Goal: Find specific page/section: Find specific page/section

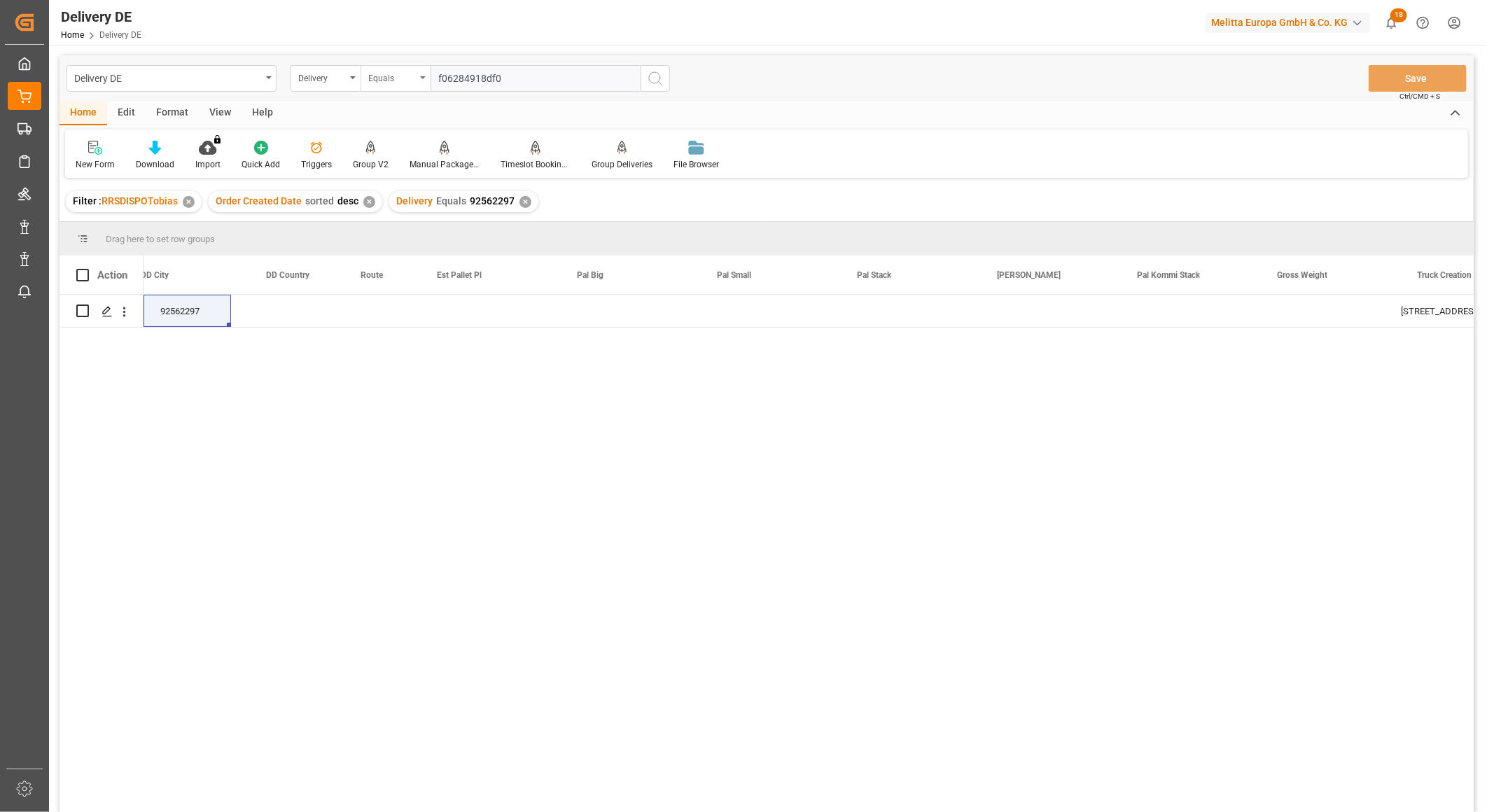
scroll to position [0, 1400]
drag, startPoint x: 487, startPoint y: 76, endPoint x: 352, endPoint y: 66, distance: 135.4
click at [352, 66] on div "Delivery Equals f06284918df0" at bounding box center [480, 78] width 380 height 27
type input "92563346"
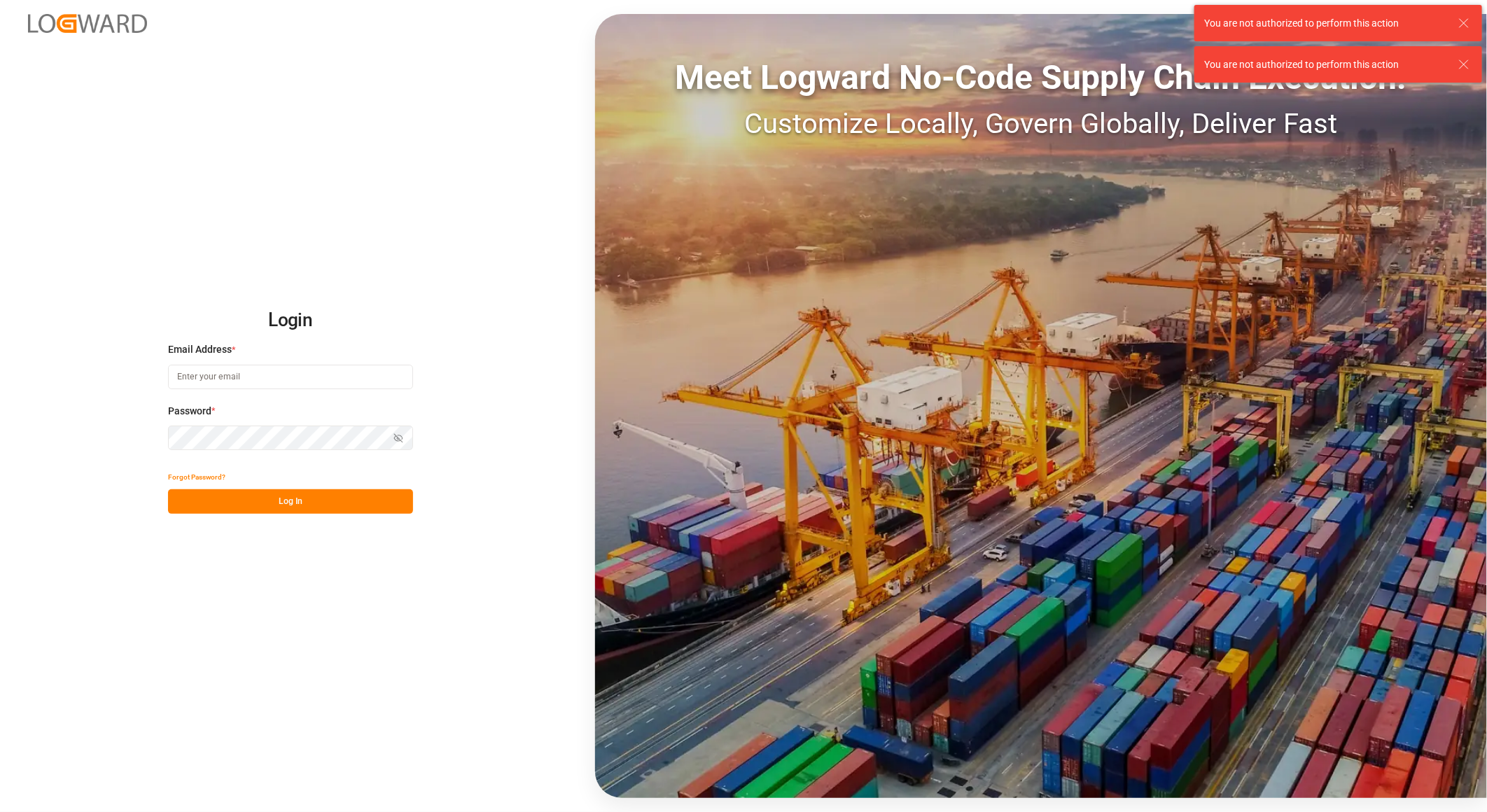
type input "tobias.wagner@melitta.de"
click at [293, 500] on button "Log In" at bounding box center [290, 501] width 245 height 24
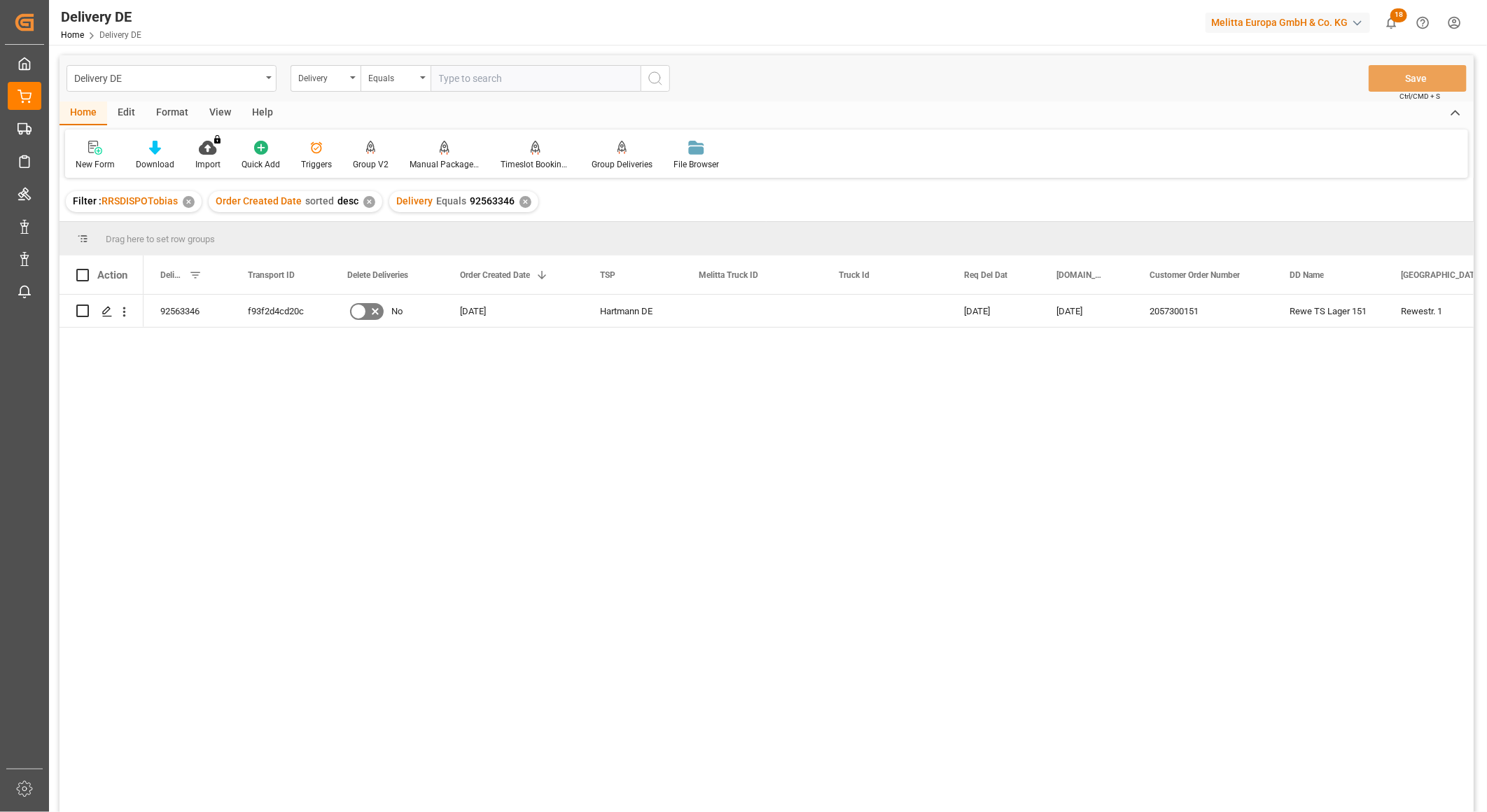
click at [486, 83] on input "text" at bounding box center [535, 78] width 210 height 27
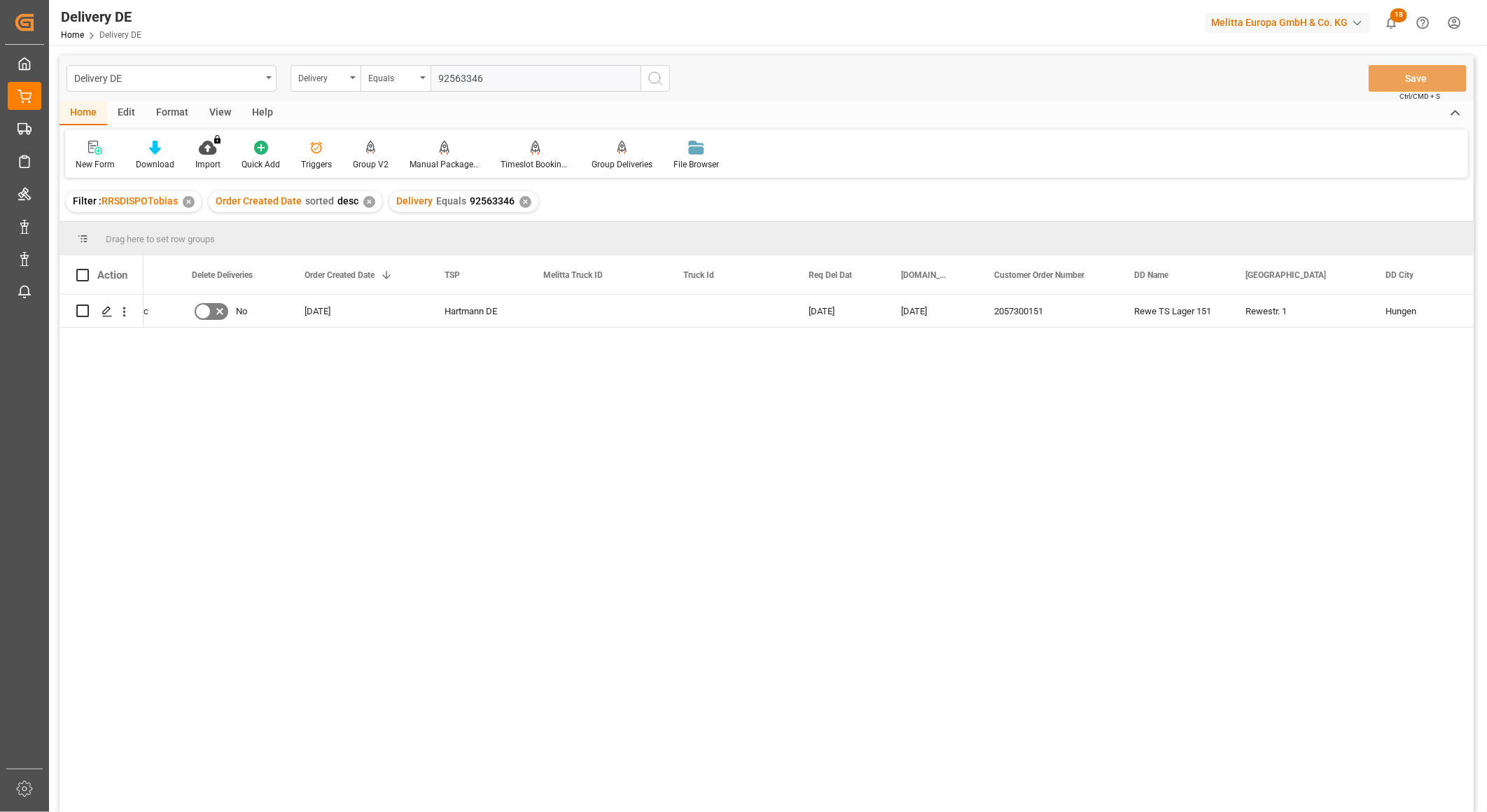
type input "92563346"
click at [455, 353] on div "30.09.2025 Hartmann DE 08.10.2025 06.10.2025 2057300151 Rewe TS Lager 151 Rewes…" at bounding box center [808, 557] width 1330 height 526
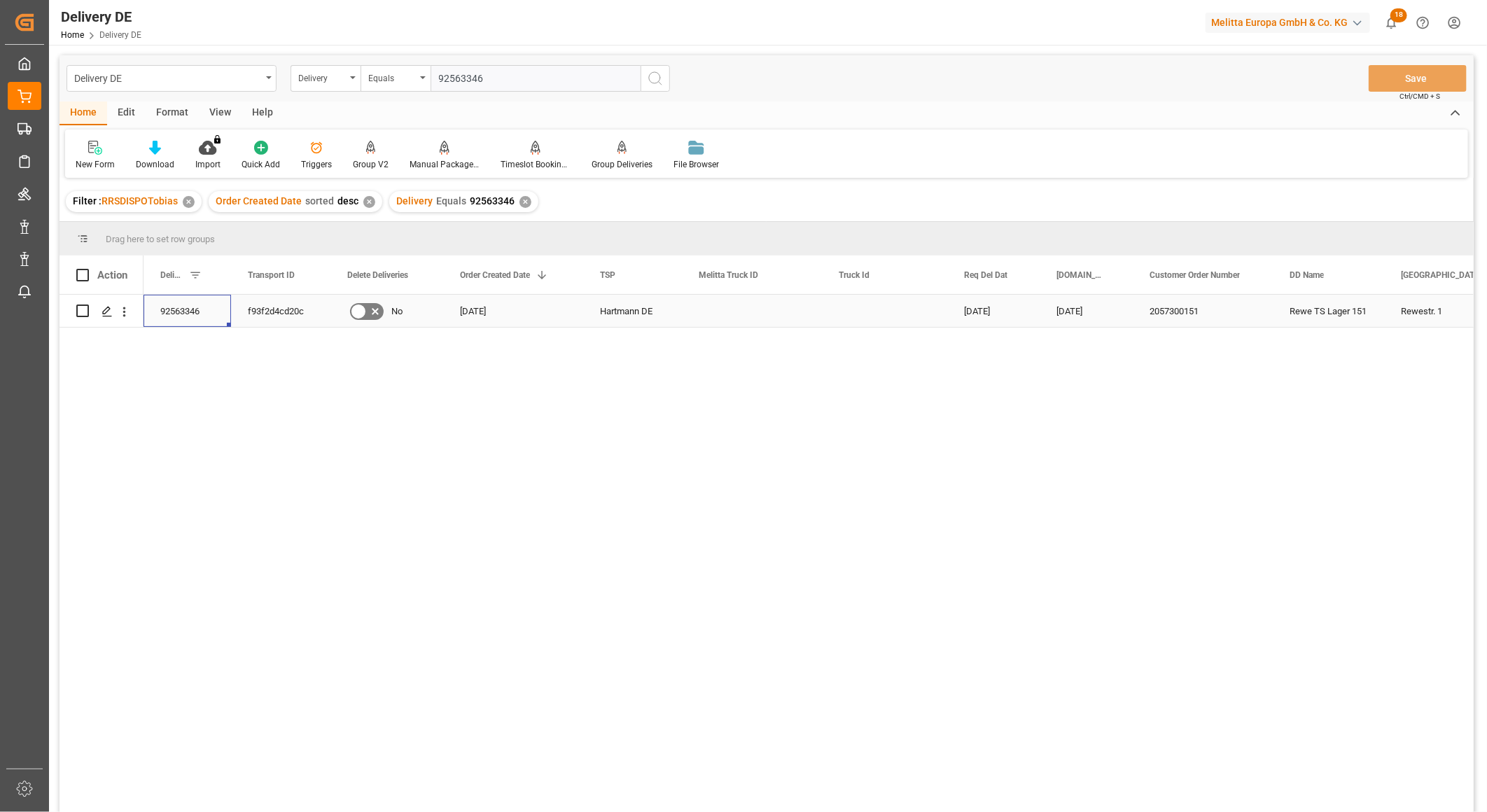
click at [182, 314] on div "92563346" at bounding box center [187, 310] width 88 height 32
click at [811, 705] on div "30.09.2025 Hartmann DE 08.10.2025 06.10.2025 2057300151 Rewe TS Lager 151 Rewes…" at bounding box center [808, 557] width 1330 height 526
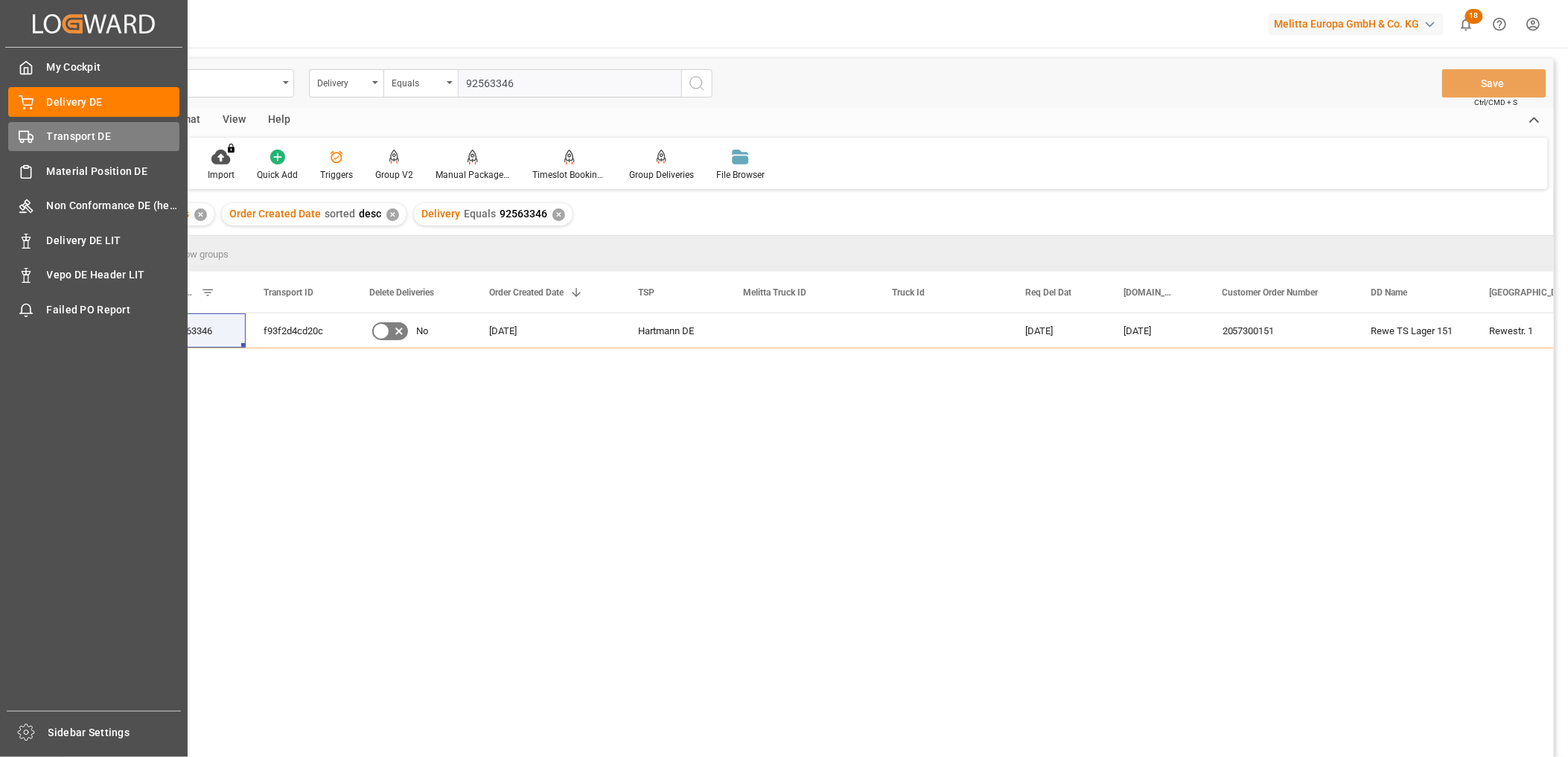
click at [55, 135] on span "Transport DE" at bounding box center [113, 136] width 134 height 15
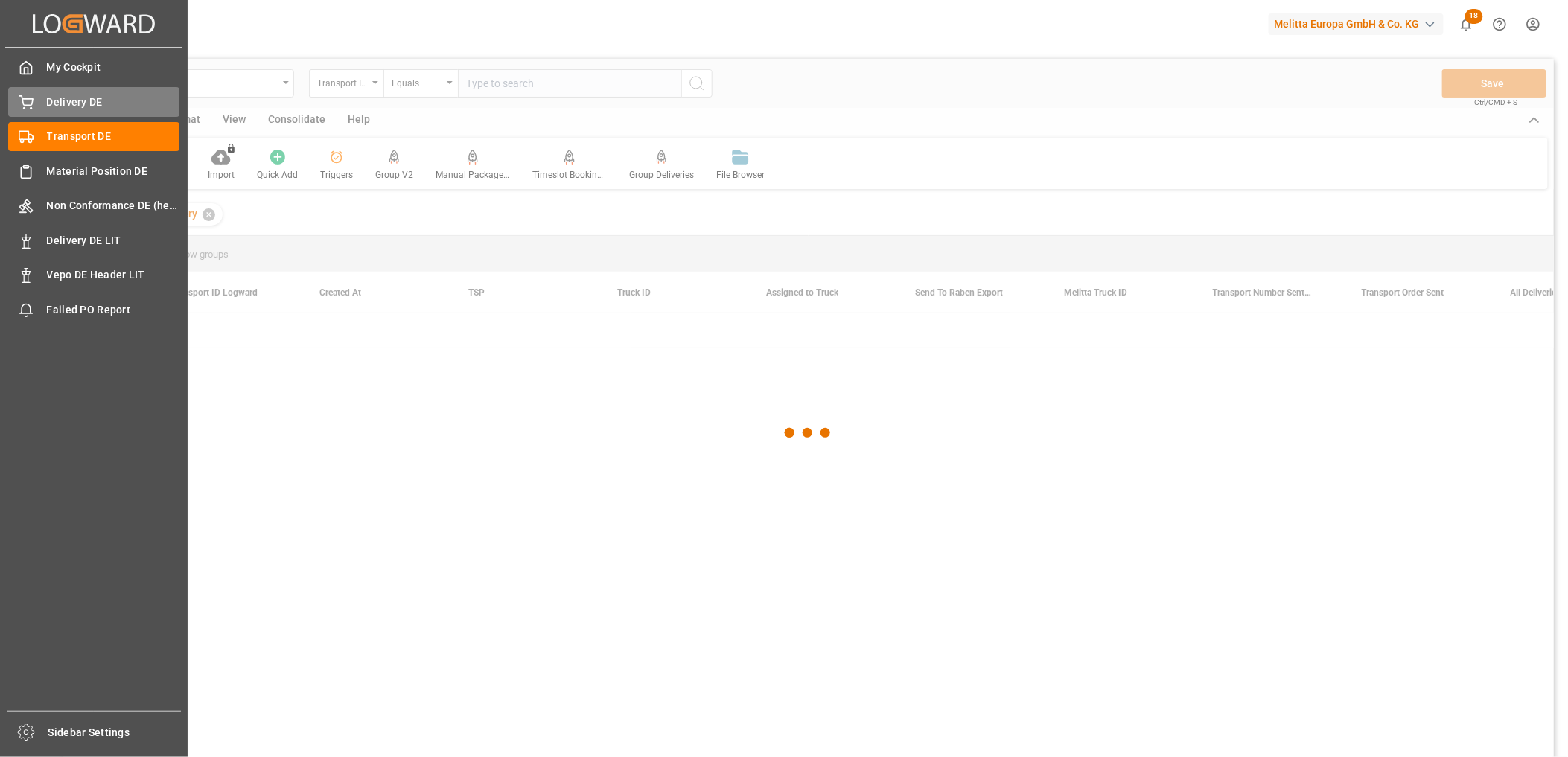
click at [59, 104] on span "Delivery DE" at bounding box center [113, 101] width 134 height 15
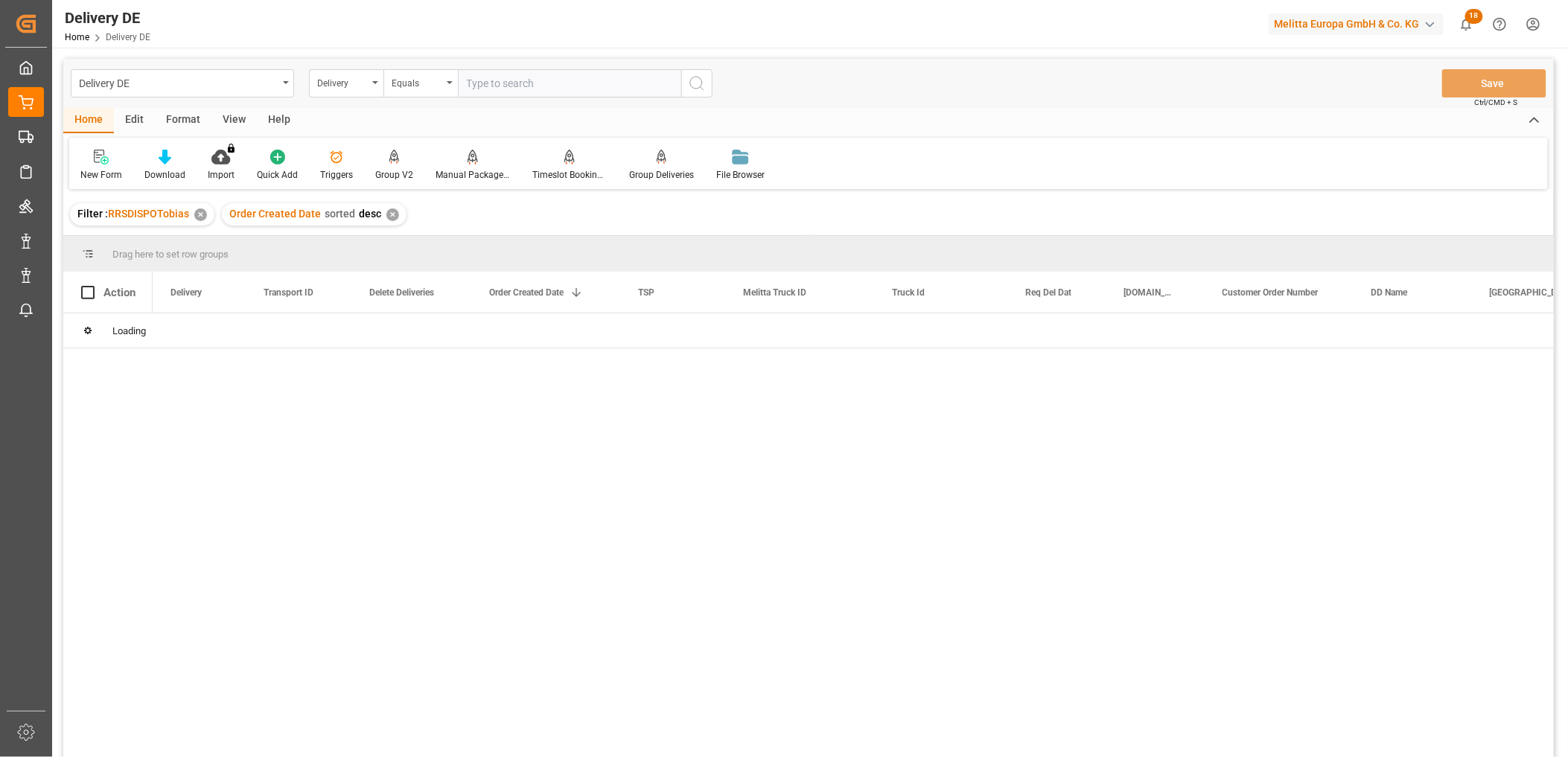
click at [390, 164] on icon at bounding box center [395, 157] width 11 height 15
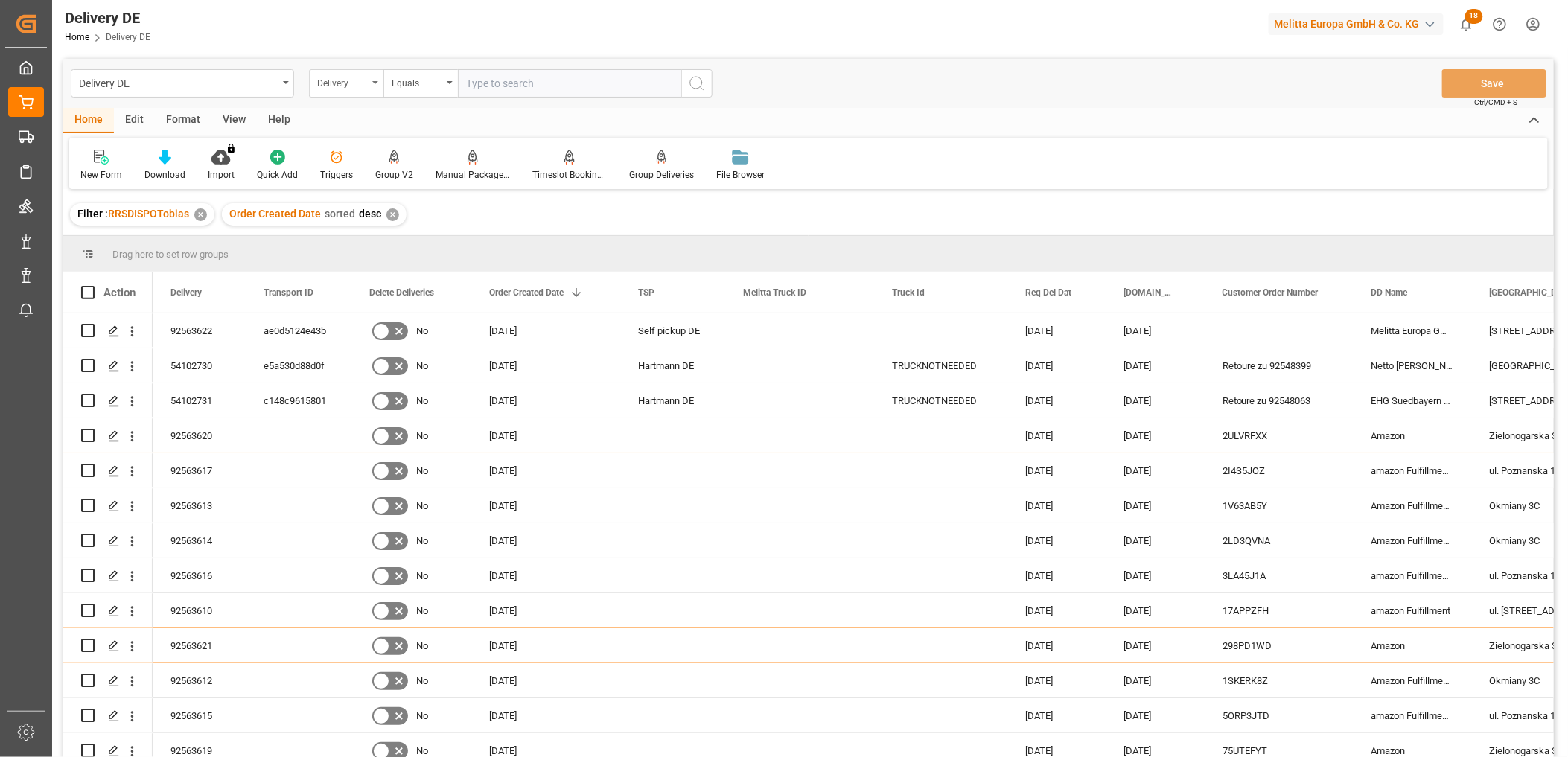
click at [325, 74] on div "Delivery" at bounding box center [343, 81] width 50 height 17
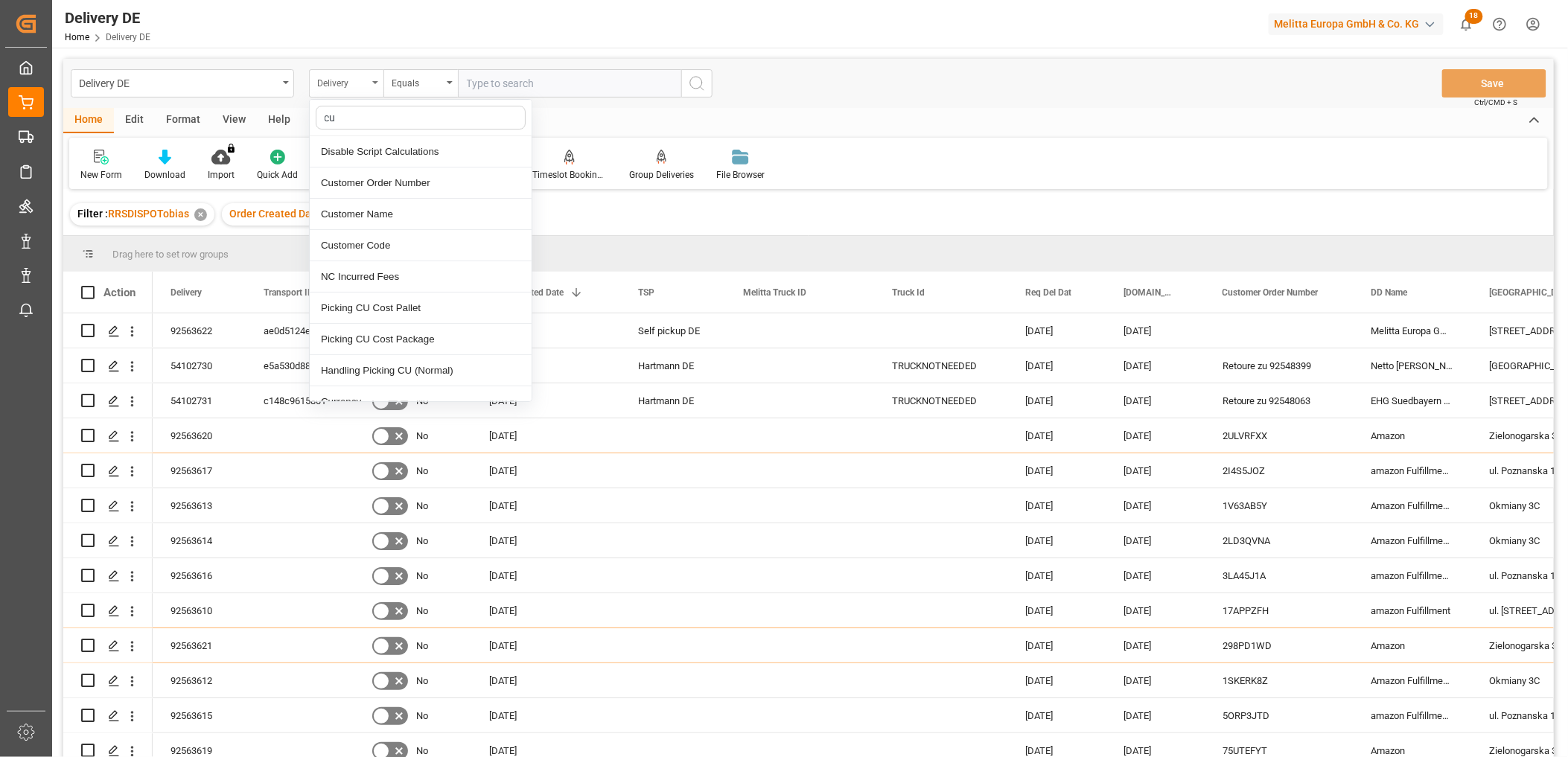
type input "cus"
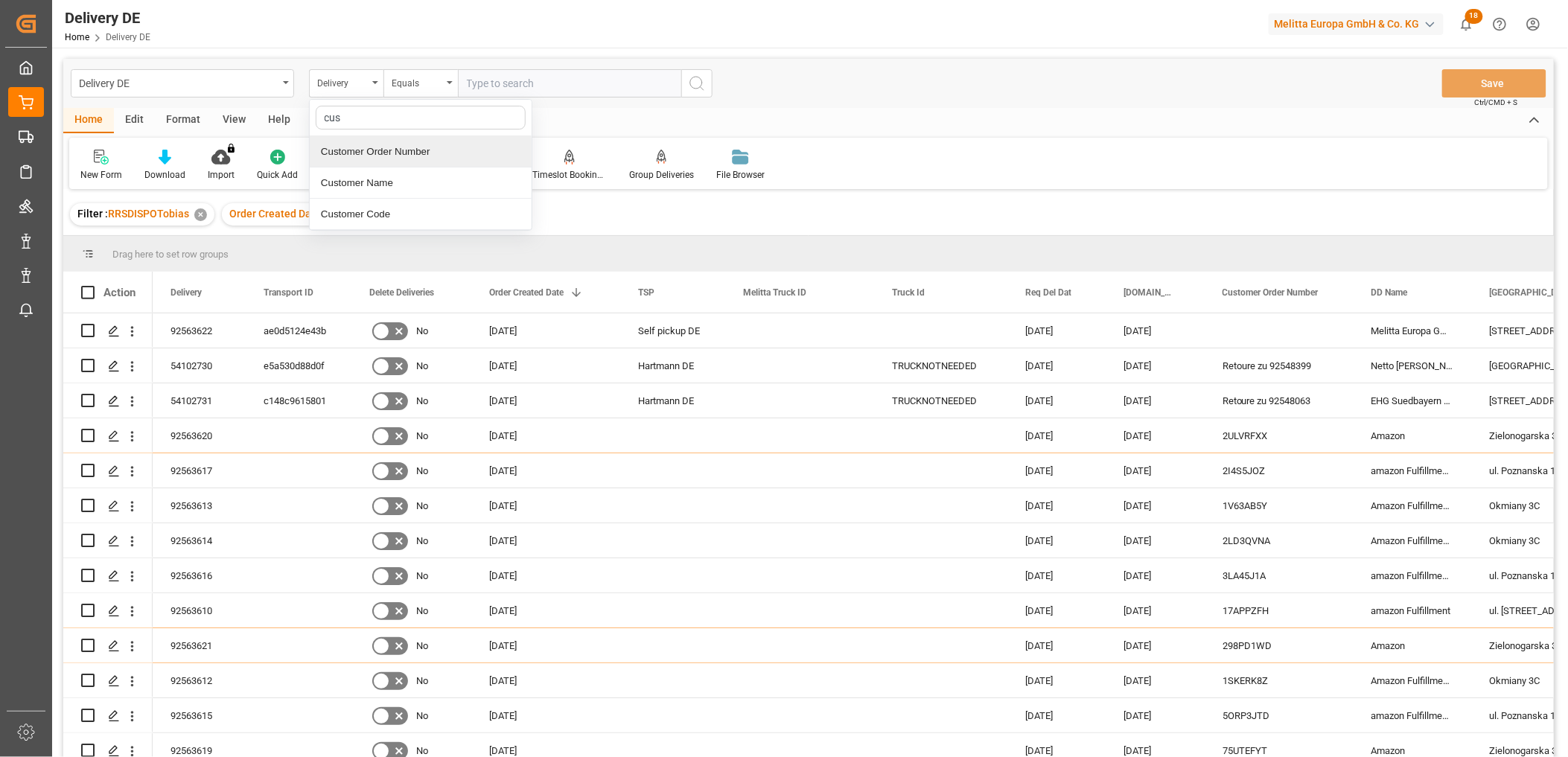
click at [363, 151] on div "Customer Order Number" at bounding box center [420, 152] width 222 height 31
click at [490, 83] on input "text" at bounding box center [569, 83] width 223 height 29
paste input "188825092501"
type input "188825092501"
click at [700, 80] on icon "search button" at bounding box center [697, 83] width 18 height 18
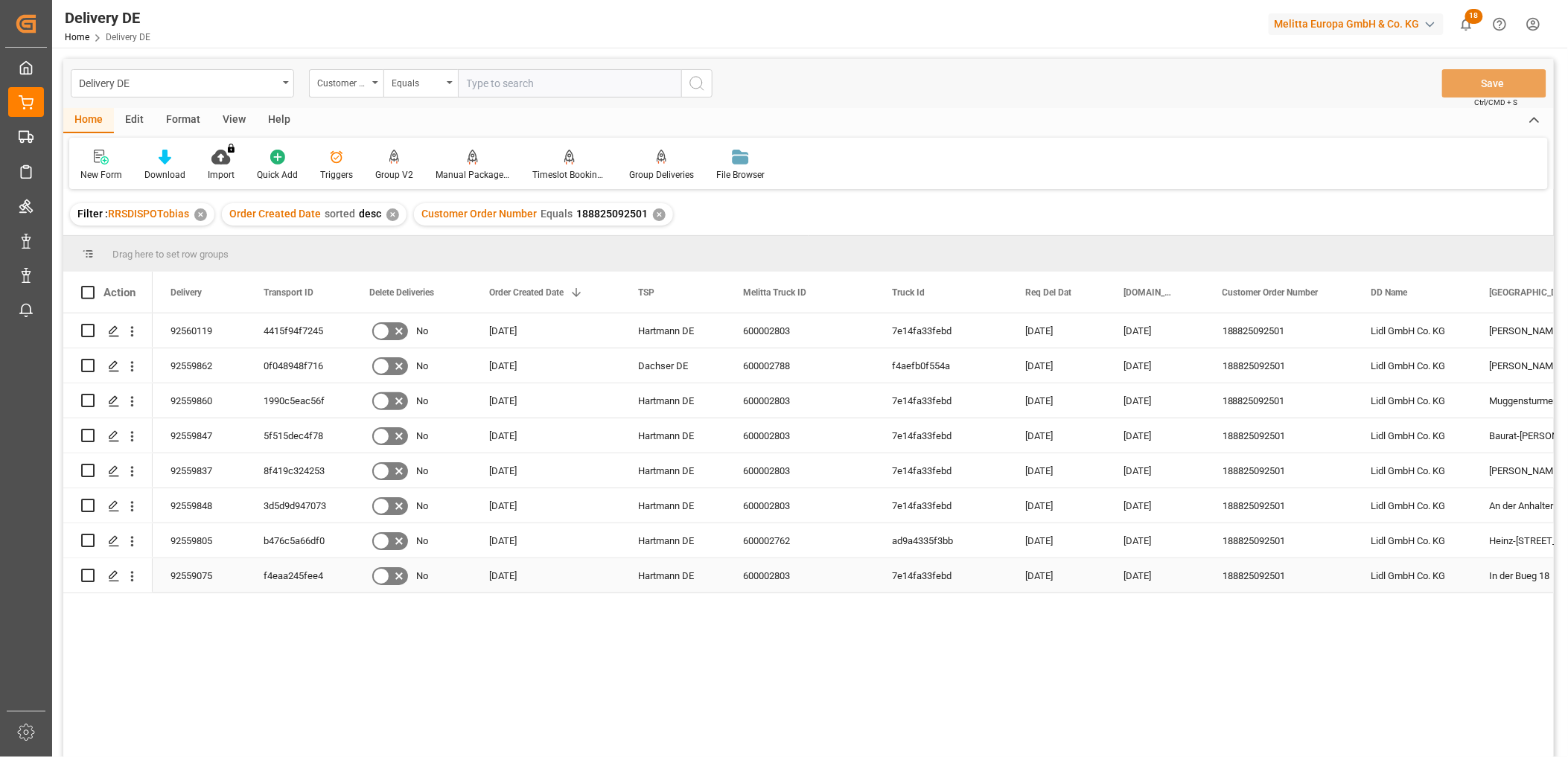
click at [288, 571] on div "f4eaa245fee4" at bounding box center [299, 575] width 106 height 34
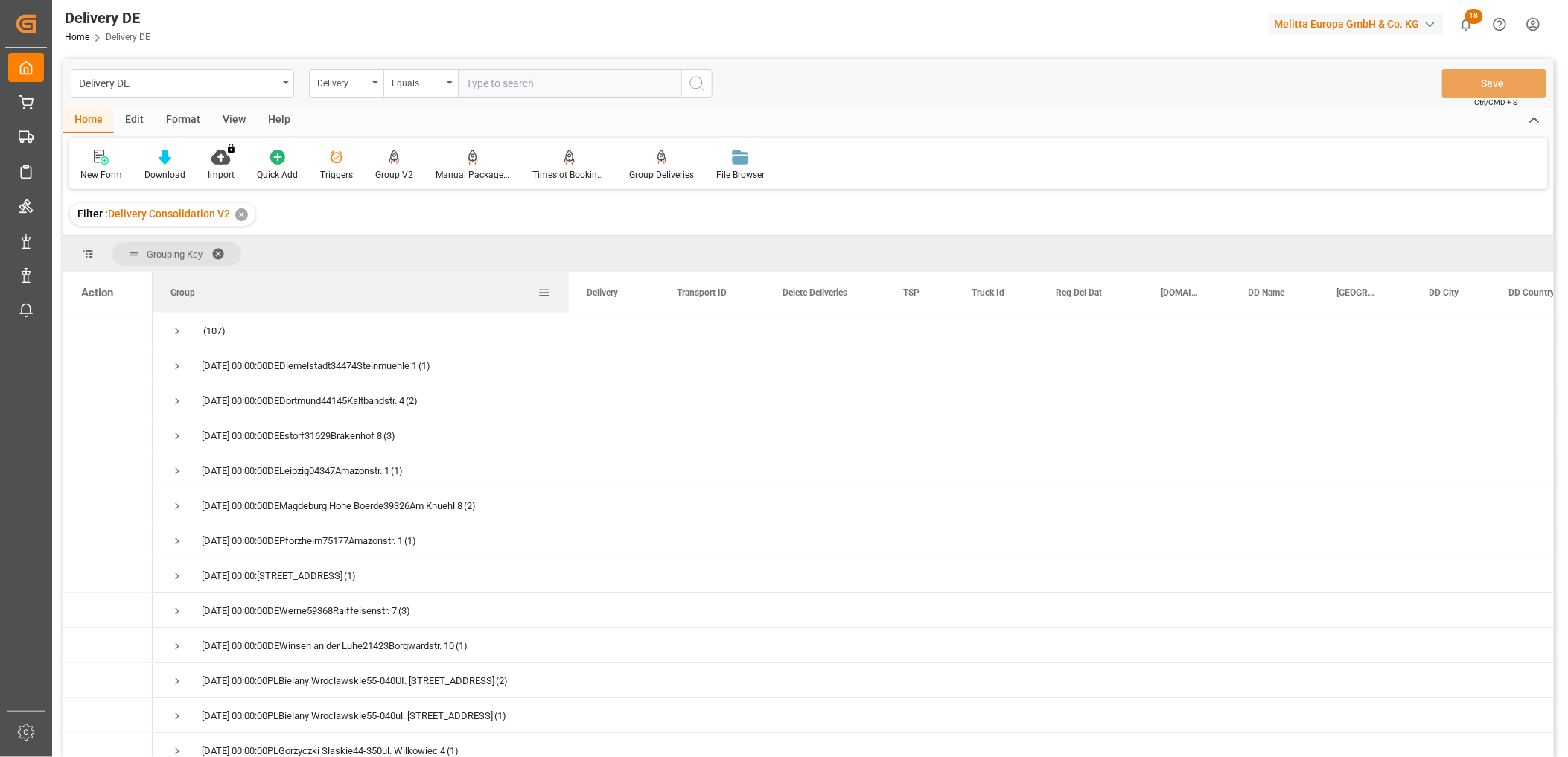
drag, startPoint x: 406, startPoint y: 291, endPoint x: 579, endPoint y: 292, distance: 173.0
click at [571, 292] on div at bounding box center [569, 292] width 6 height 41
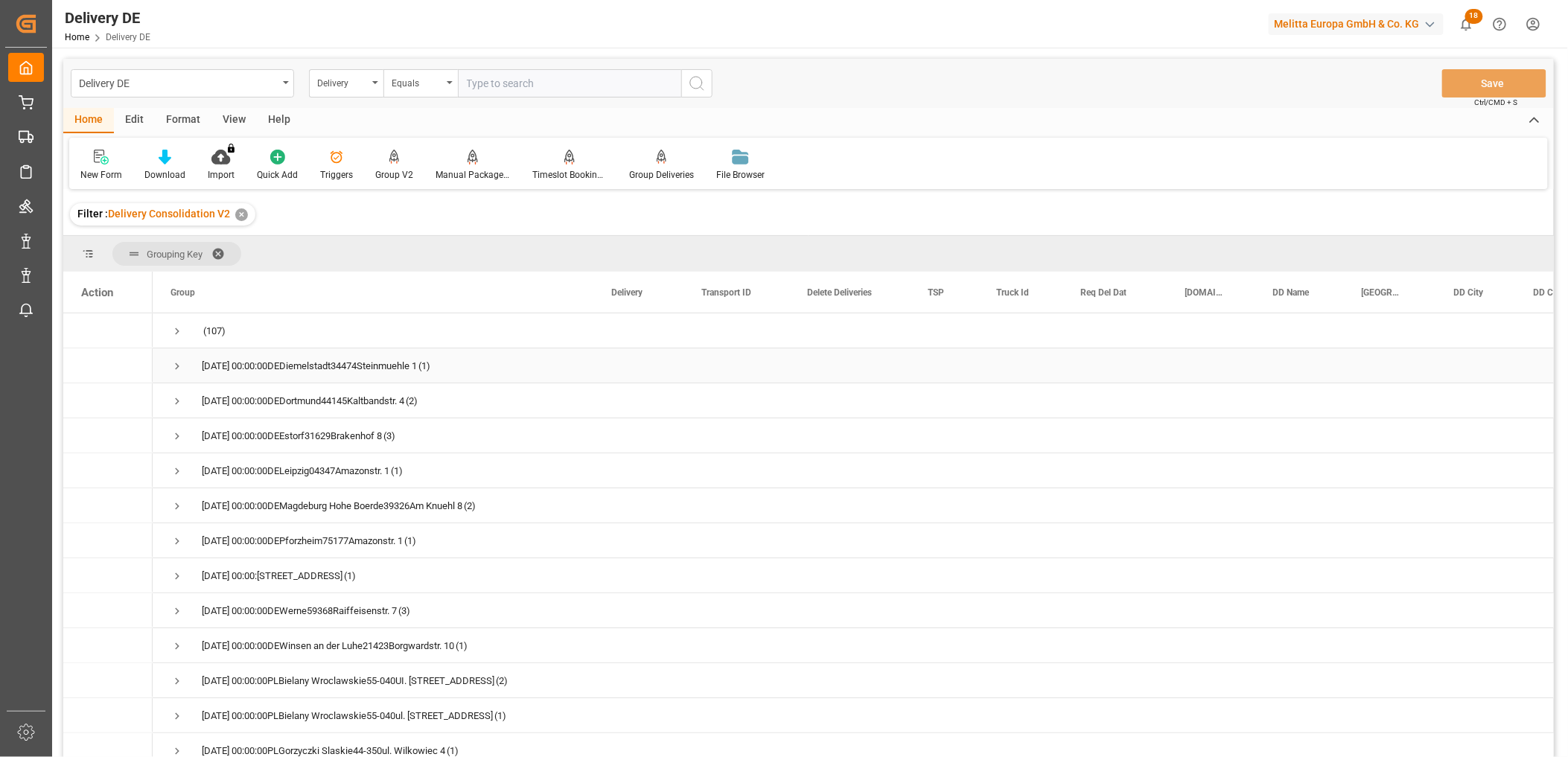
click at [177, 366] on span "Press SPACE to select this row." at bounding box center [177, 366] width 13 height 13
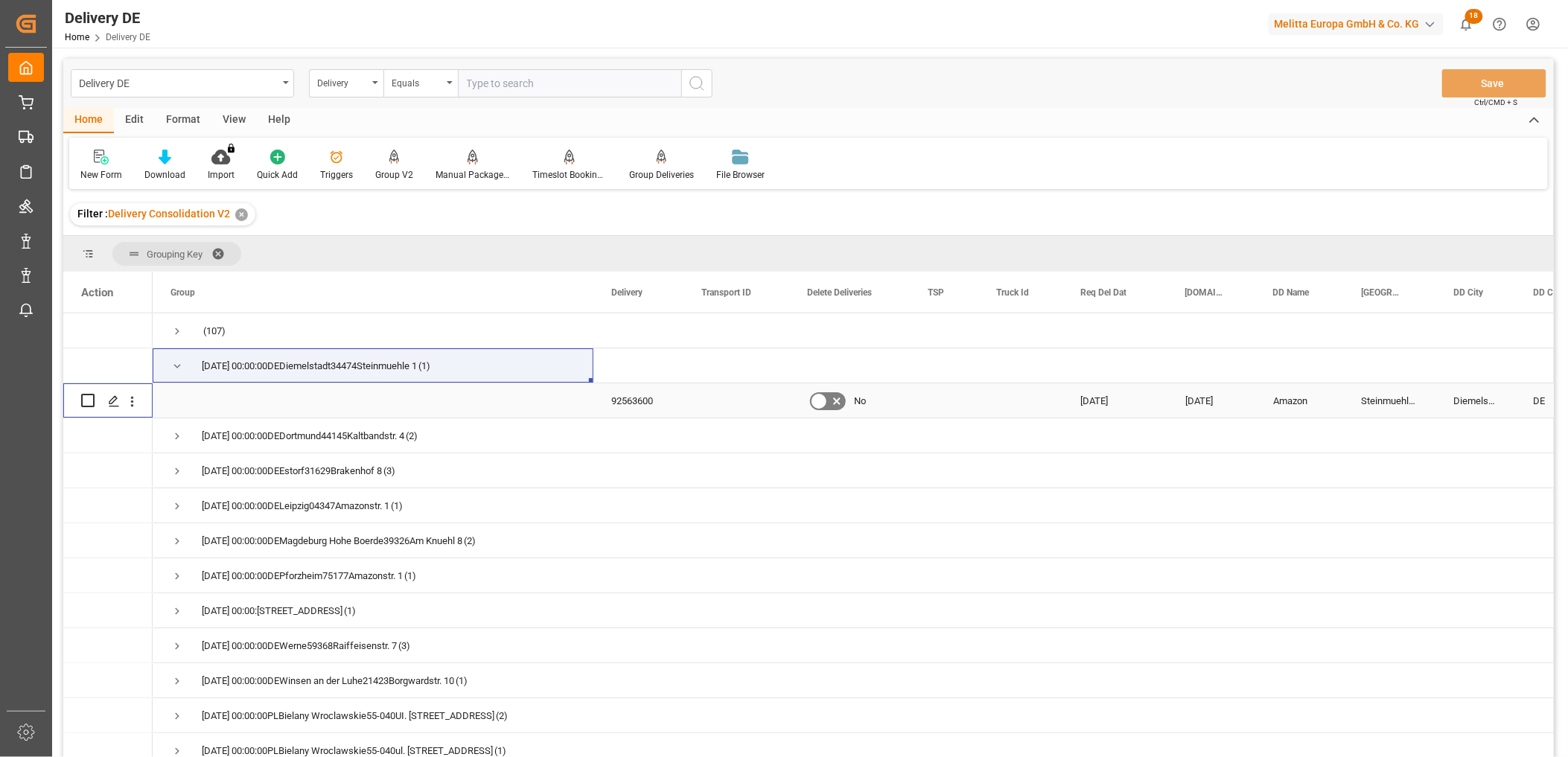
click at [90, 400] on input "Press Space to toggle row selection (unchecked)" at bounding box center [87, 400] width 13 height 13
checkbox input "true"
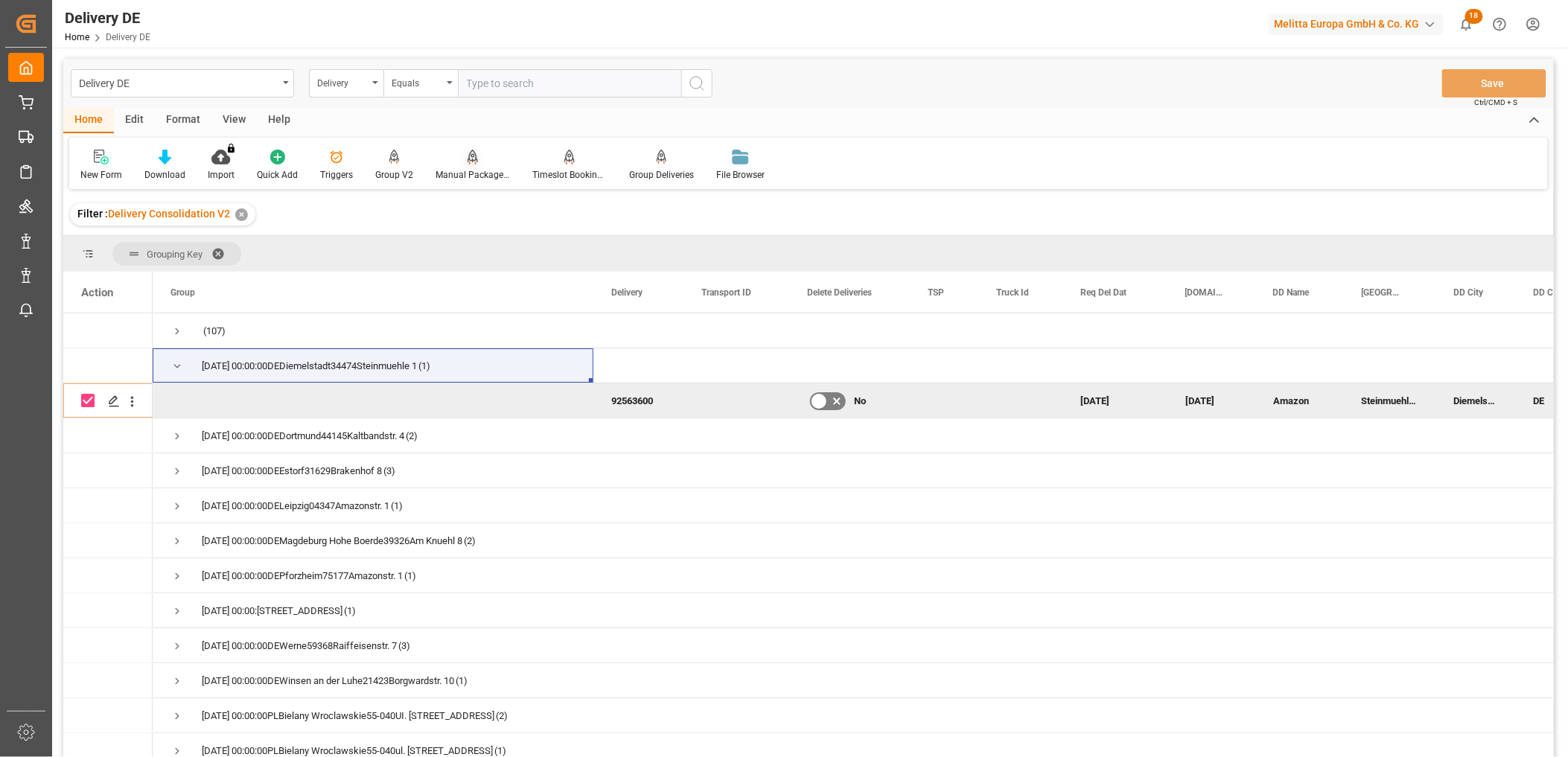
click at [467, 161] on icon at bounding box center [473, 157] width 11 height 15
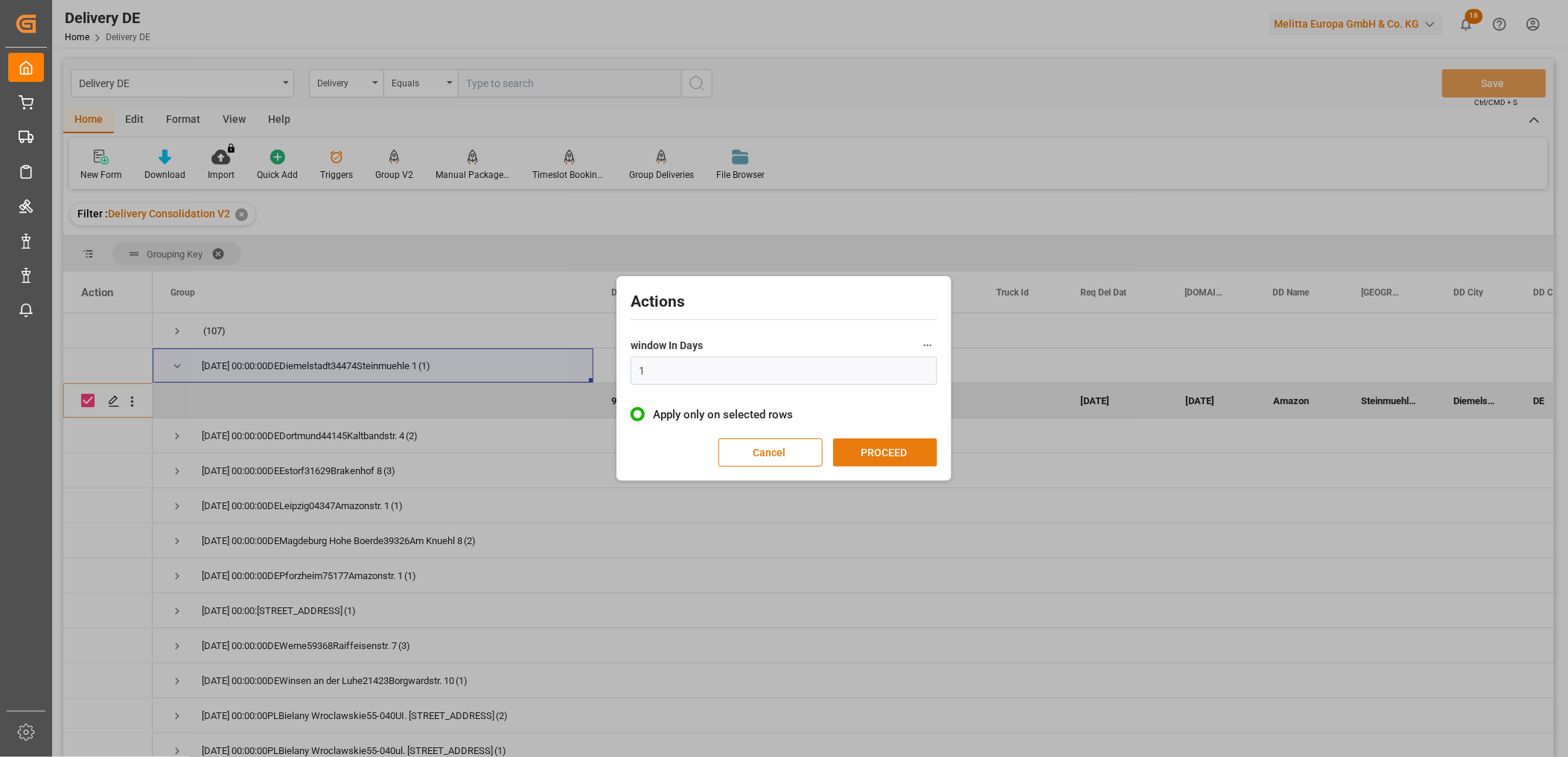
click at [869, 445] on button "PROCEED" at bounding box center [885, 453] width 104 height 29
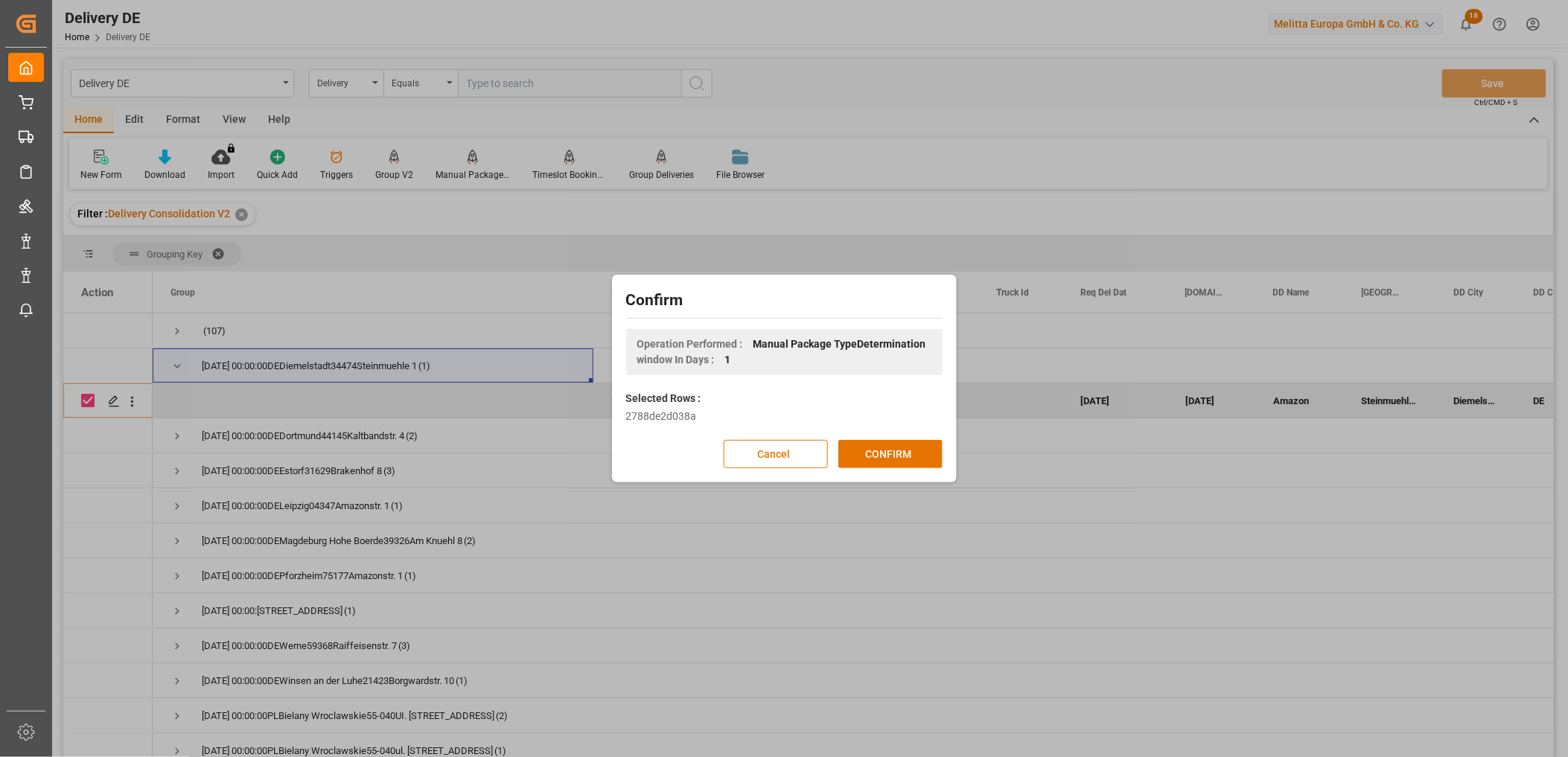
click at [869, 445] on button "CONFIRM" at bounding box center [891, 455] width 104 height 29
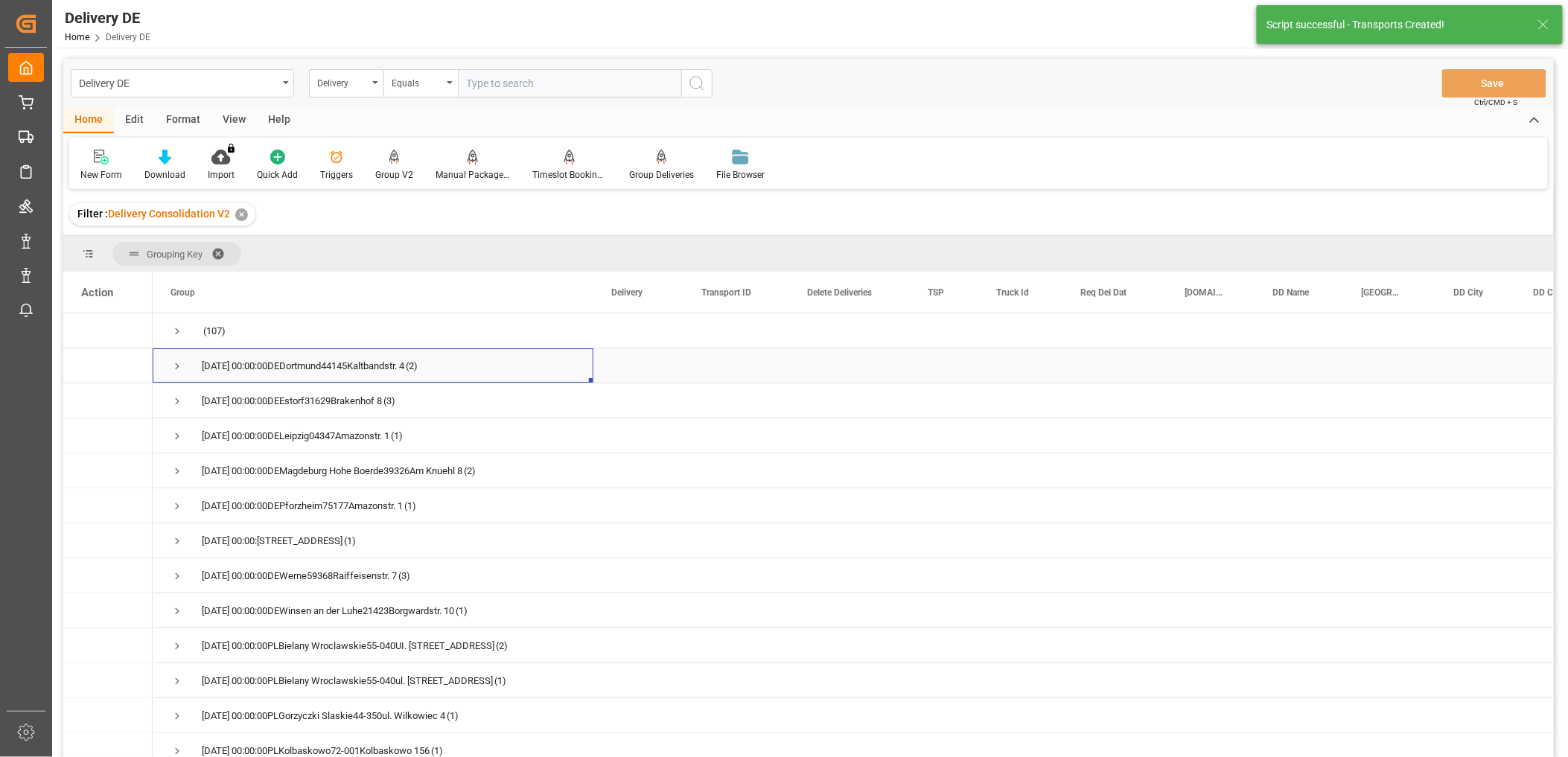
click at [177, 361] on span "Press SPACE to select this row." at bounding box center [177, 366] width 13 height 13
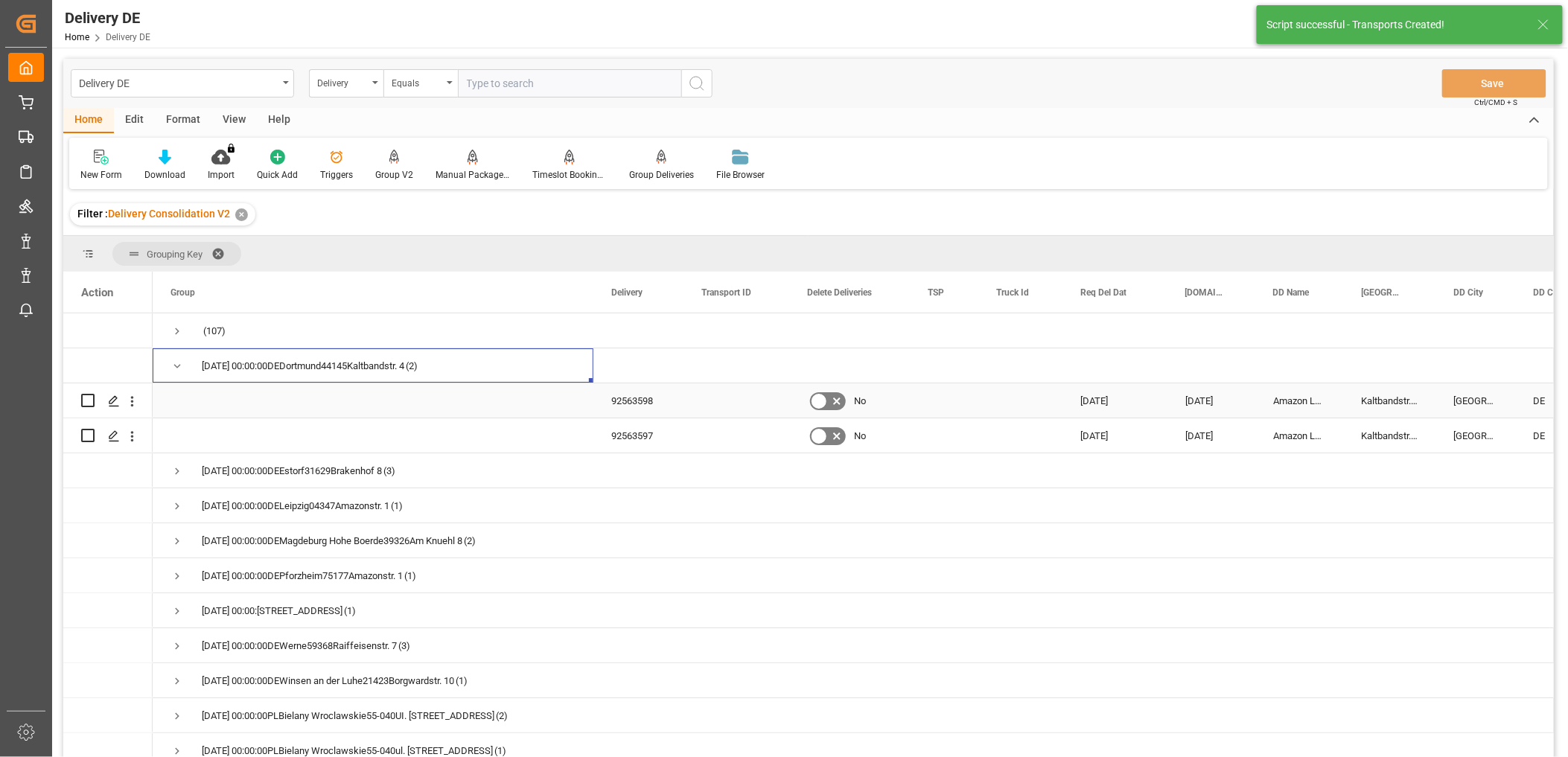
click at [85, 396] on input "Press Space to toggle row selection (unchecked)" at bounding box center [87, 400] width 13 height 13
checkbox input "true"
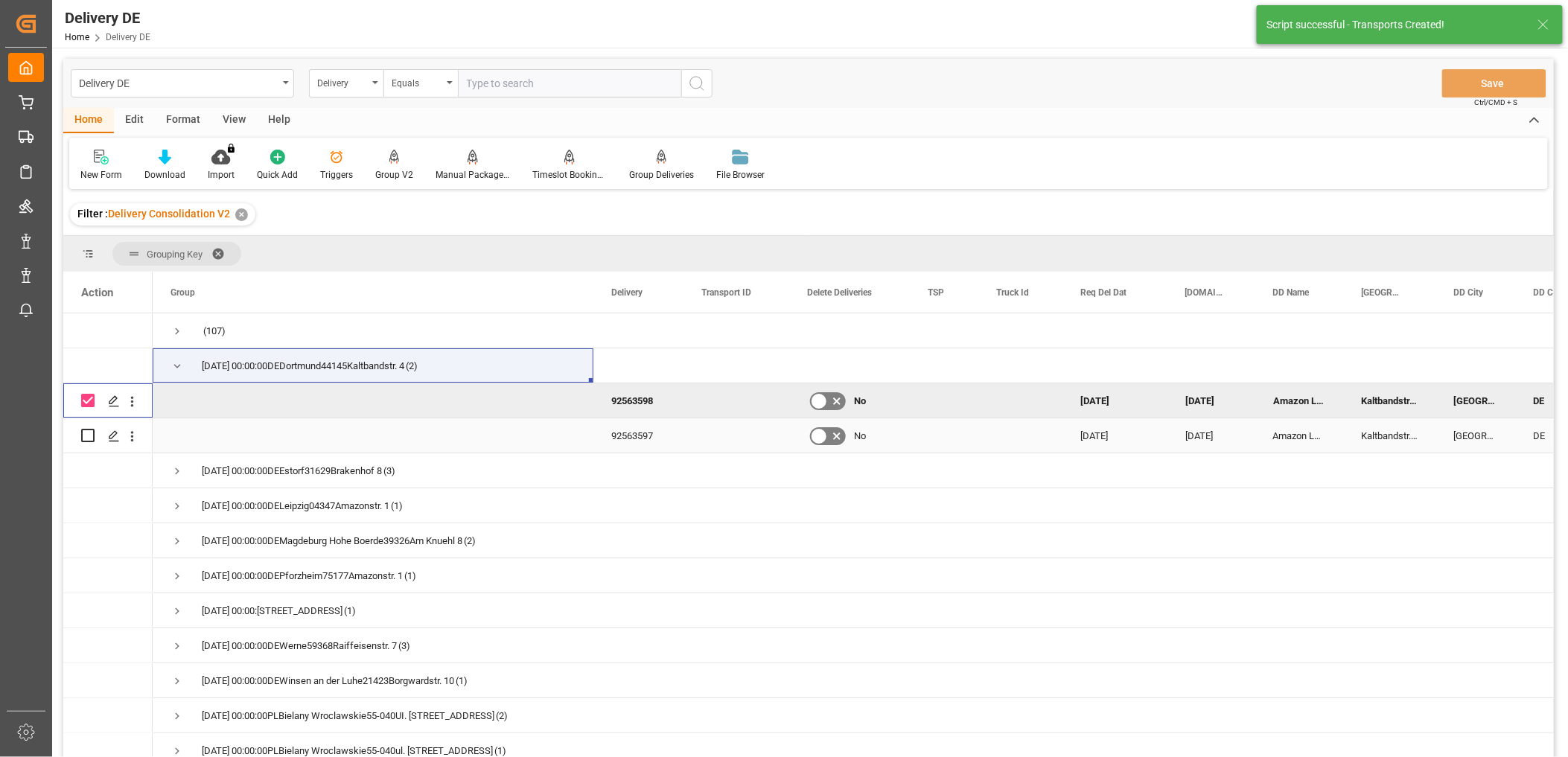
click at [92, 431] on input "Press Space to toggle row selection (unchecked)" at bounding box center [87, 435] width 13 height 13
checkbox input "true"
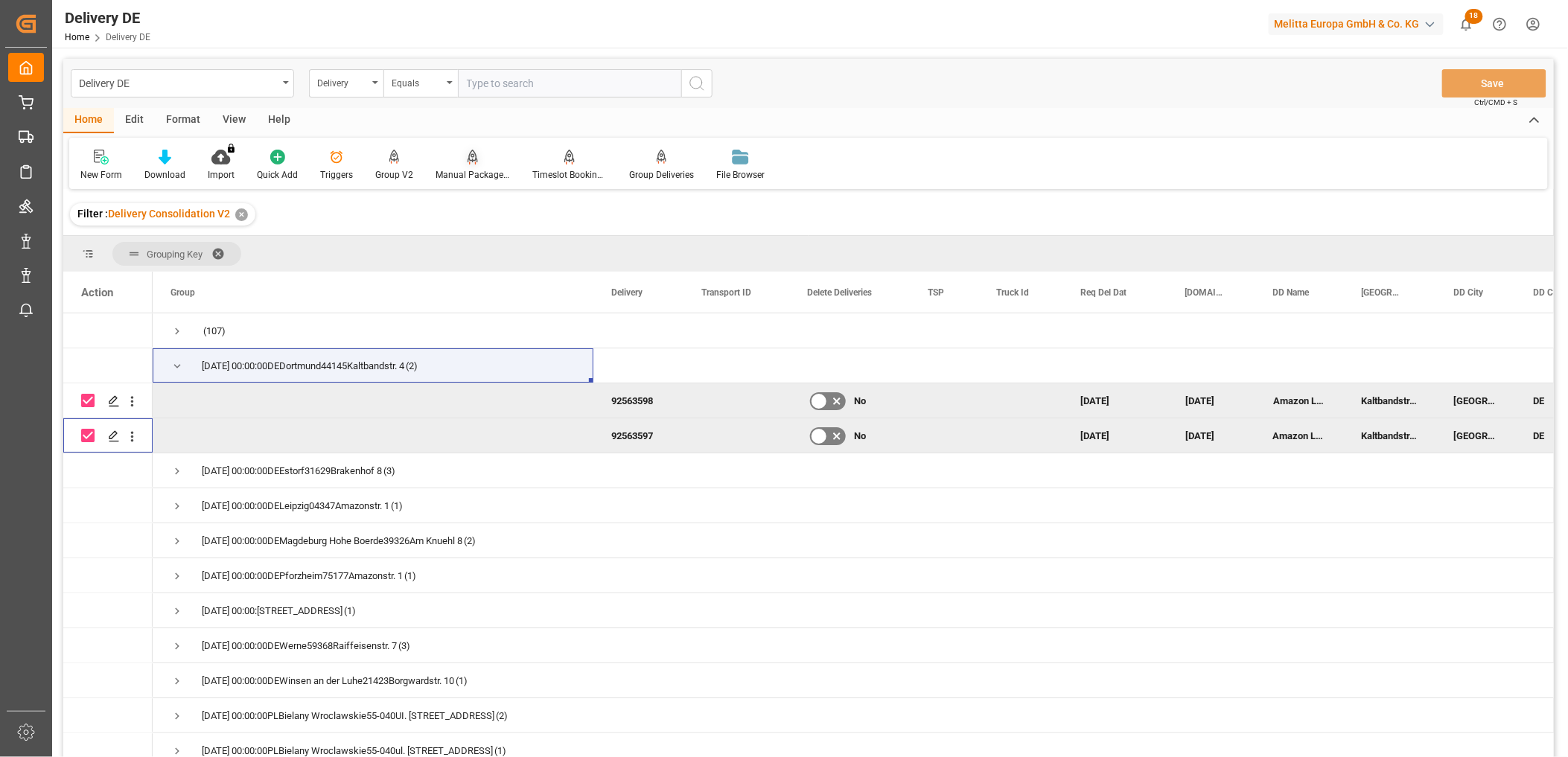
click at [470, 160] on icon at bounding box center [473, 157] width 11 height 15
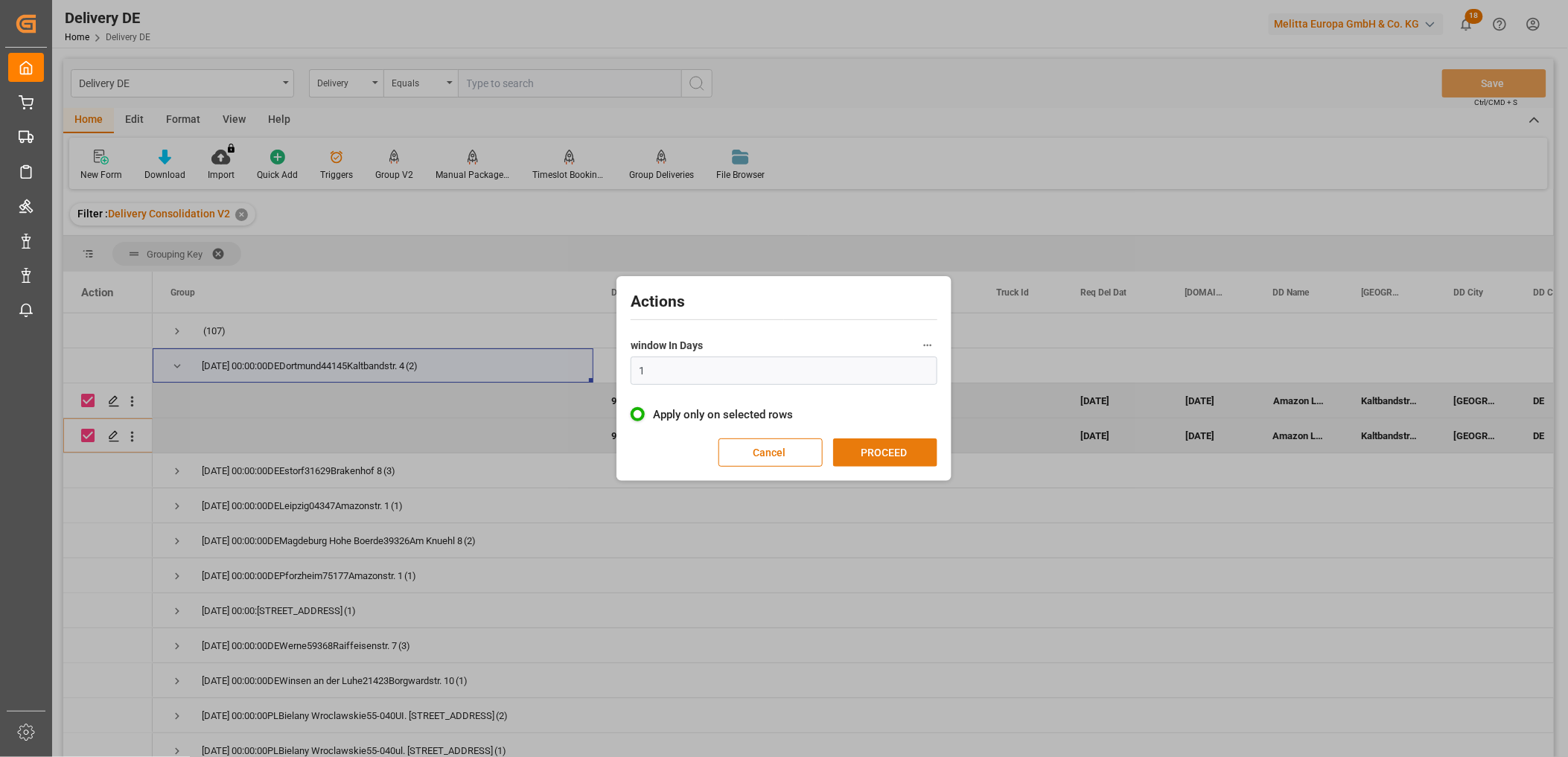
click at [892, 442] on button "PROCEED" at bounding box center [885, 453] width 104 height 29
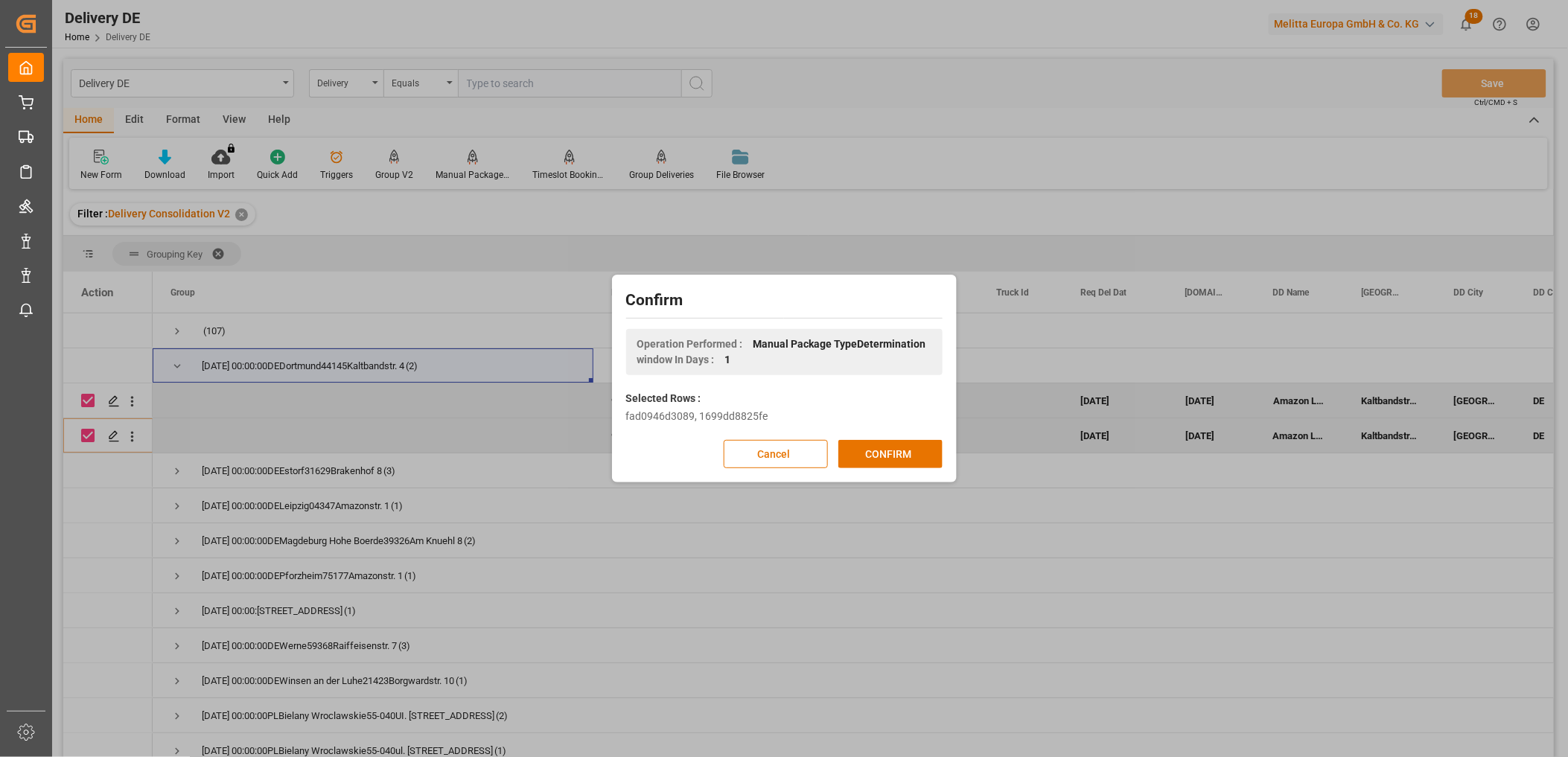
click at [892, 442] on button "CONFIRM" at bounding box center [891, 455] width 104 height 29
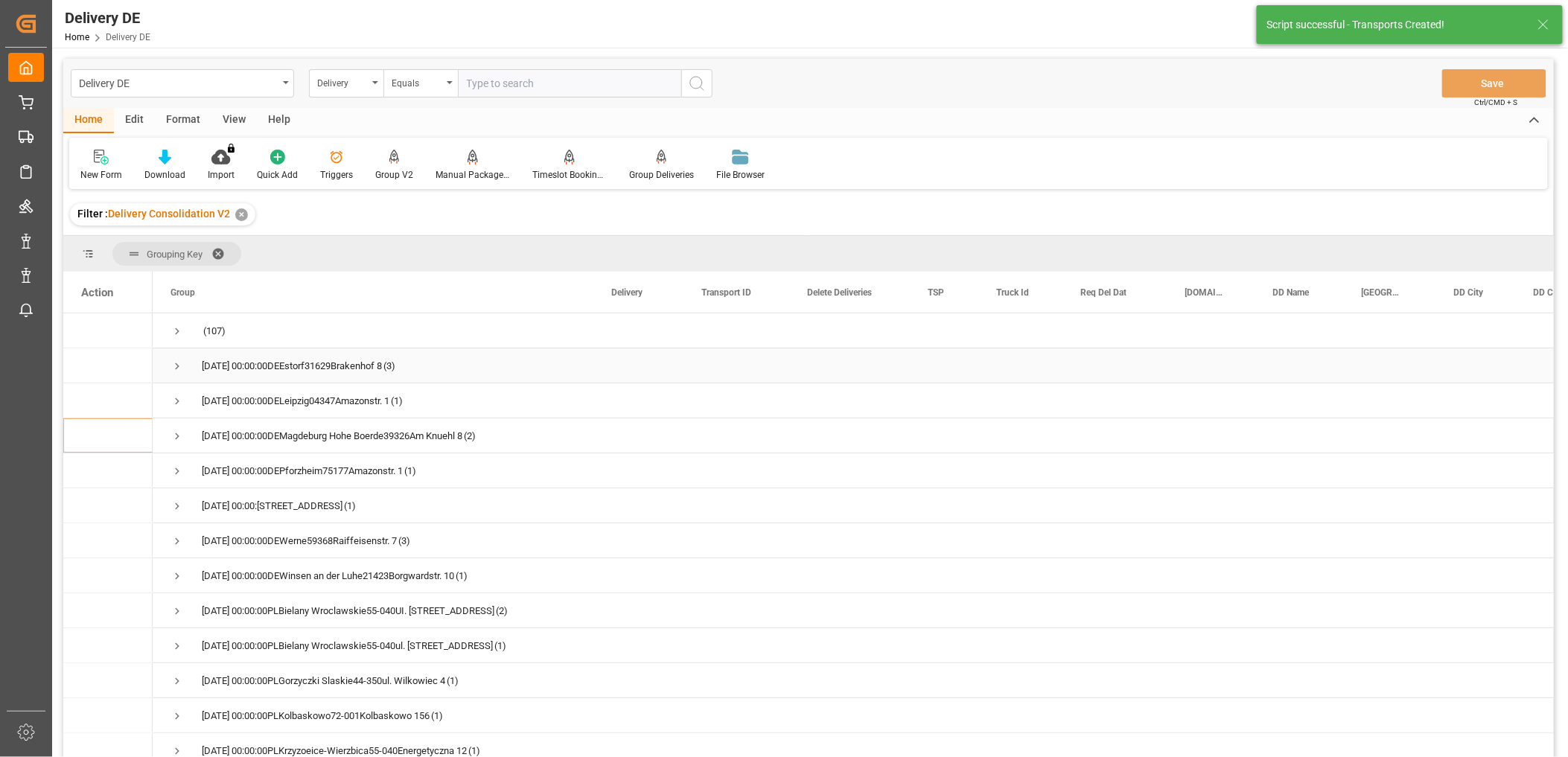
click at [166, 366] on div "[DATE] 00:00:00DEEstorf31629Brakenhof 8 (3)" at bounding box center [372, 365] width 440 height 34
click at [173, 366] on span "Press SPACE to select this row." at bounding box center [177, 366] width 13 height 13
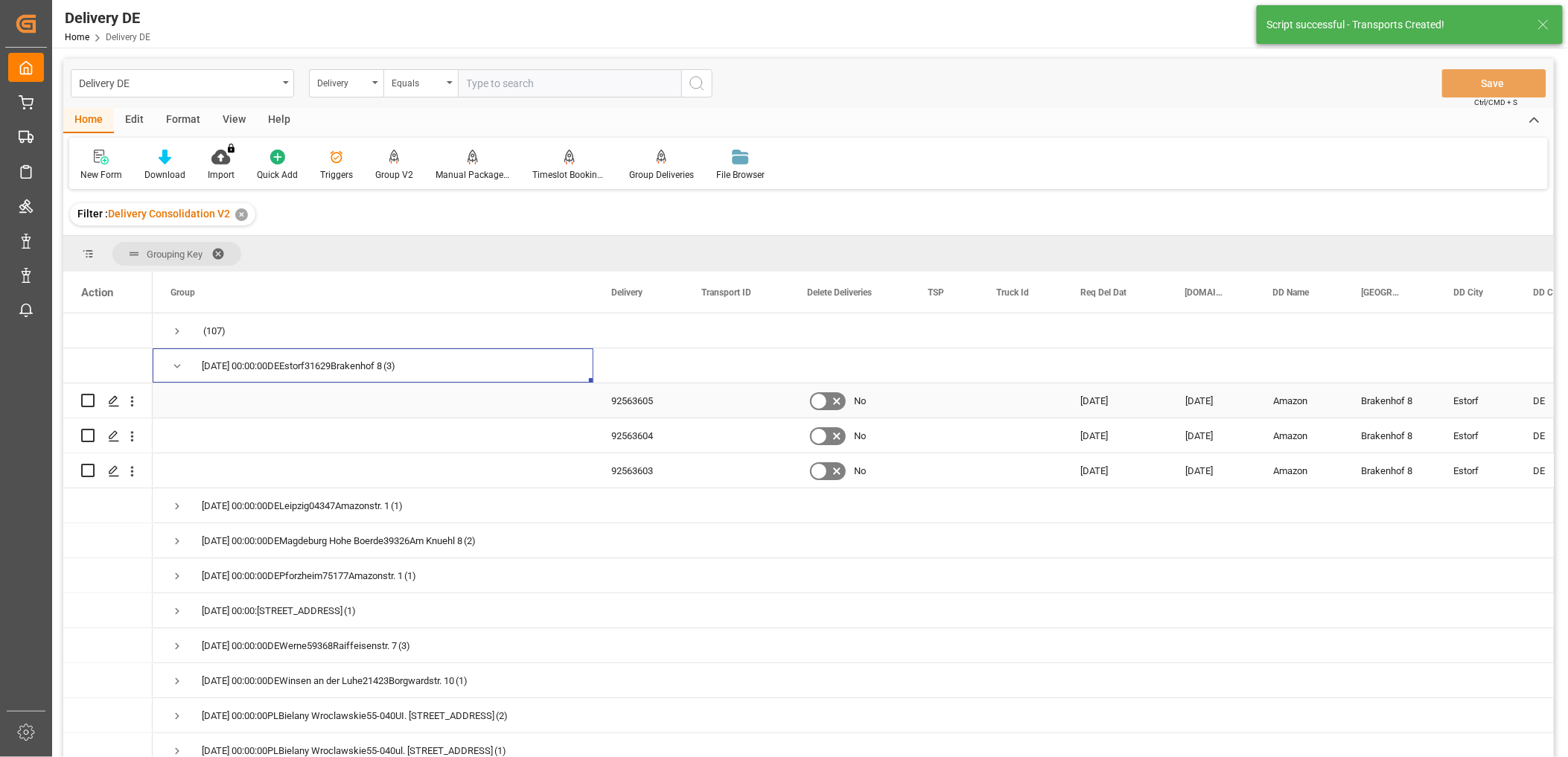
click at [85, 399] on input "Press Space to toggle row selection (unchecked)" at bounding box center [87, 400] width 13 height 13
checkbox input "true"
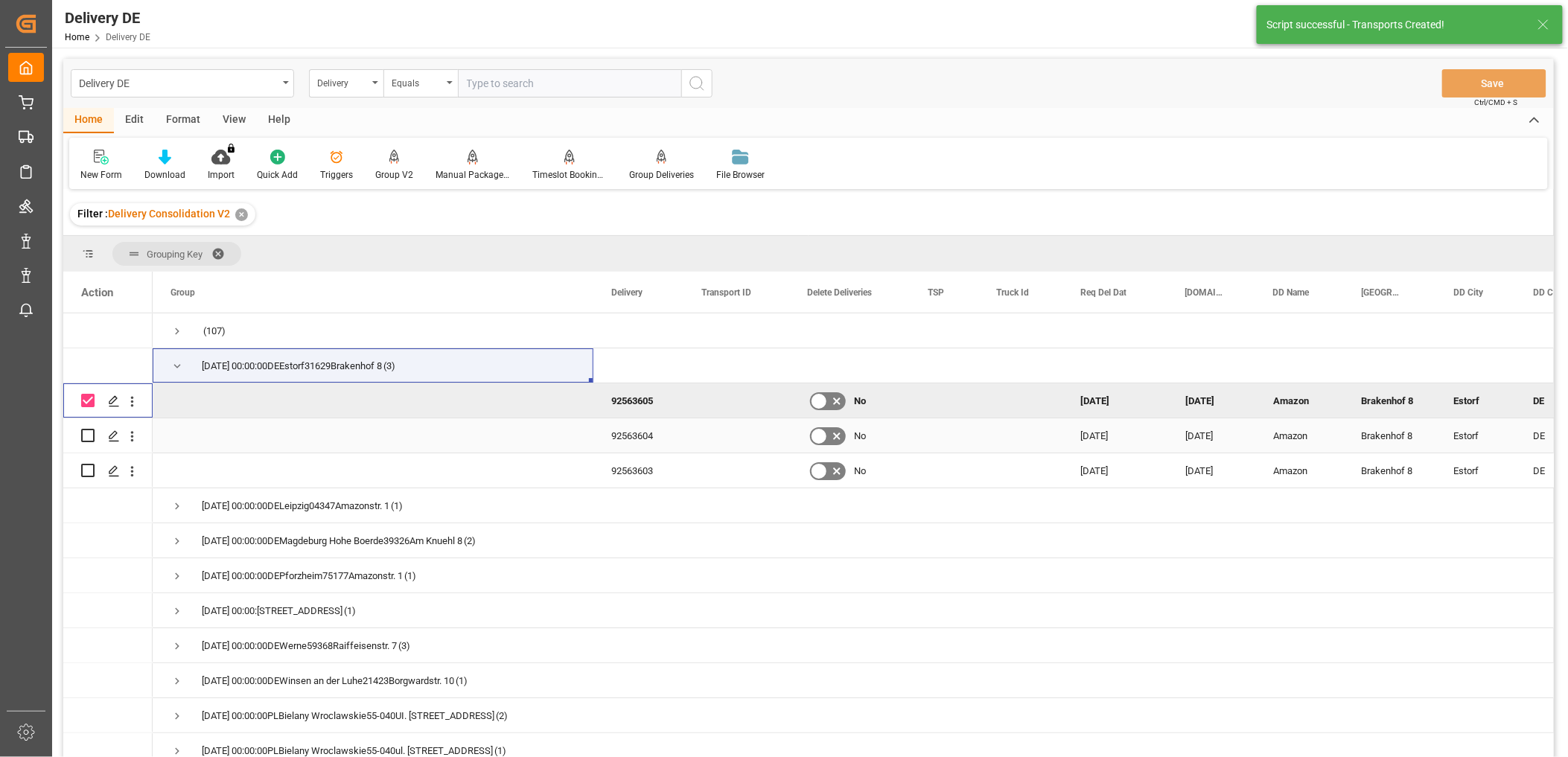
click at [86, 434] on input "Press Space to toggle row selection (unchecked)" at bounding box center [87, 435] width 13 height 13
checkbox input "true"
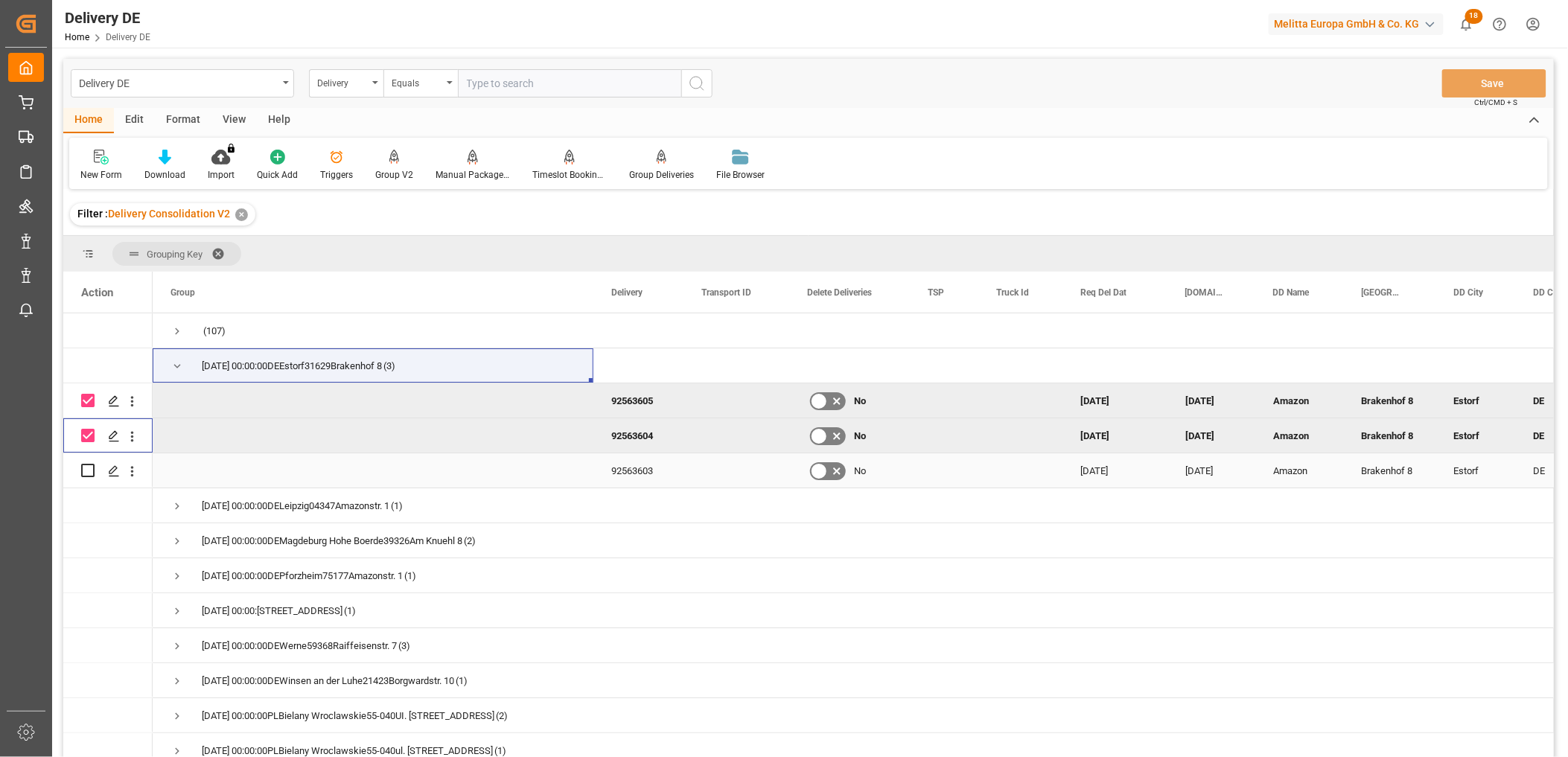
click at [90, 470] on input "Press Space to toggle row selection (unchecked)" at bounding box center [87, 470] width 13 height 13
checkbox input "true"
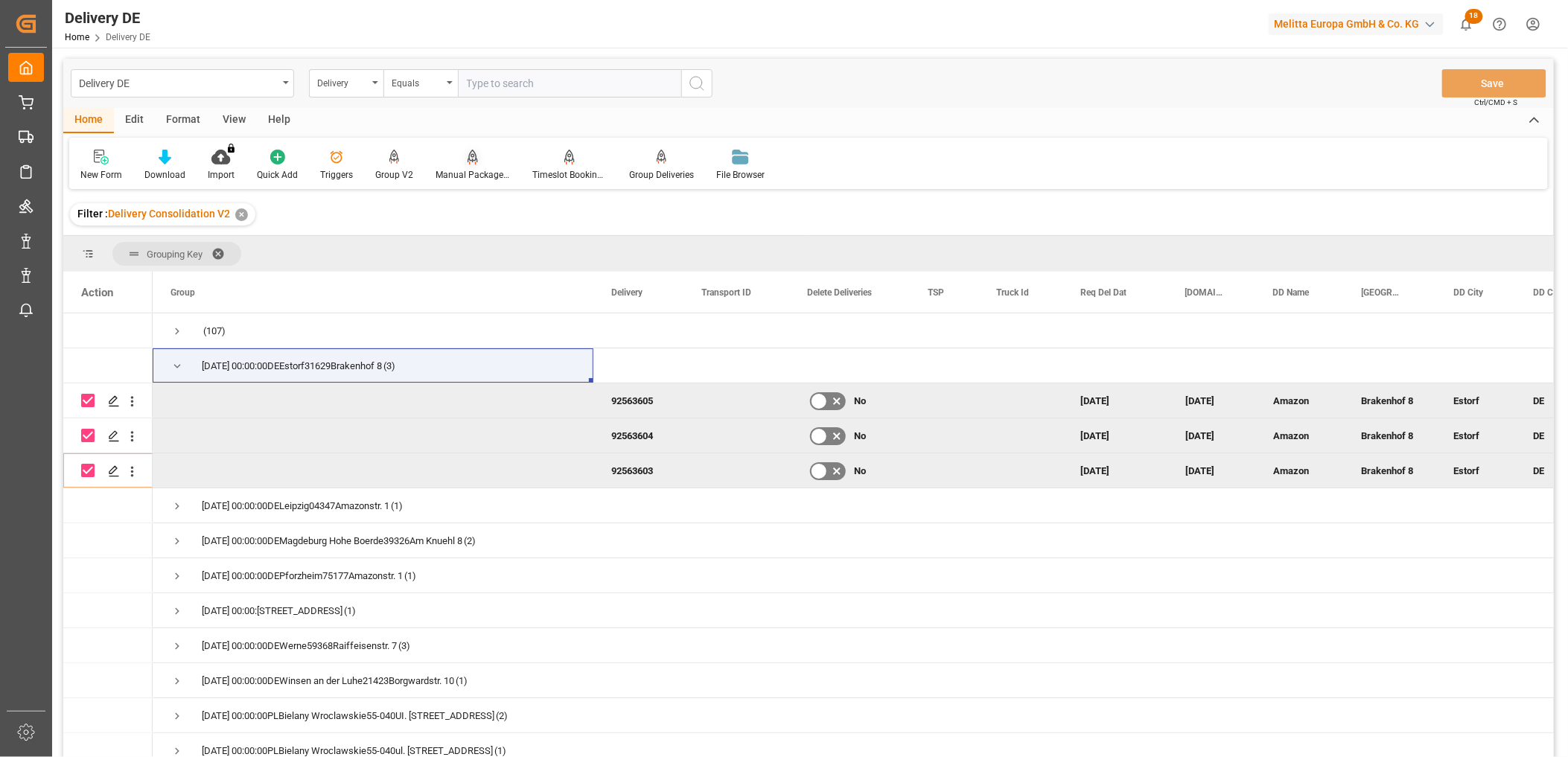
click at [479, 167] on div "Manual Package TypeDetermination" at bounding box center [473, 165] width 97 height 33
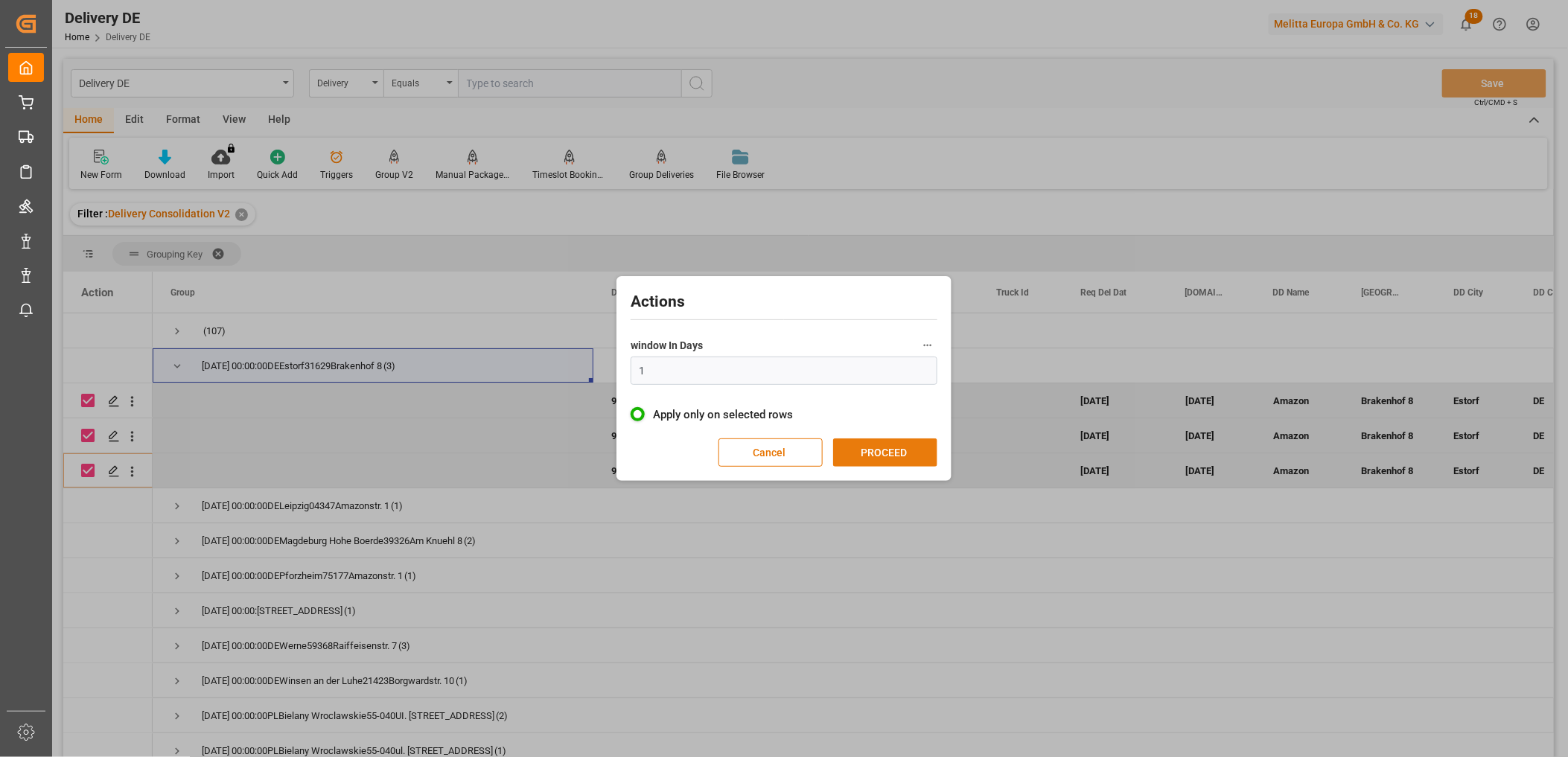
click at [889, 448] on button "PROCEED" at bounding box center [885, 453] width 104 height 29
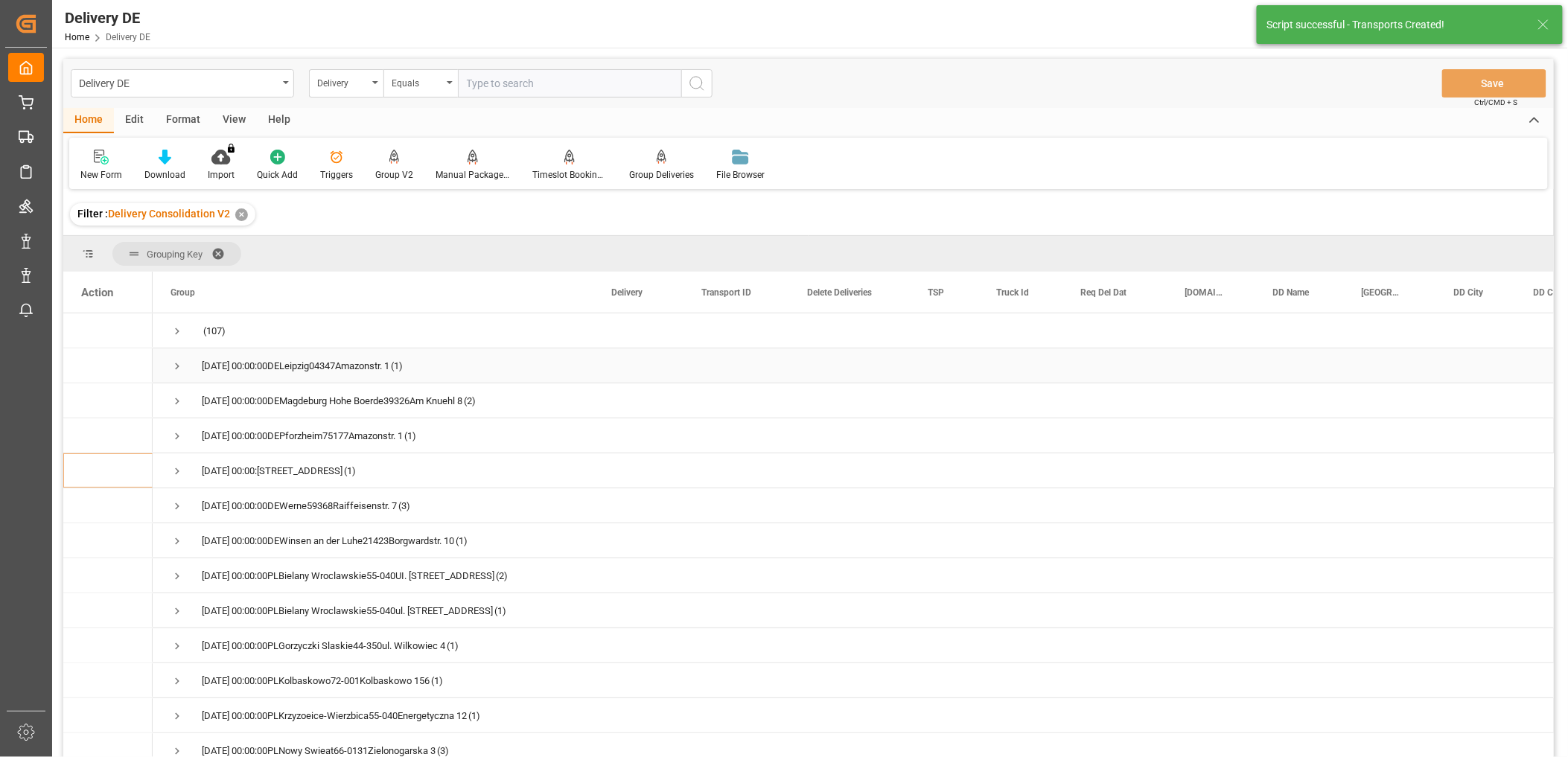
click at [176, 367] on span "Press SPACE to select this row." at bounding box center [177, 366] width 13 height 13
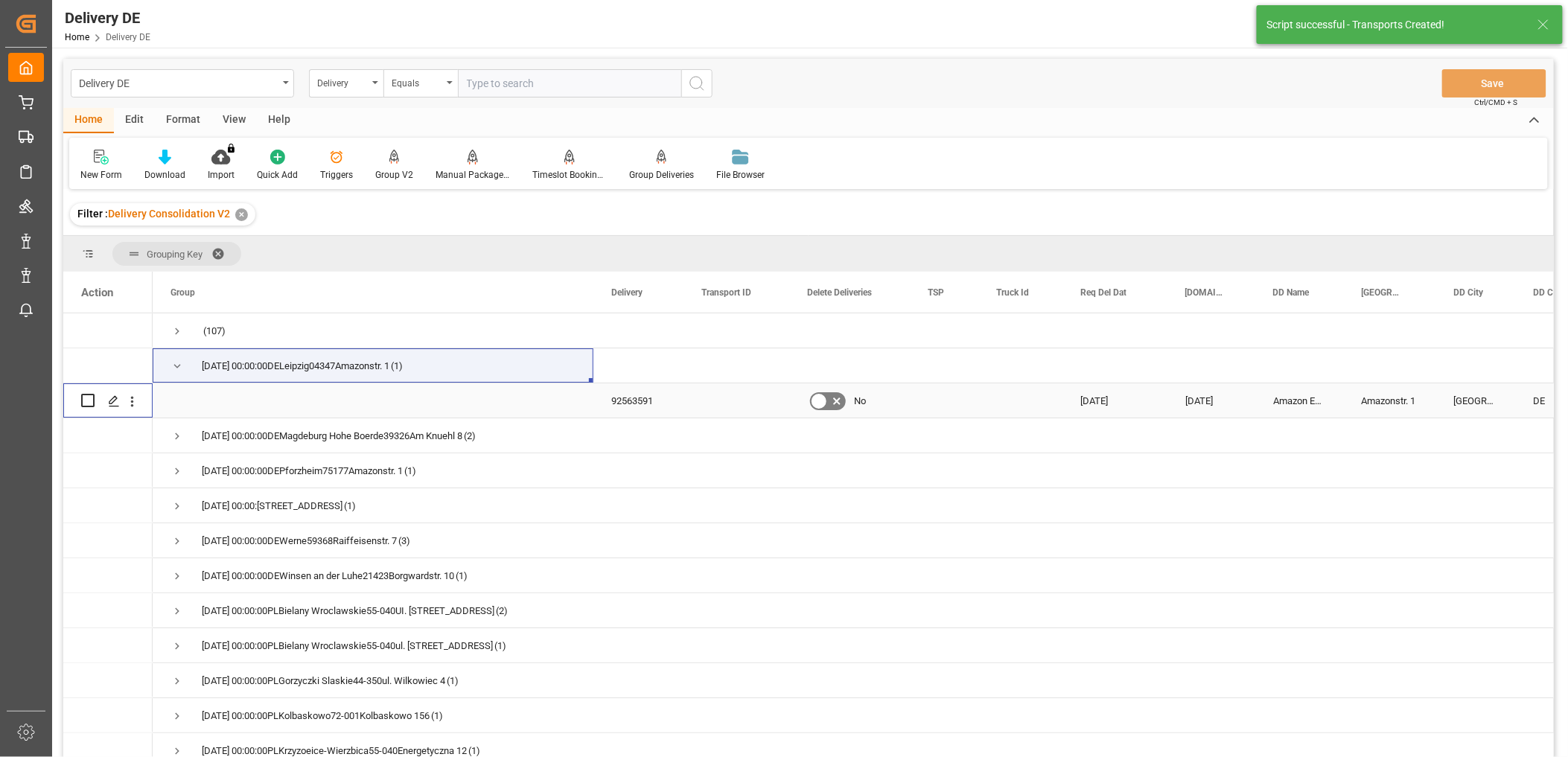
click at [90, 397] on input "Press Space to toggle row selection (unchecked)" at bounding box center [87, 400] width 13 height 13
checkbox input "true"
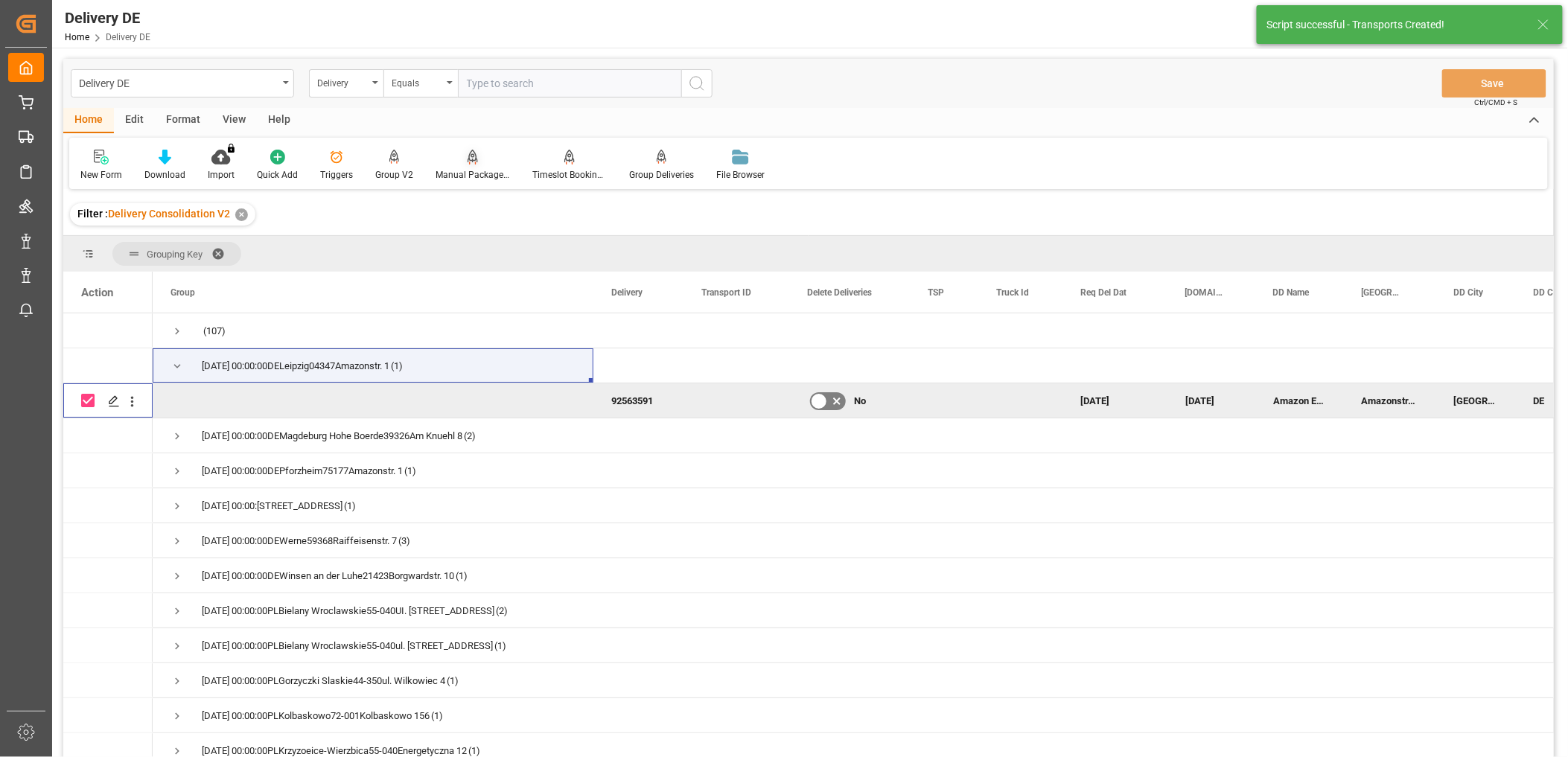
click at [462, 161] on div at bounding box center [473, 156] width 74 height 15
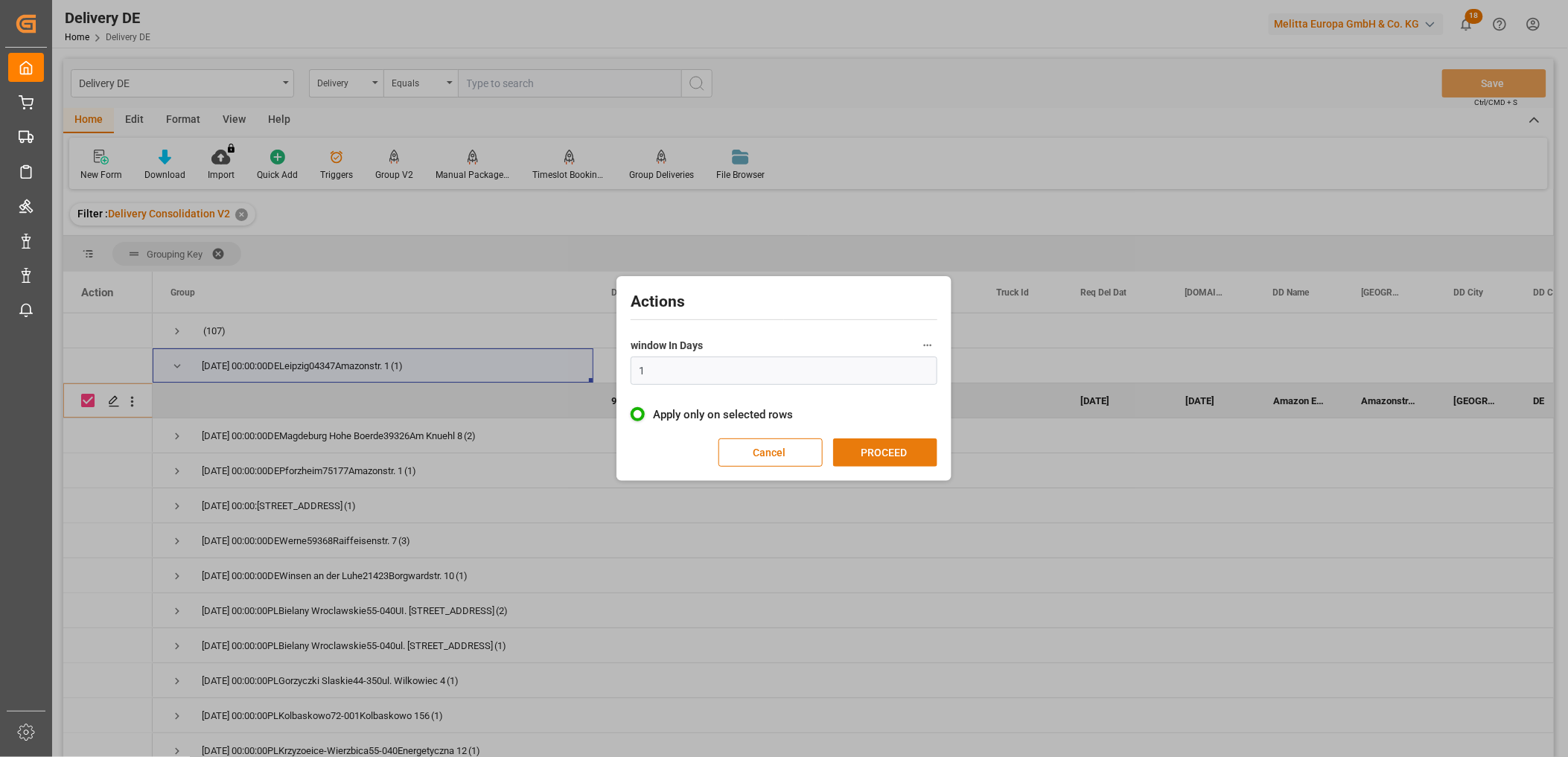
click at [875, 457] on button "PROCEED" at bounding box center [885, 453] width 104 height 29
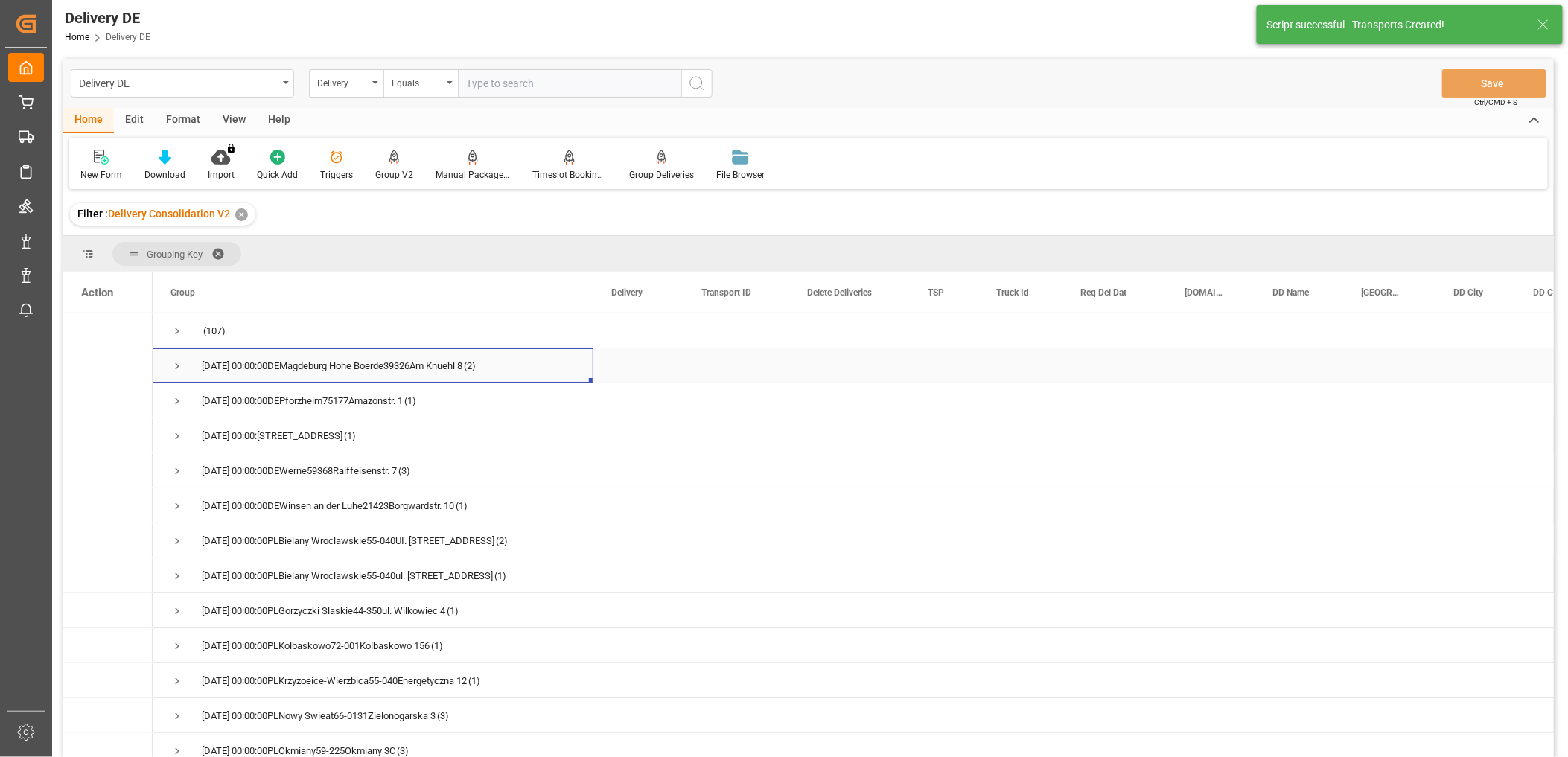
click at [177, 361] on span "Press SPACE to select this row." at bounding box center [177, 366] width 13 height 13
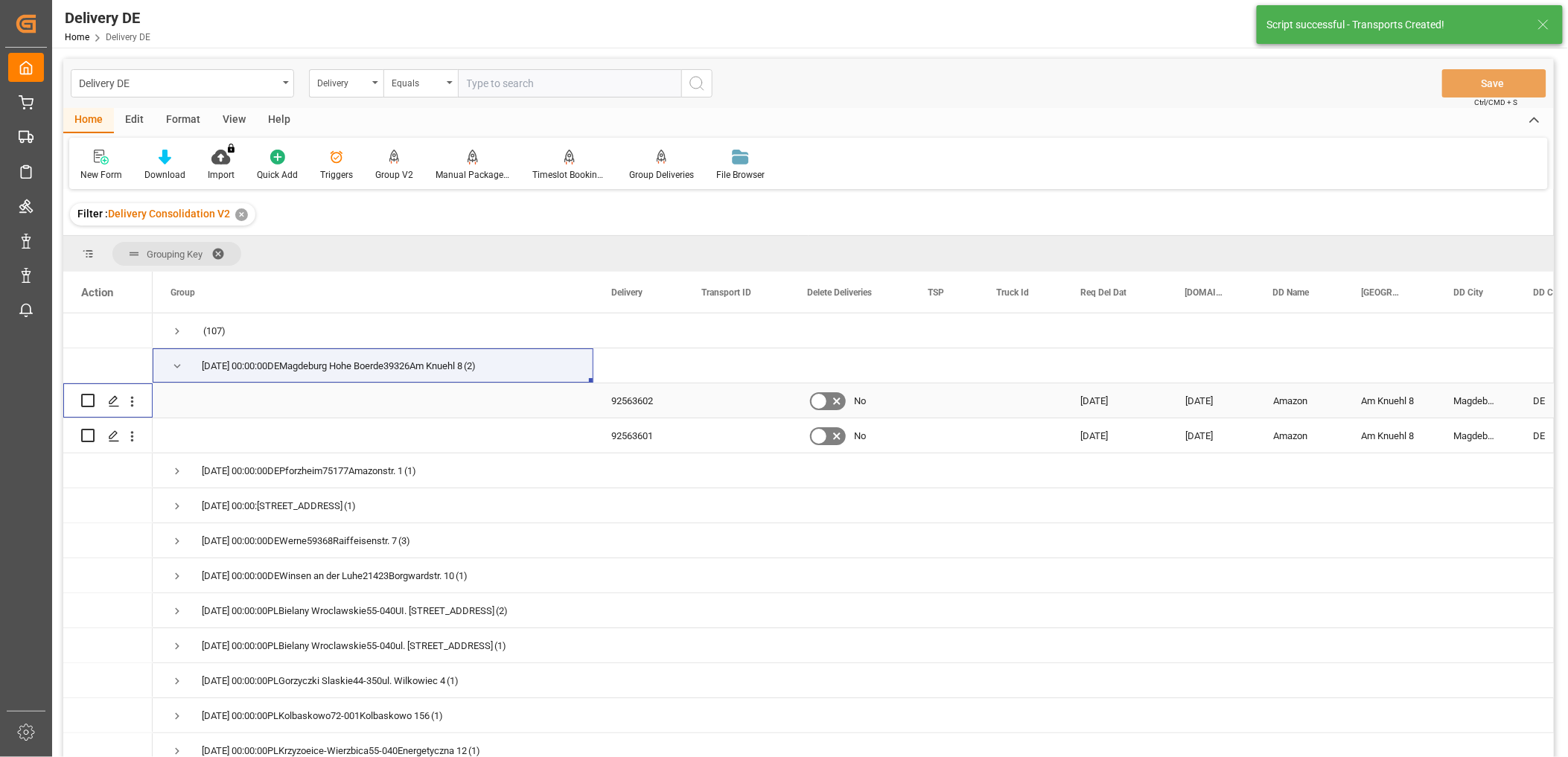
click at [87, 403] on input "Press Space to toggle row selection (unchecked)" at bounding box center [87, 400] width 13 height 13
checkbox input "true"
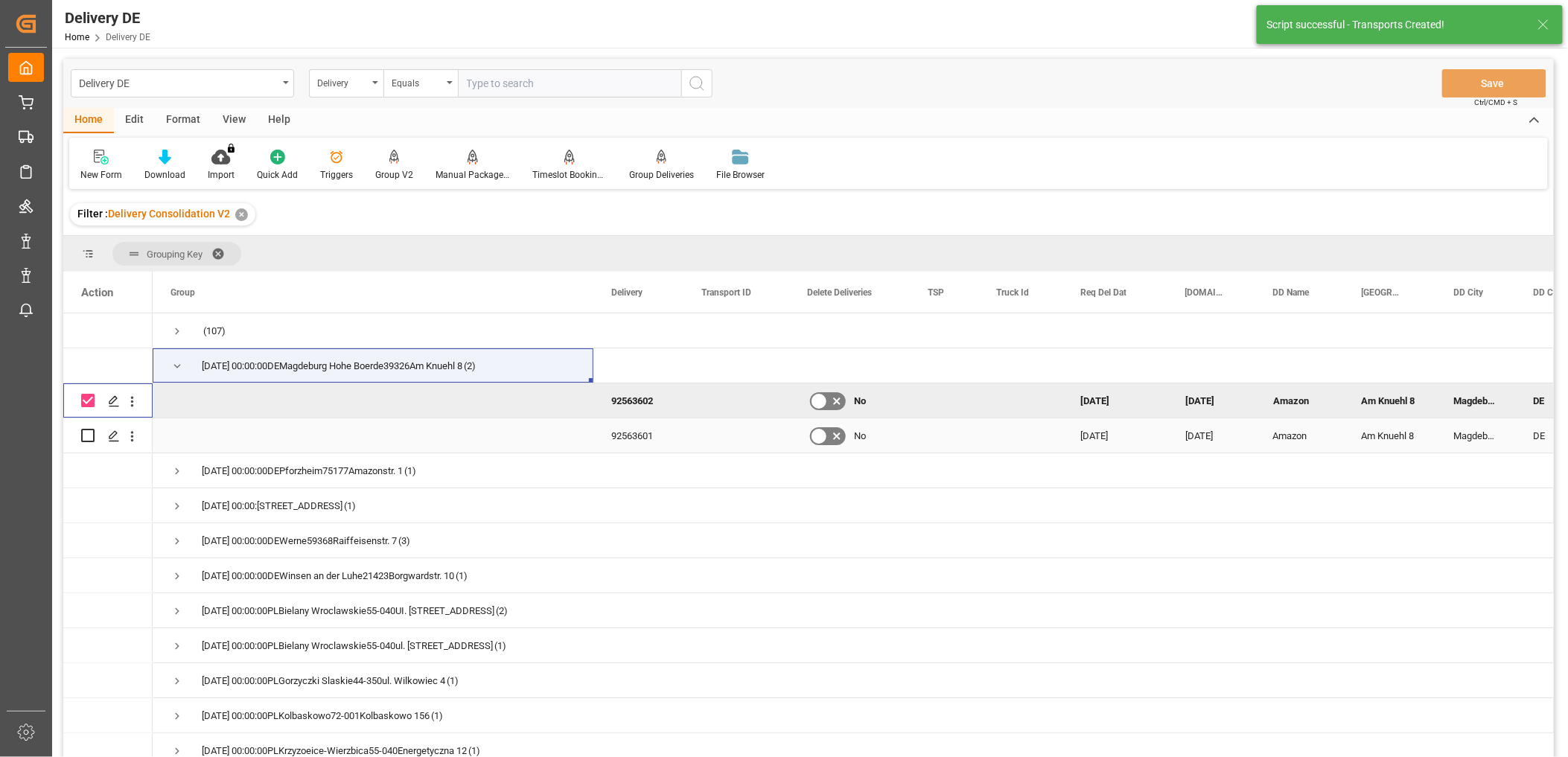
click at [90, 435] on input "Press Space to toggle row selection (unchecked)" at bounding box center [87, 435] width 13 height 13
checkbox input "true"
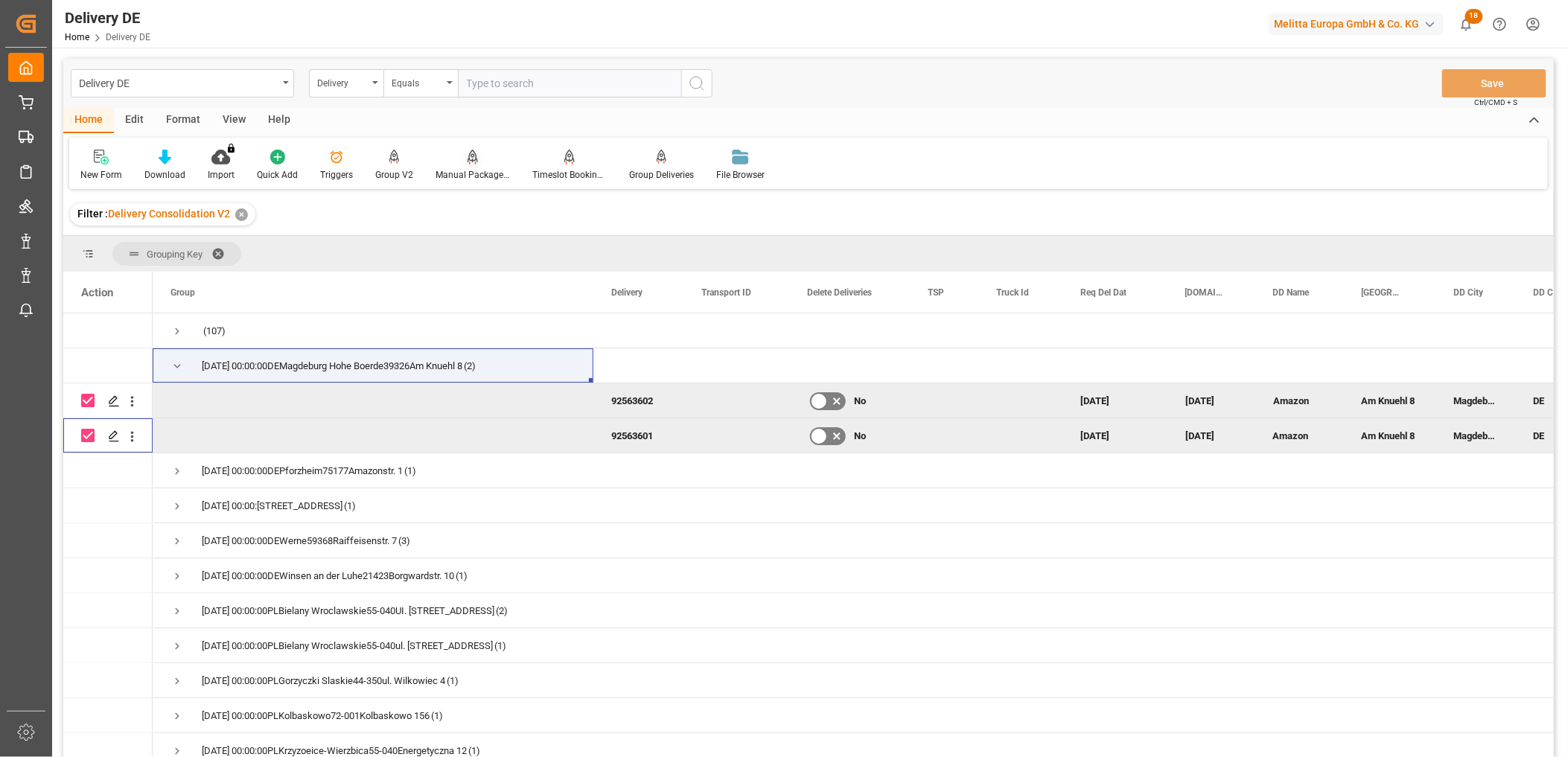
click at [459, 166] on div "Manual Package TypeDetermination" at bounding box center [473, 165] width 97 height 33
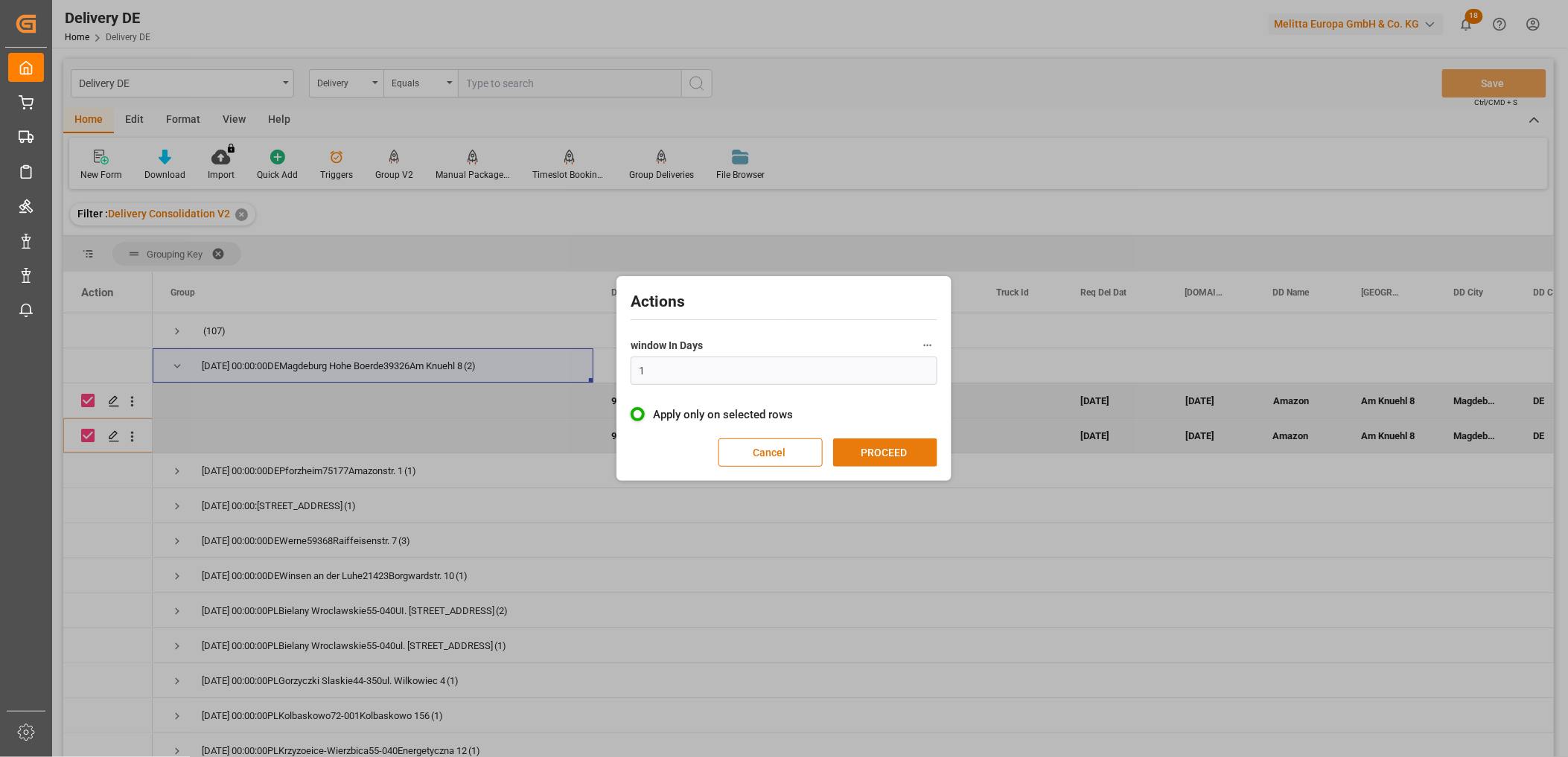
click at [895, 451] on button "PROCEED" at bounding box center [885, 453] width 104 height 29
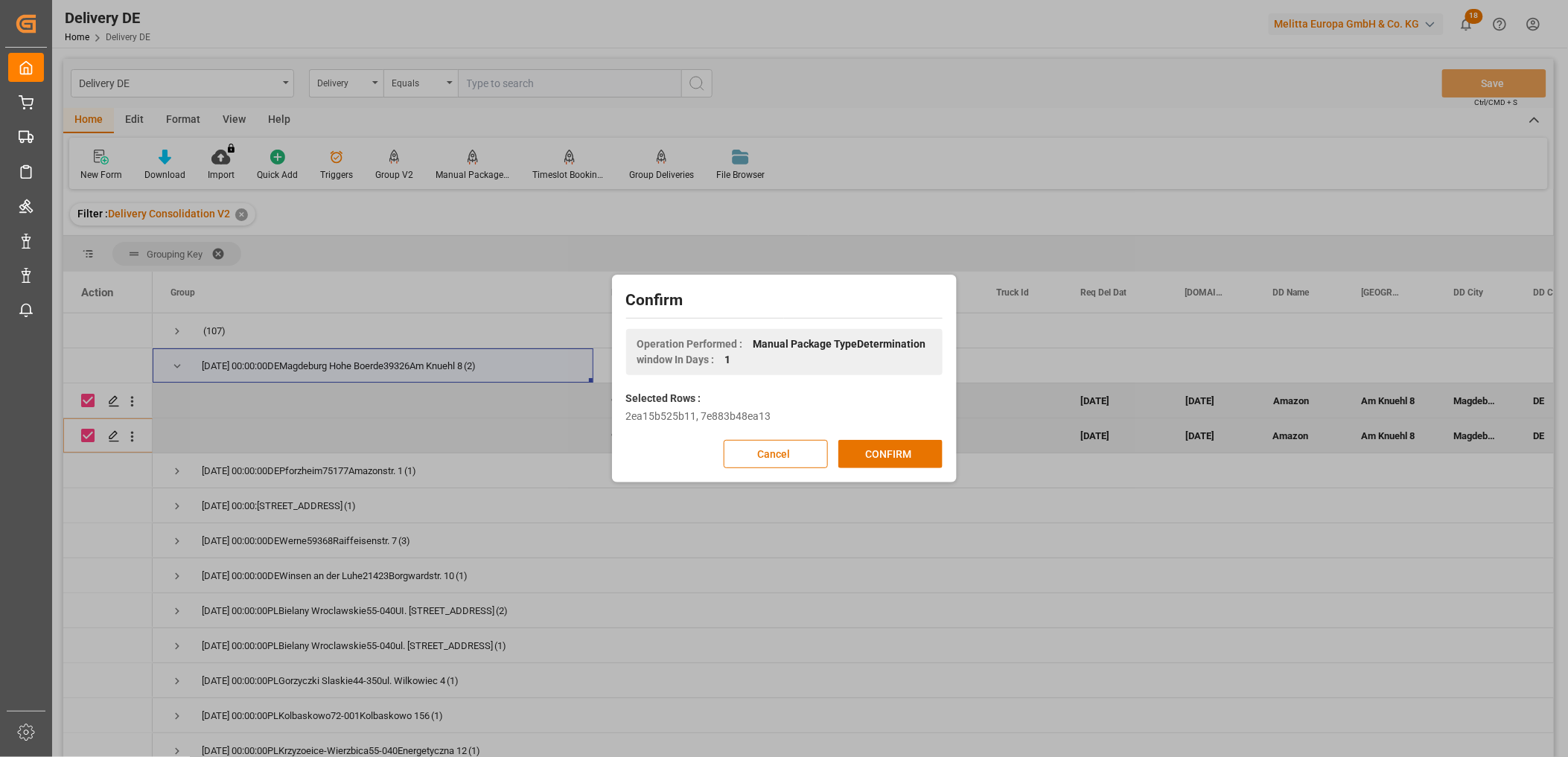
click at [895, 451] on button "CONFIRM" at bounding box center [891, 455] width 104 height 29
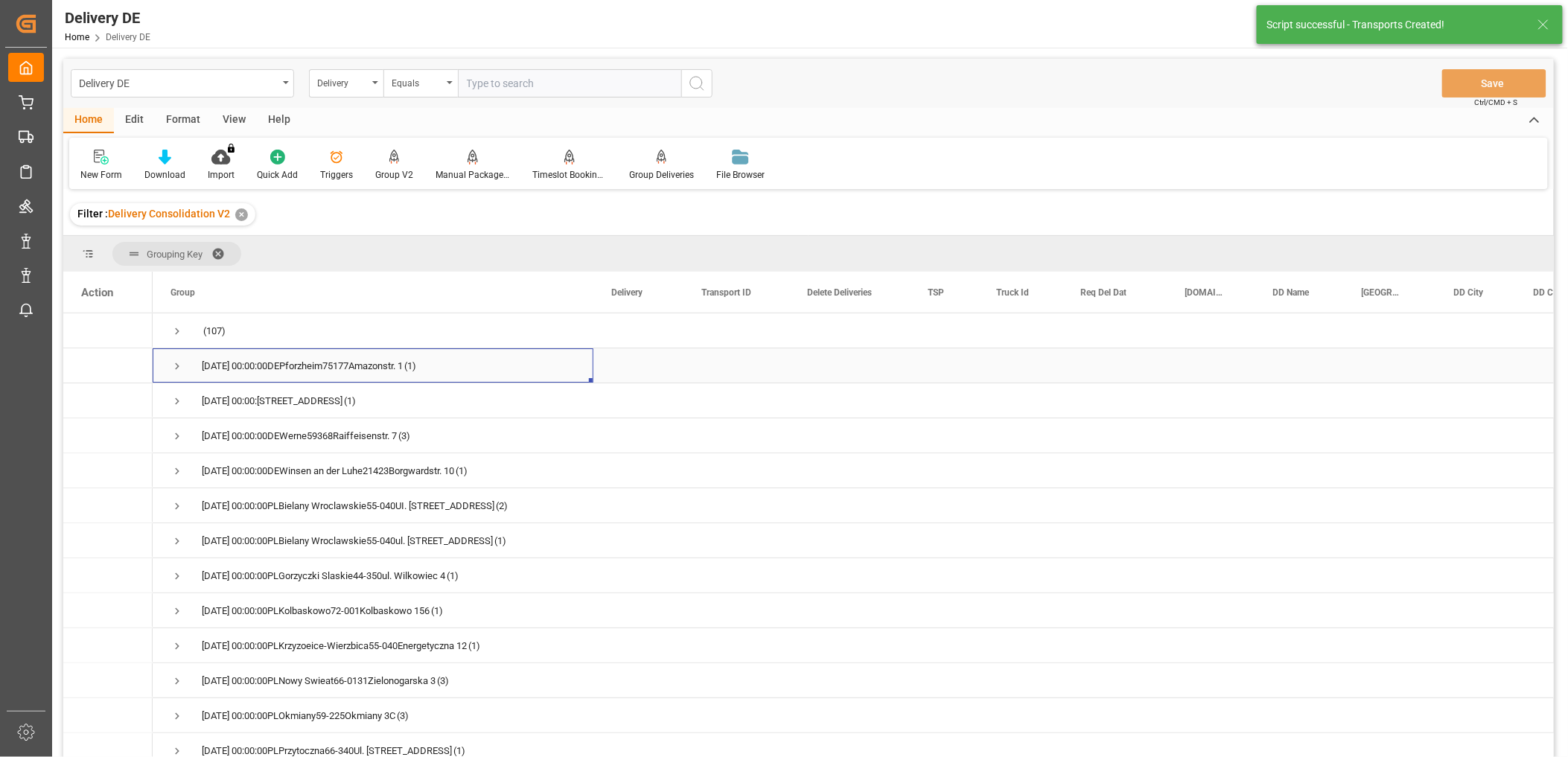
click at [174, 368] on span "Press SPACE to select this row." at bounding box center [177, 366] width 13 height 13
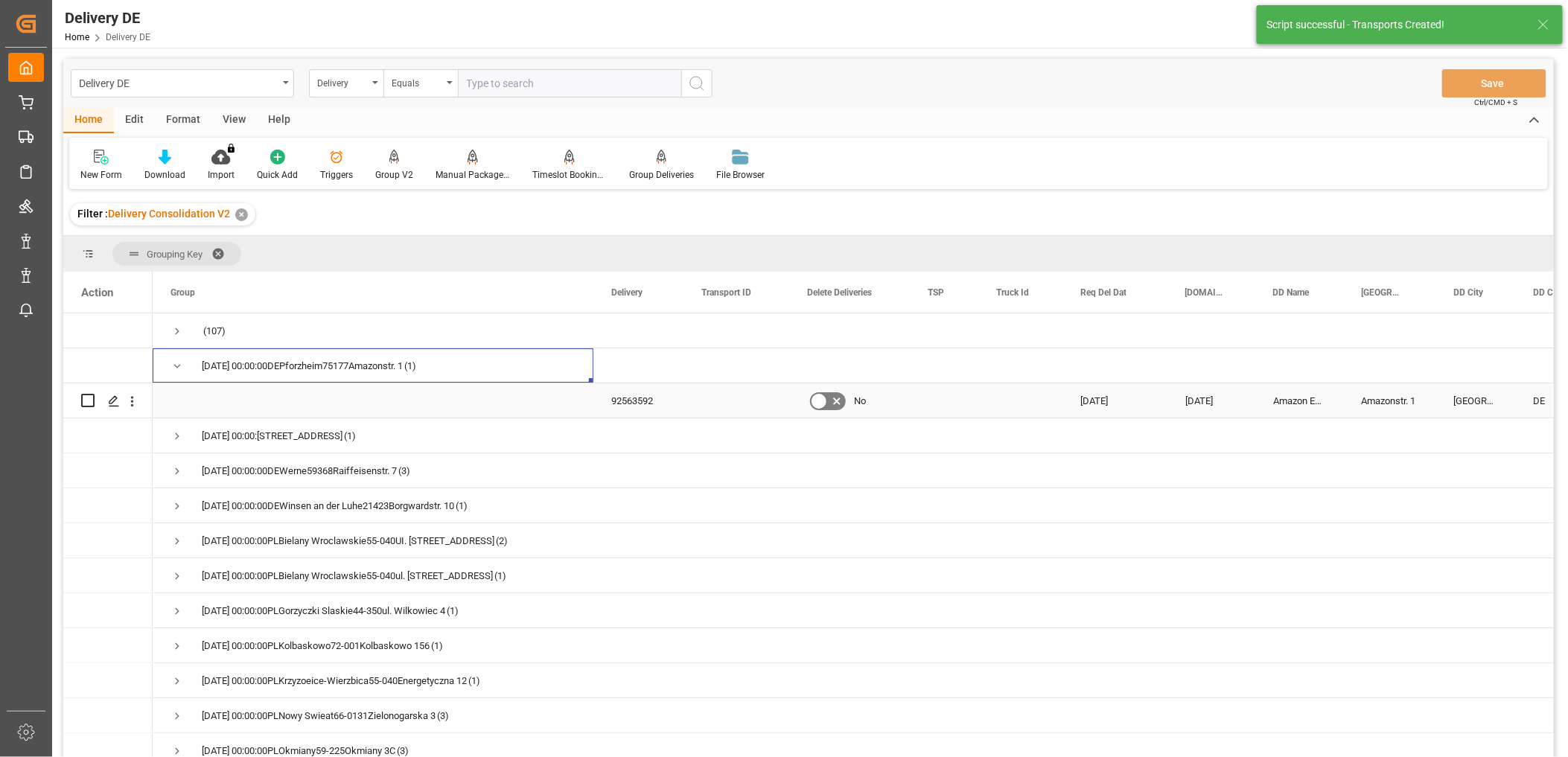
click at [90, 398] on input "Press Space to toggle row selection (unchecked)" at bounding box center [87, 400] width 13 height 13
checkbox input "true"
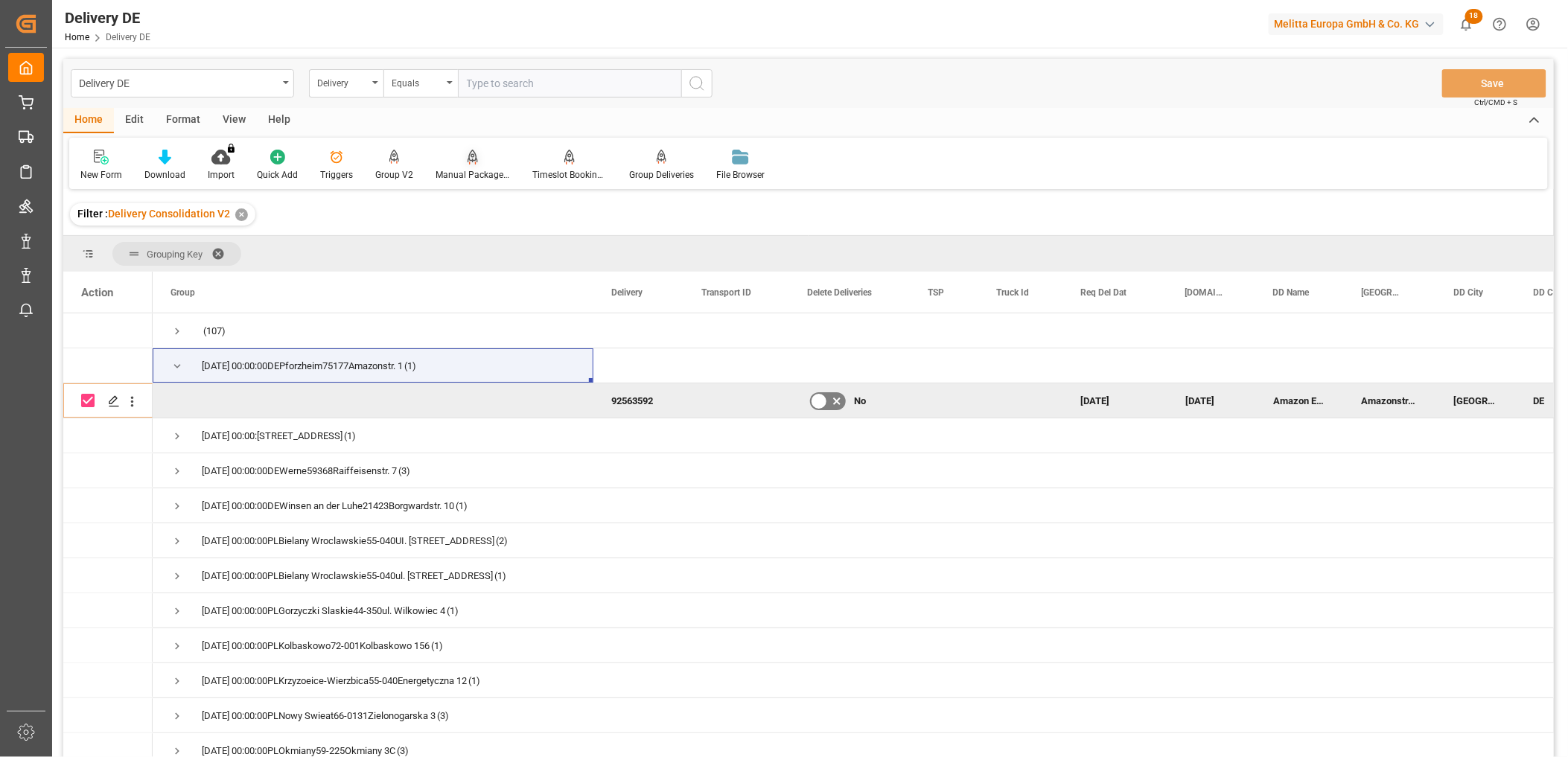
click at [467, 161] on icon at bounding box center [473, 157] width 11 height 15
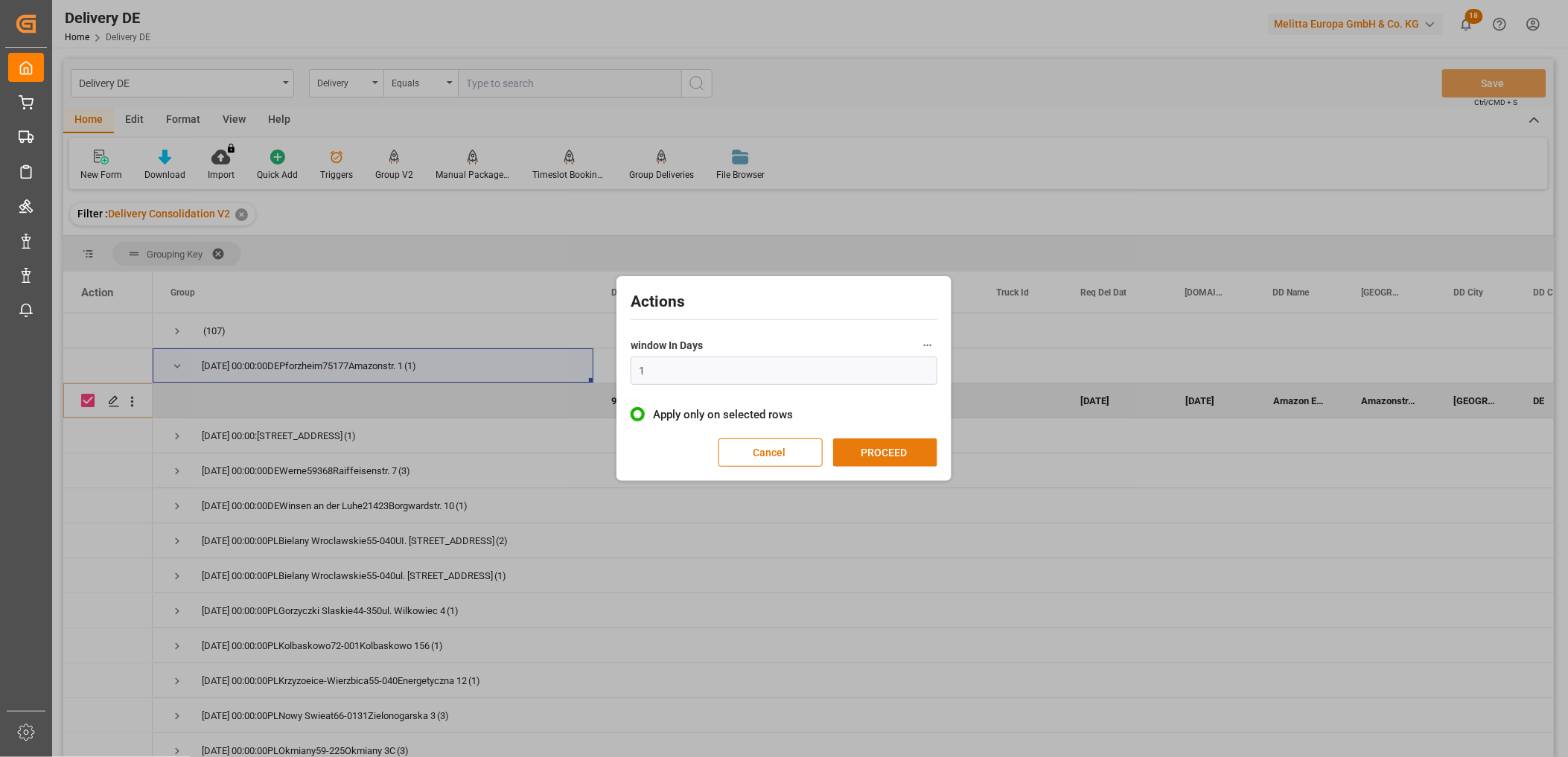
click at [867, 445] on button "PROCEED" at bounding box center [885, 453] width 104 height 29
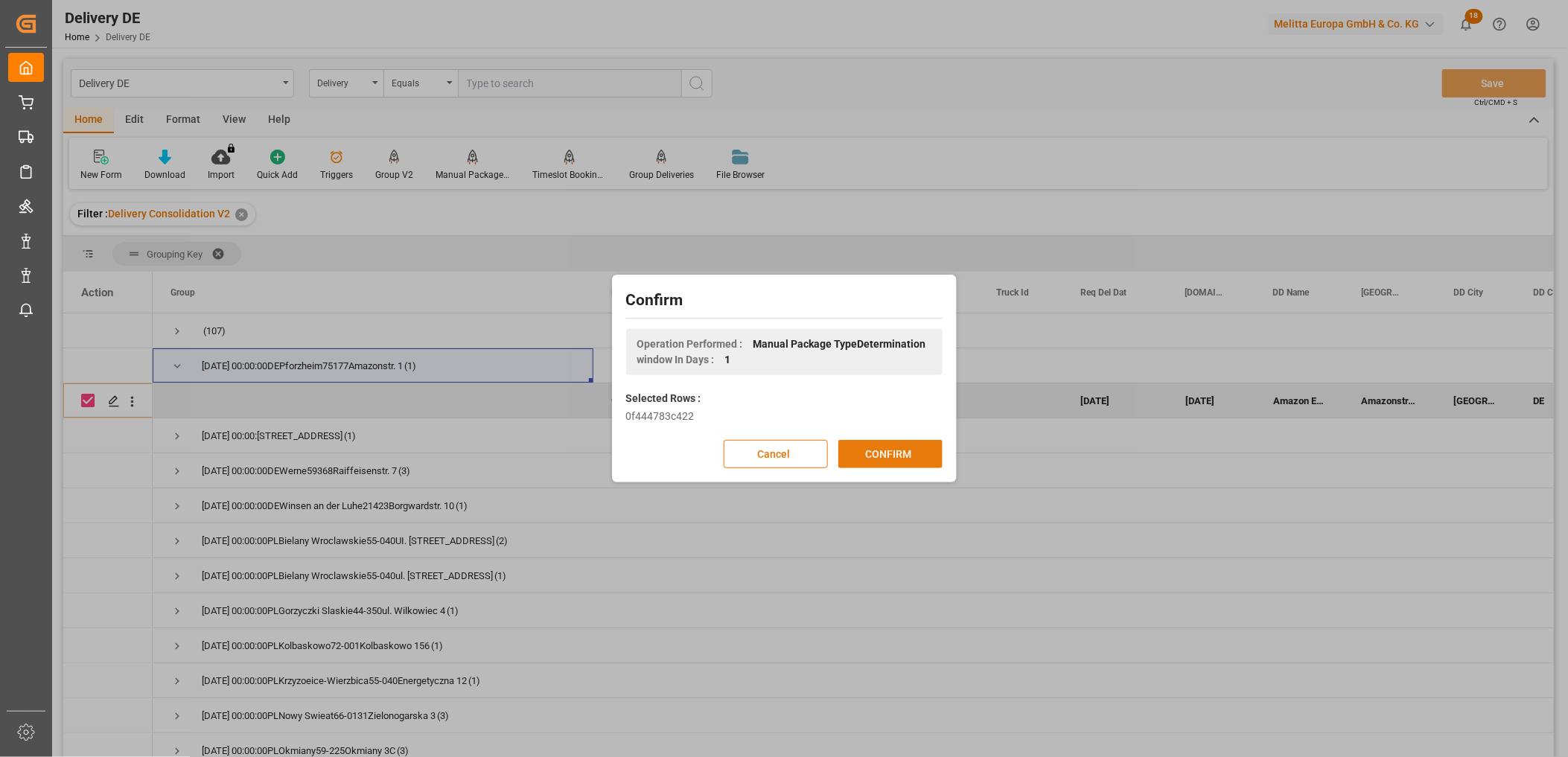
click at [886, 457] on button "CONFIRM" at bounding box center [891, 455] width 104 height 29
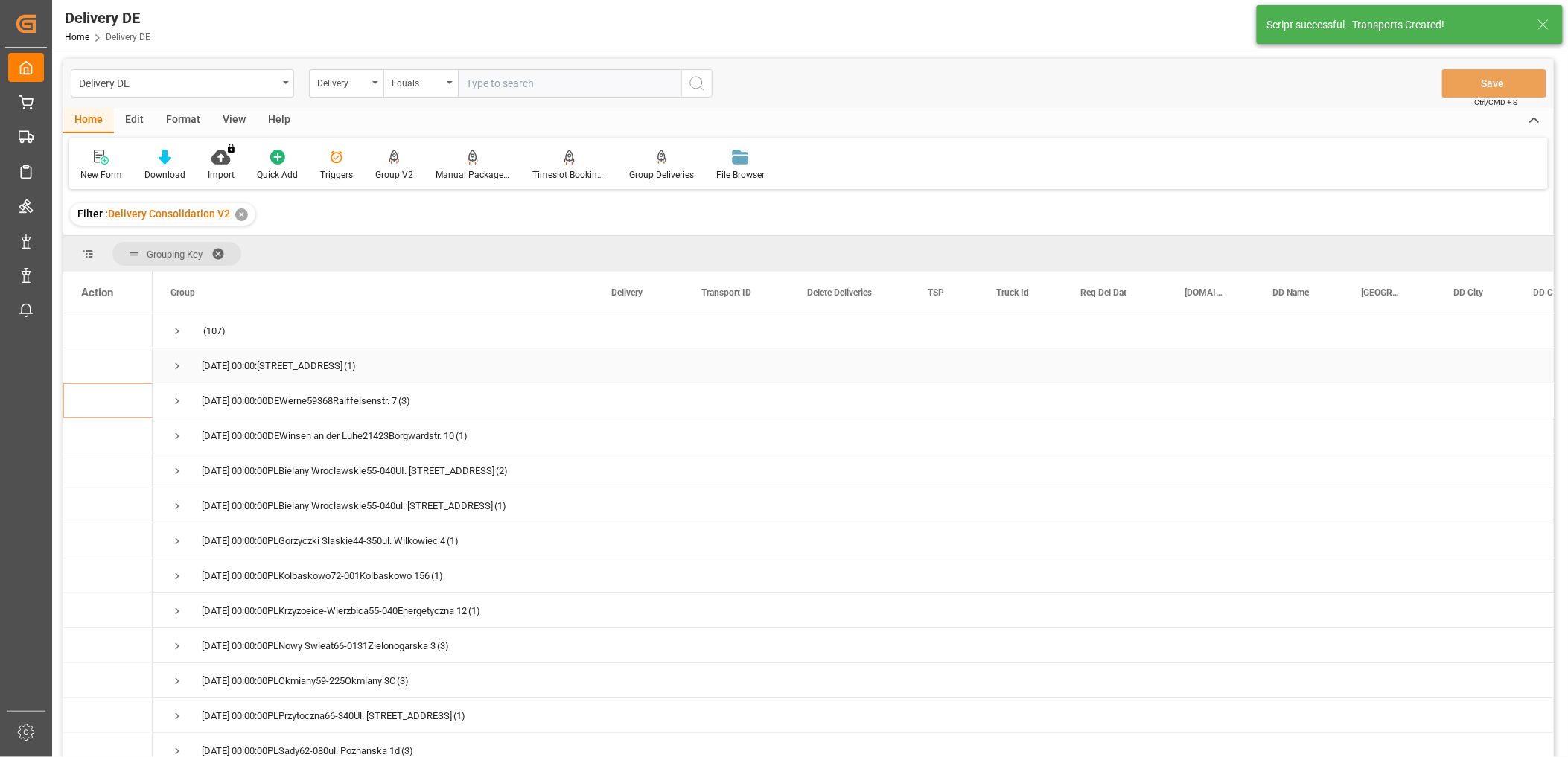
click at [180, 361] on span "Press SPACE to select this row." at bounding box center [177, 366] width 13 height 13
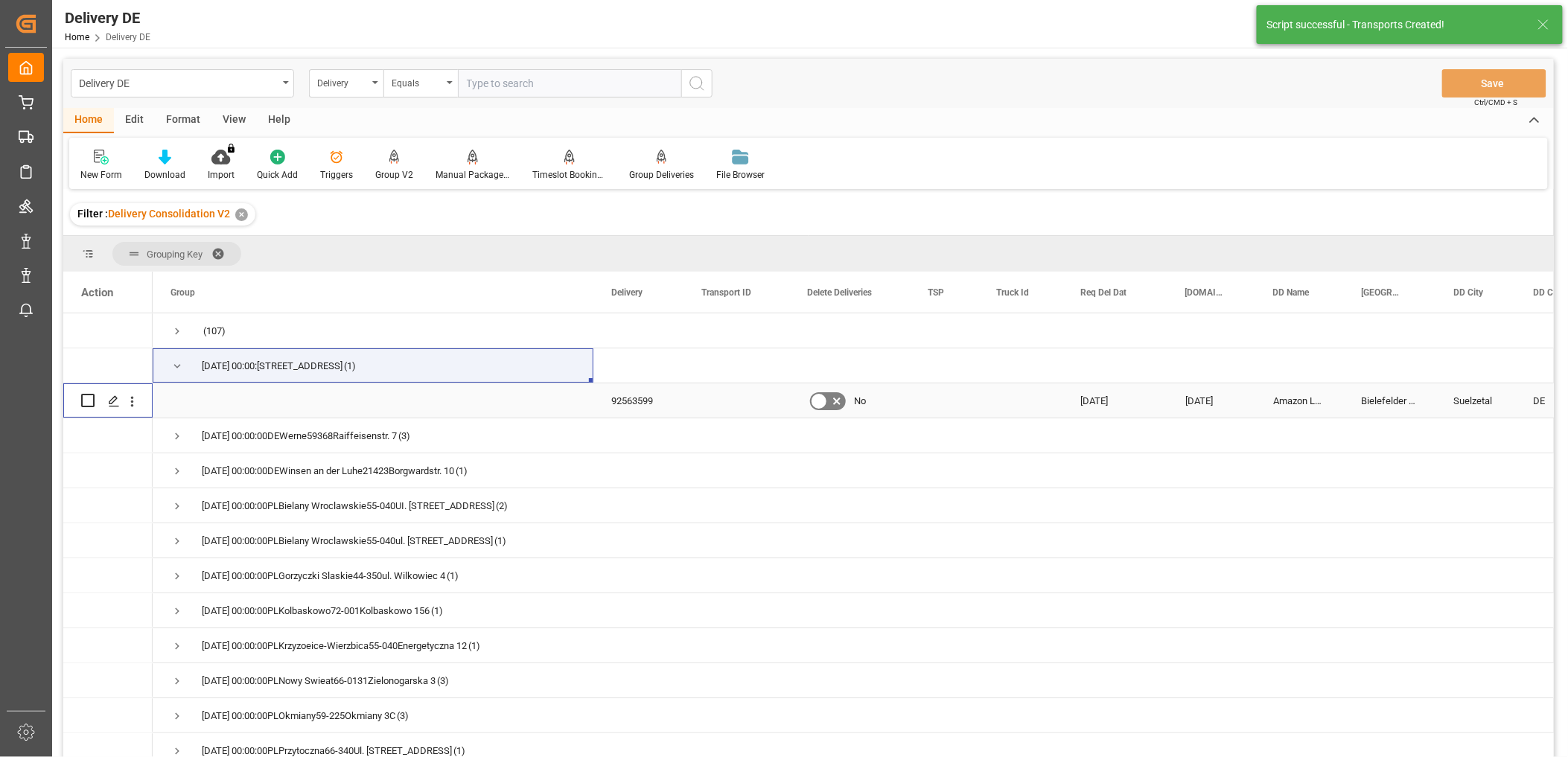
click at [85, 398] on input "Press Space to toggle row selection (unchecked)" at bounding box center [87, 400] width 13 height 13
checkbox input "true"
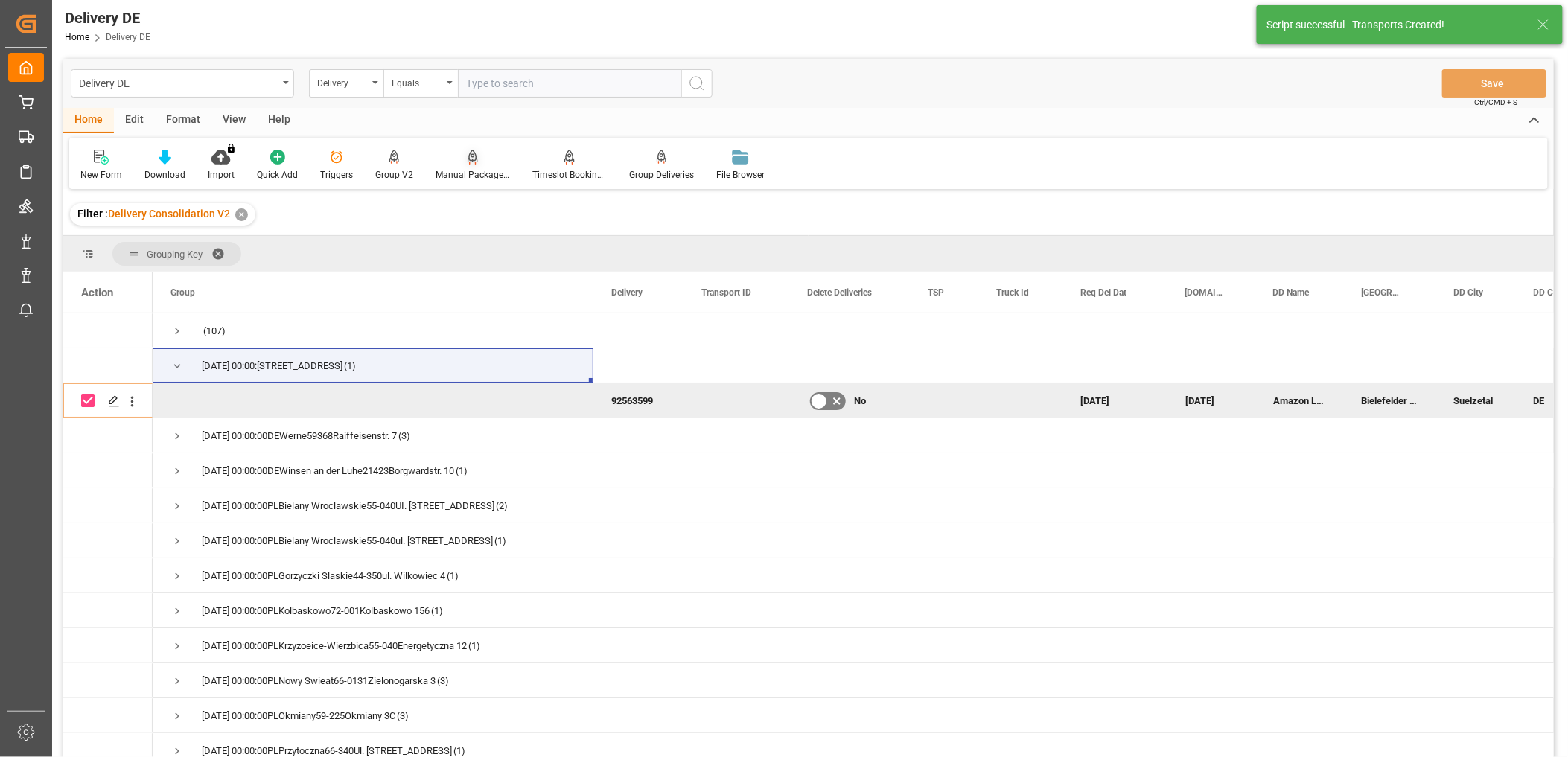
click at [474, 159] on div at bounding box center [473, 156] width 74 height 15
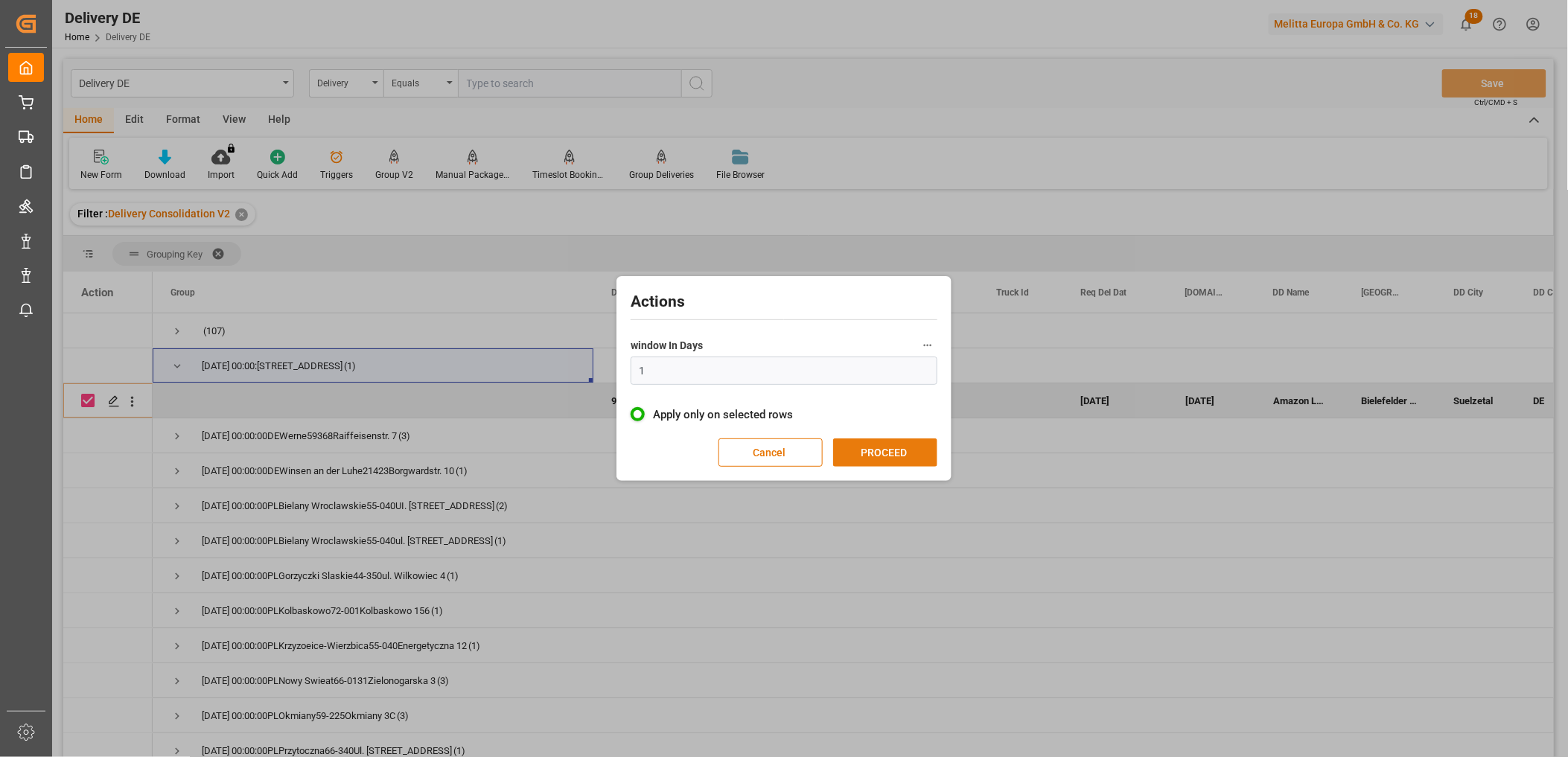
click at [868, 449] on button "PROCEED" at bounding box center [885, 453] width 104 height 29
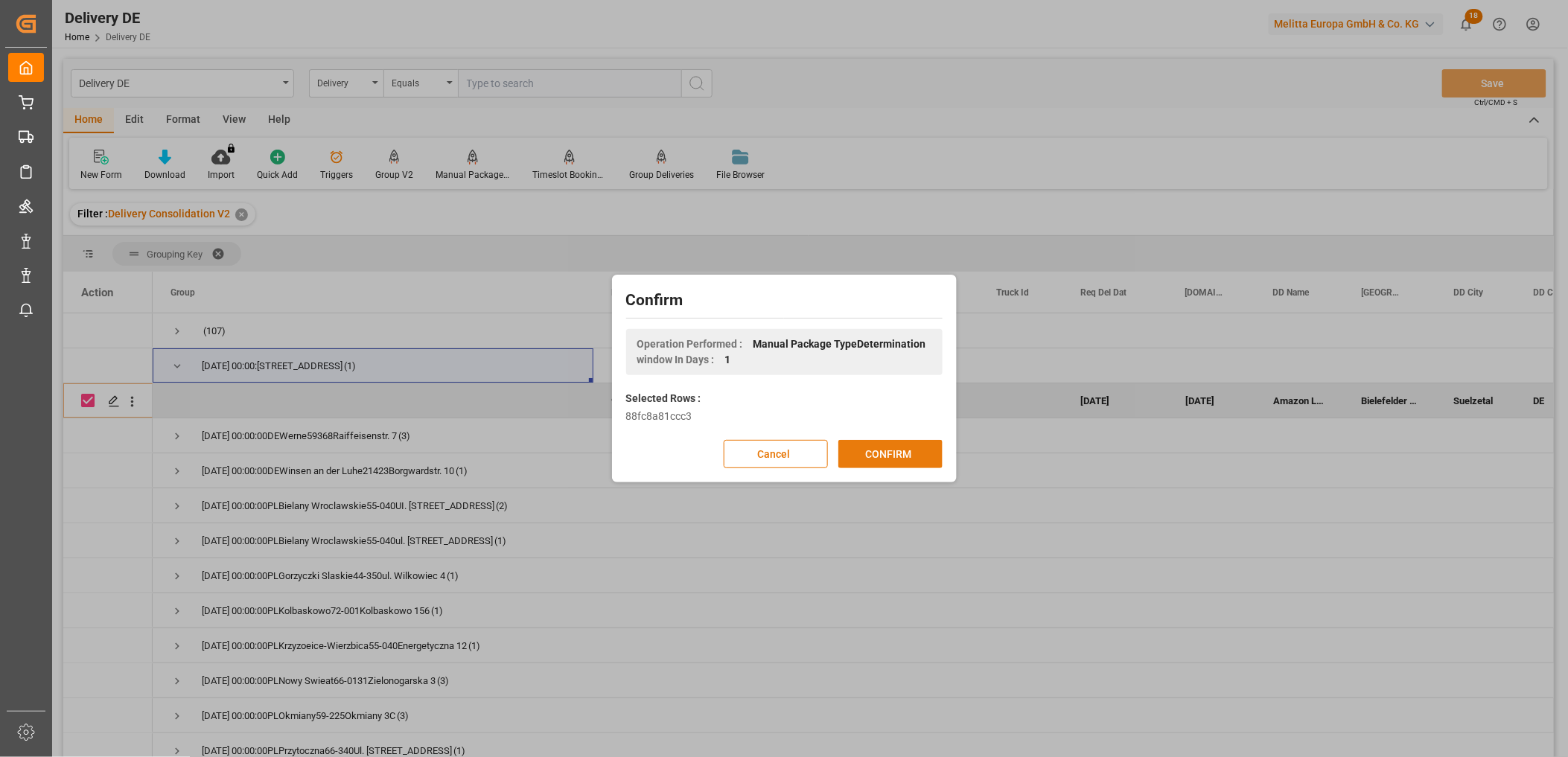
click at [869, 449] on button "CONFIRM" at bounding box center [891, 455] width 104 height 29
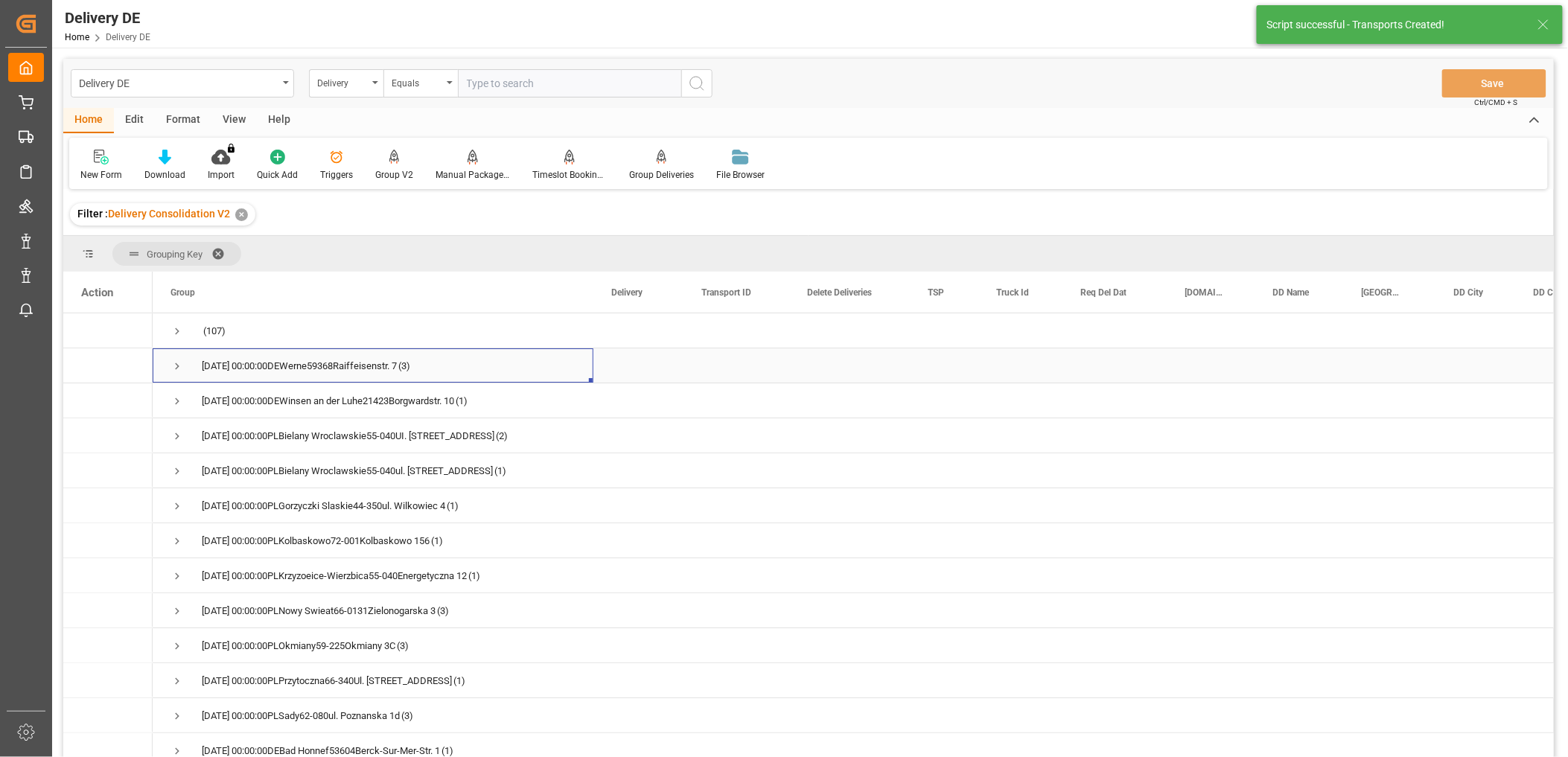
click at [173, 366] on span "Press SPACE to select this row." at bounding box center [177, 366] width 13 height 13
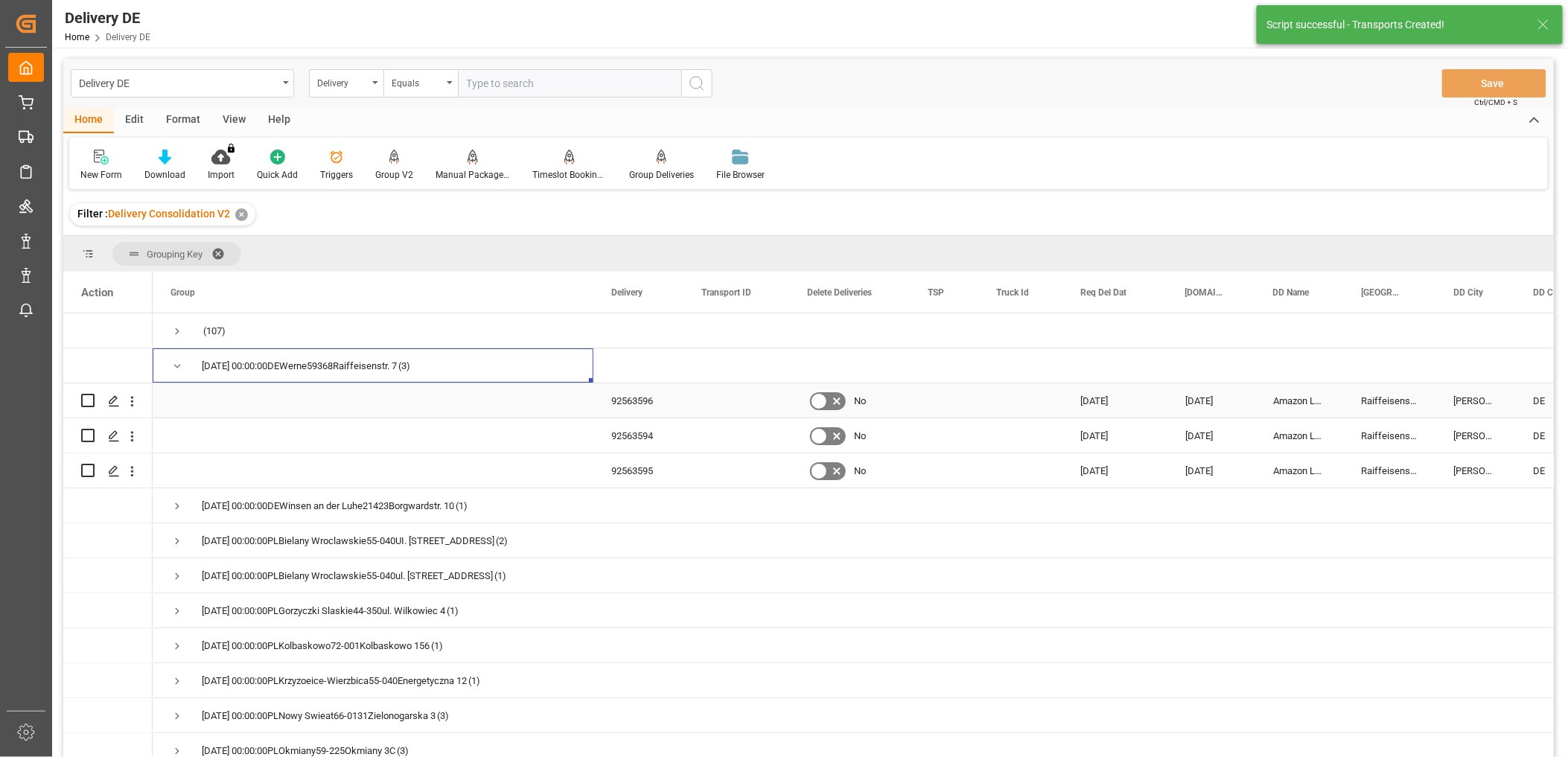
drag, startPoint x: 90, startPoint y: 399, endPoint x: 84, endPoint y: 422, distance: 23.8
click at [88, 403] on input "Press Space to toggle row selection (unchecked)" at bounding box center [87, 400] width 13 height 13
checkbox input "true"
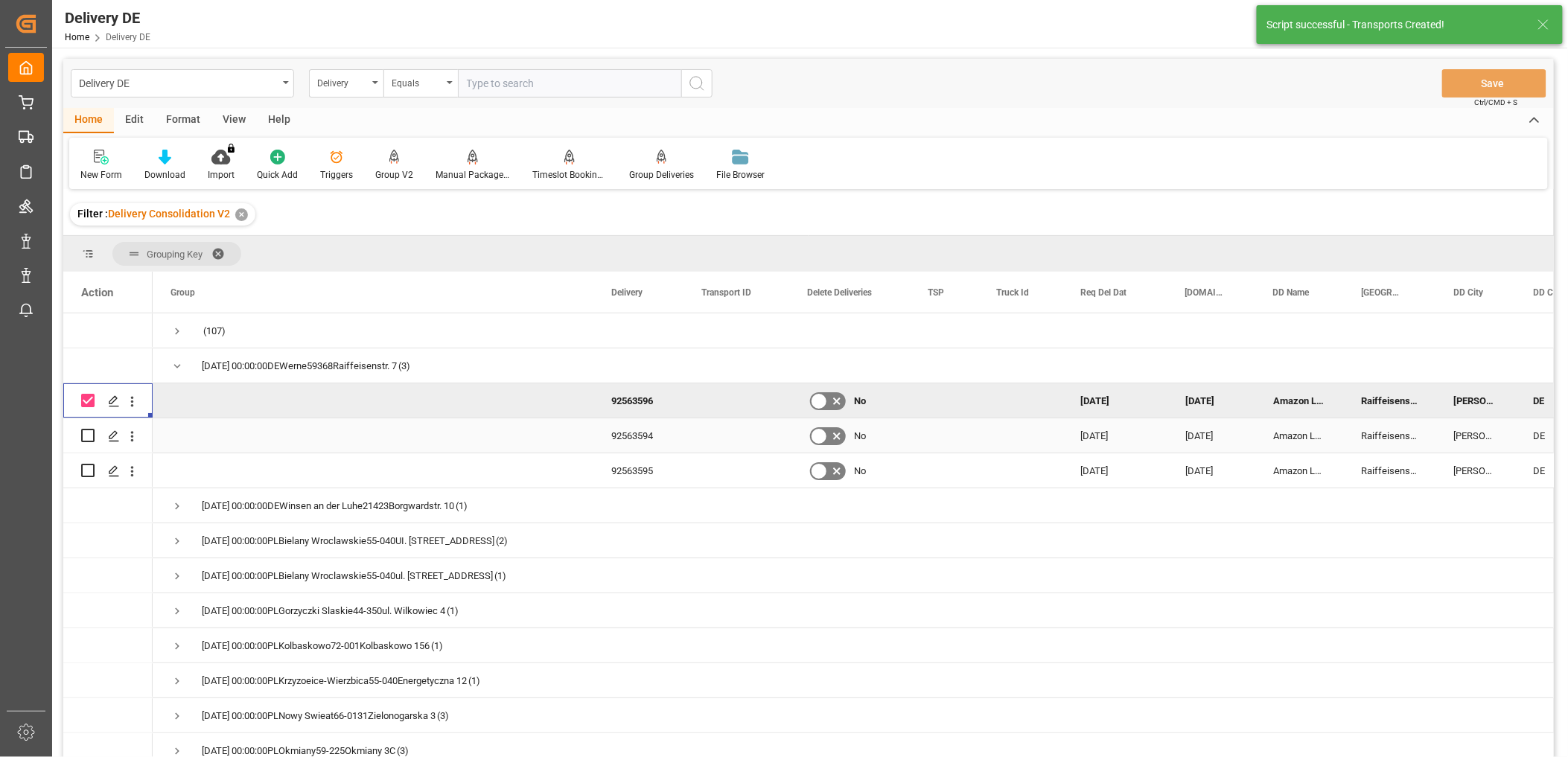
click at [85, 437] on input "Press Space to toggle row selection (unchecked)" at bounding box center [87, 435] width 13 height 13
checkbox input "true"
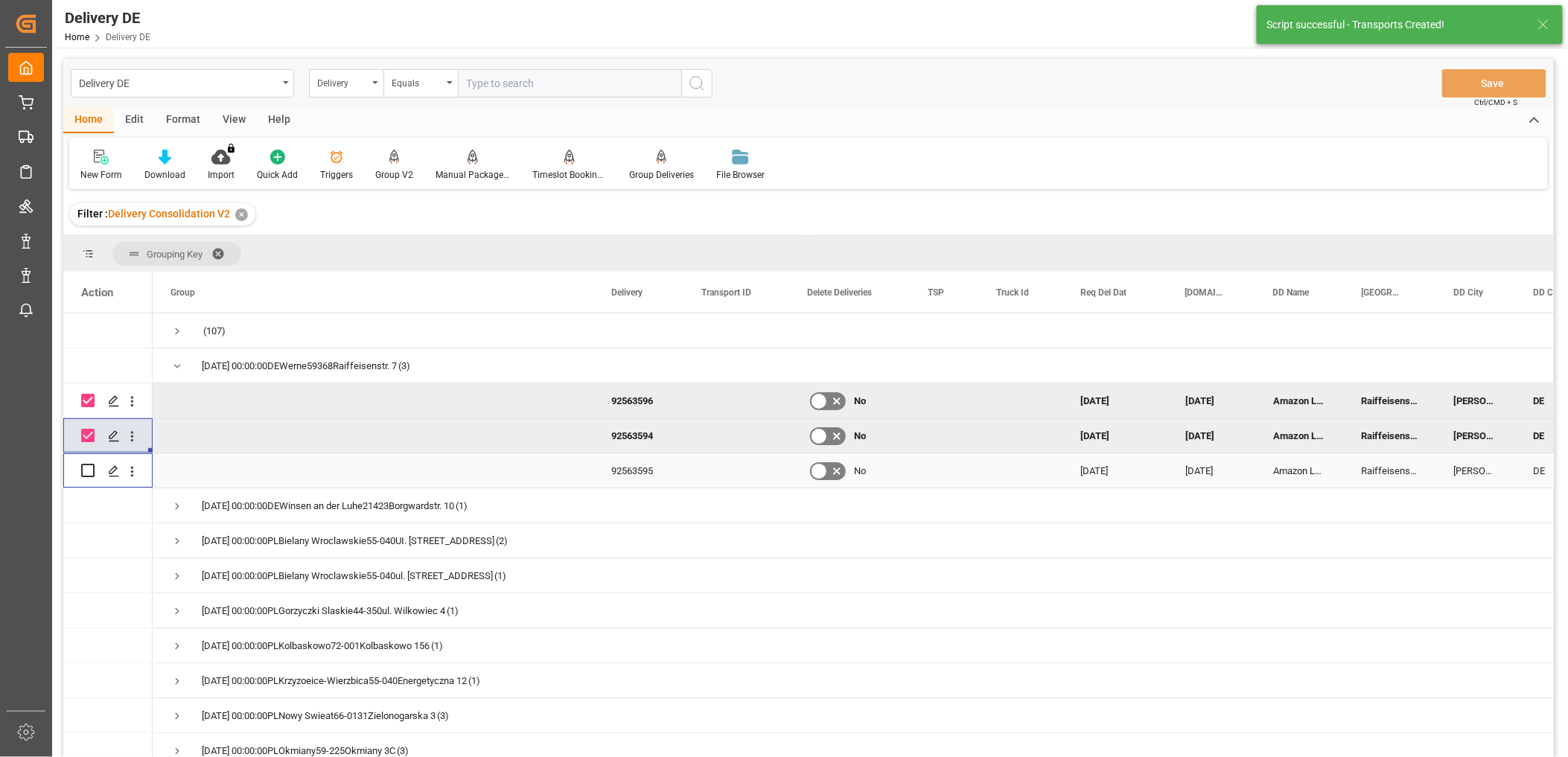
click at [83, 467] on input "Press Space to toggle row selection (unchecked)" at bounding box center [87, 470] width 13 height 13
checkbox input "true"
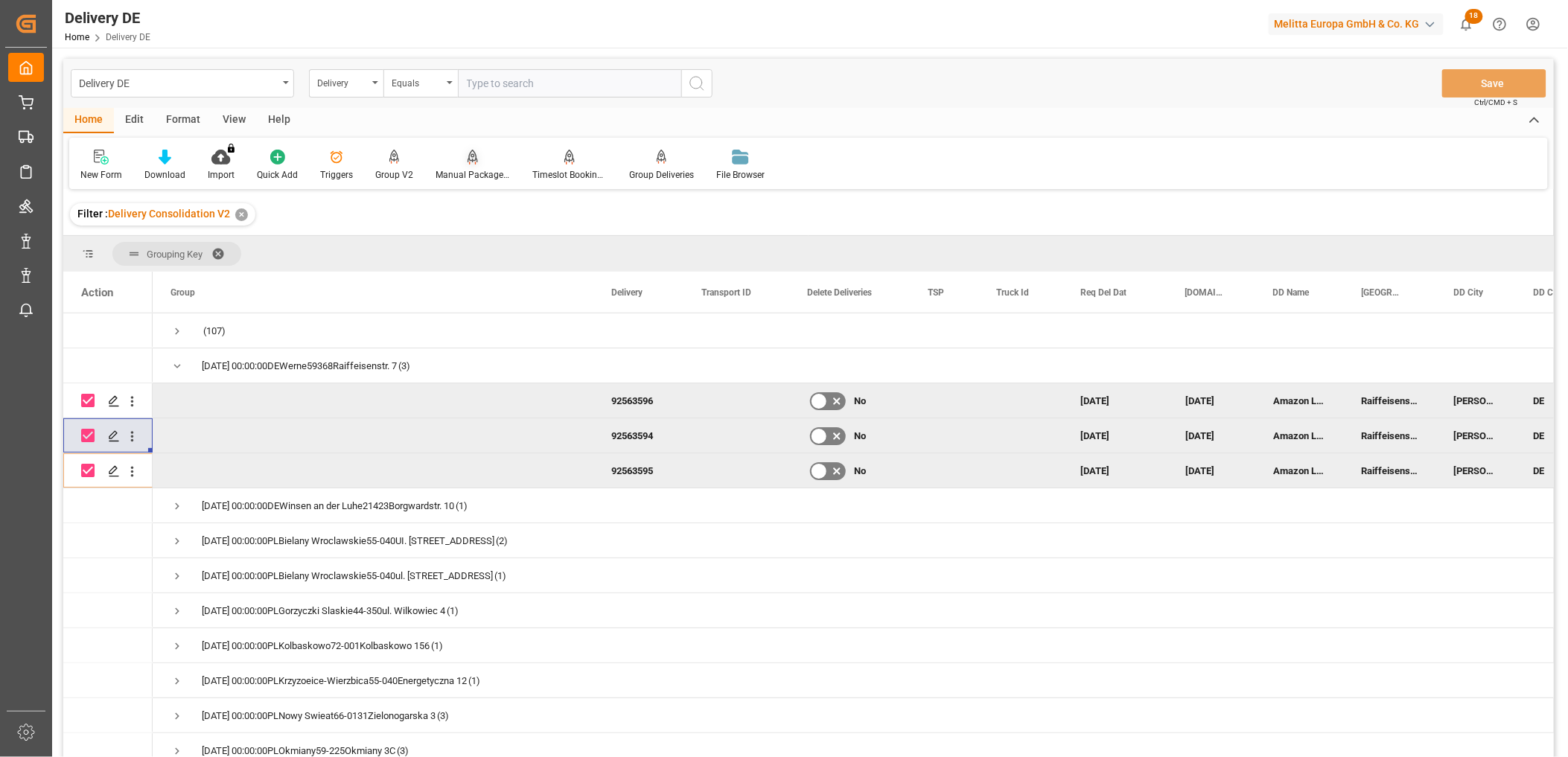
click at [471, 171] on div "Manual Package TypeDetermination" at bounding box center [473, 175] width 74 height 13
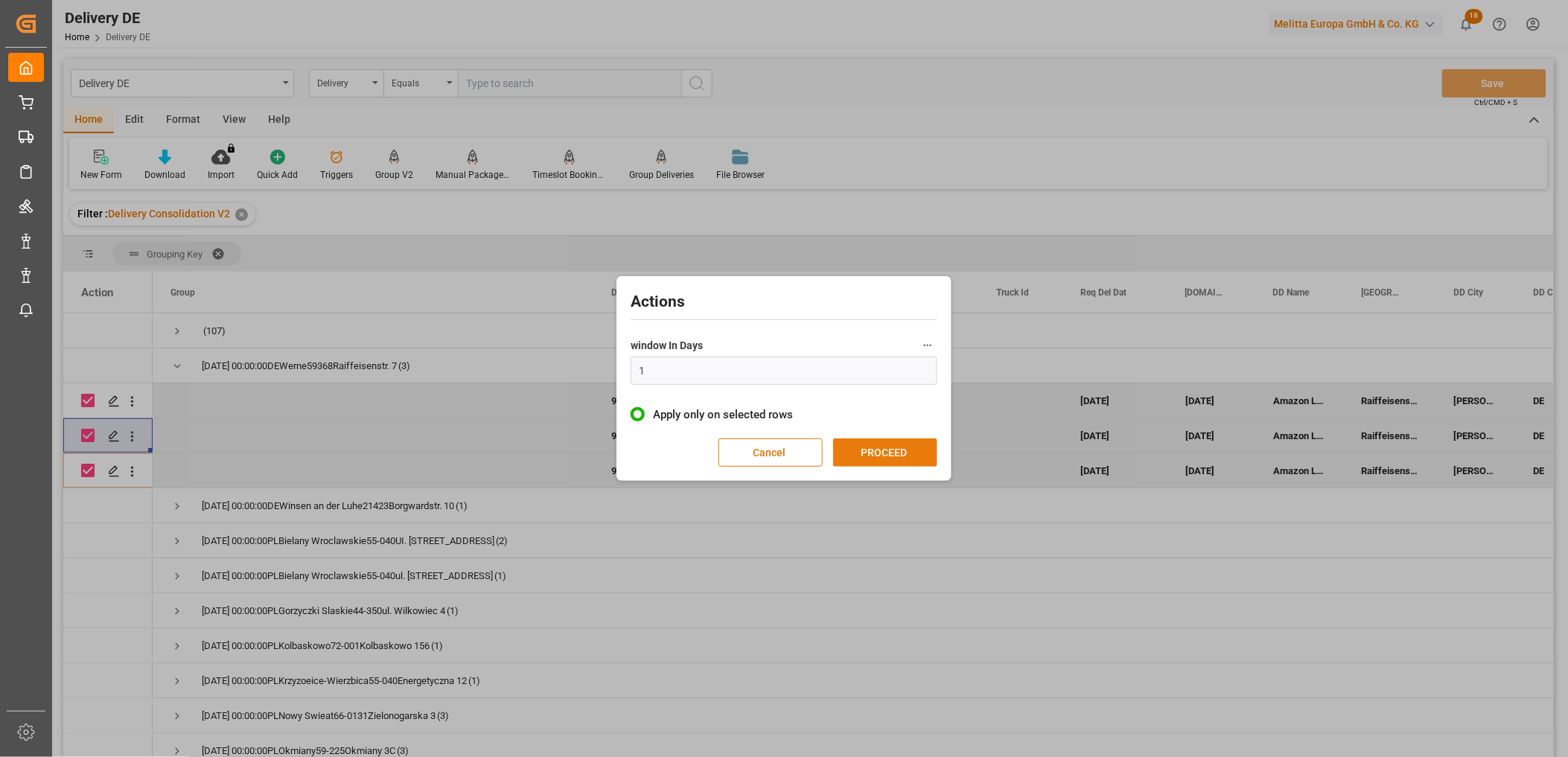
click at [860, 455] on button "PROCEED" at bounding box center [885, 453] width 104 height 29
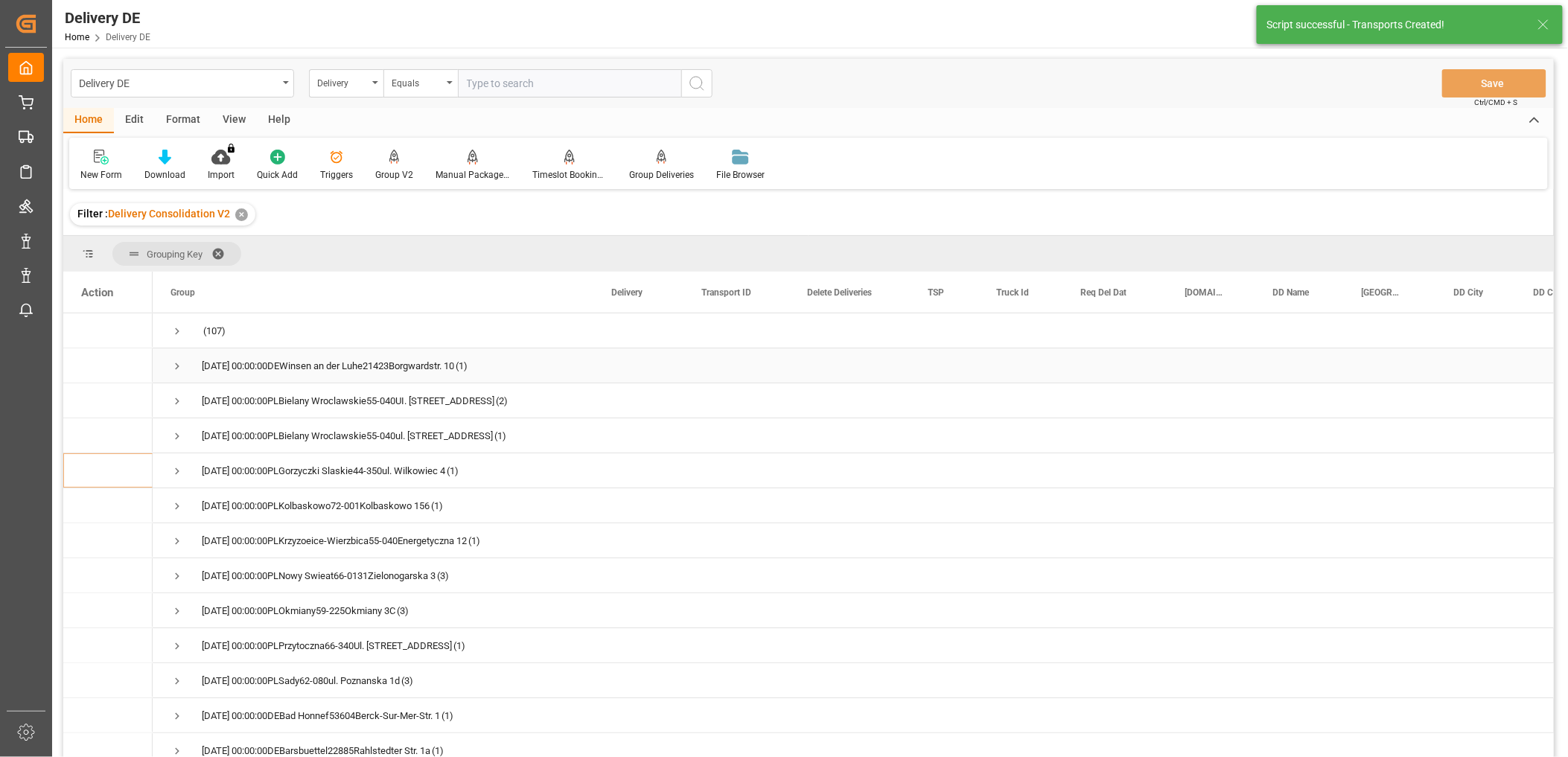
click at [175, 365] on span "Press SPACE to select this row." at bounding box center [177, 366] width 13 height 13
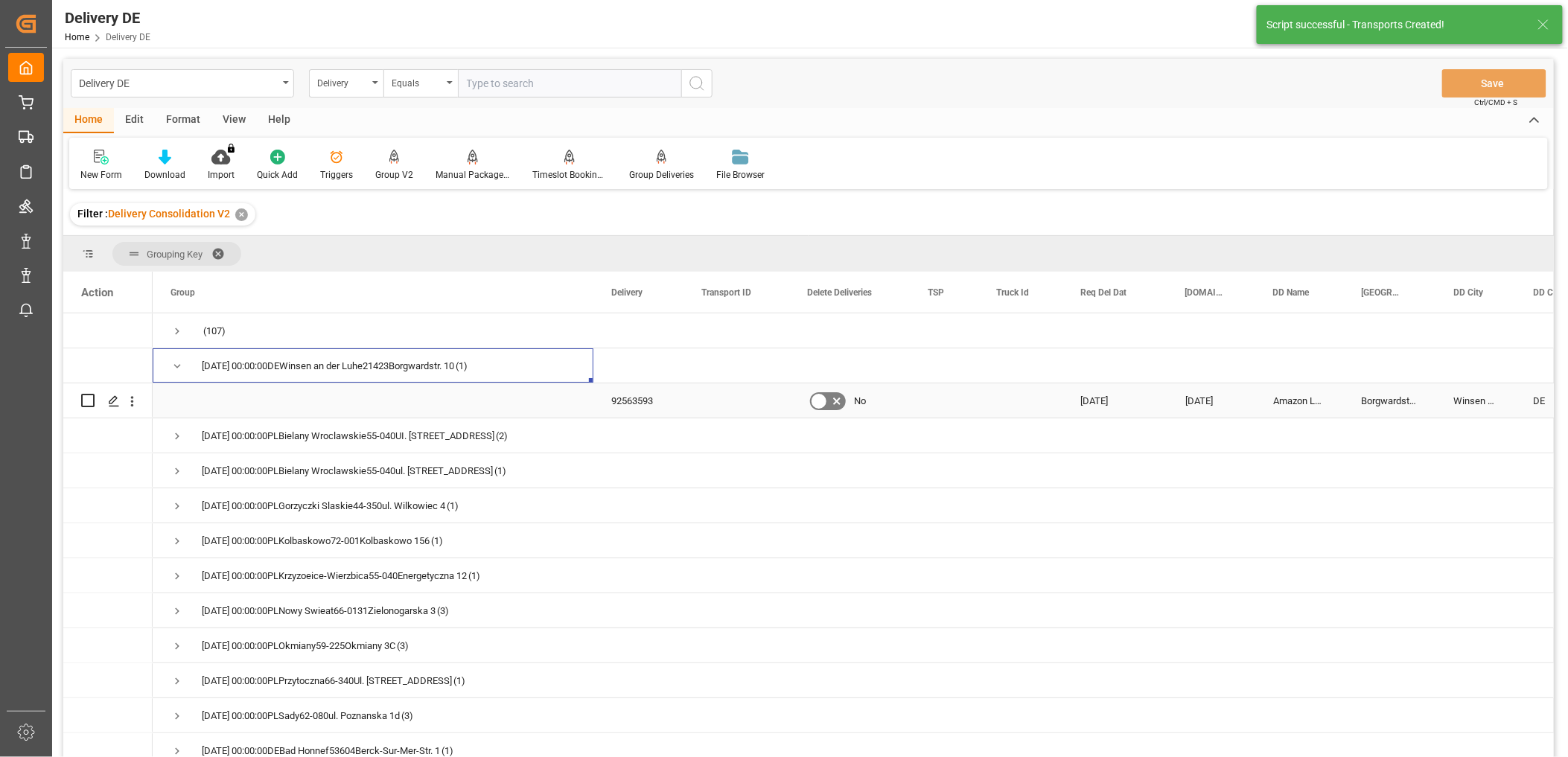
click at [90, 399] on input "Press Space to toggle row selection (unchecked)" at bounding box center [87, 400] width 13 height 13
checkbox input "true"
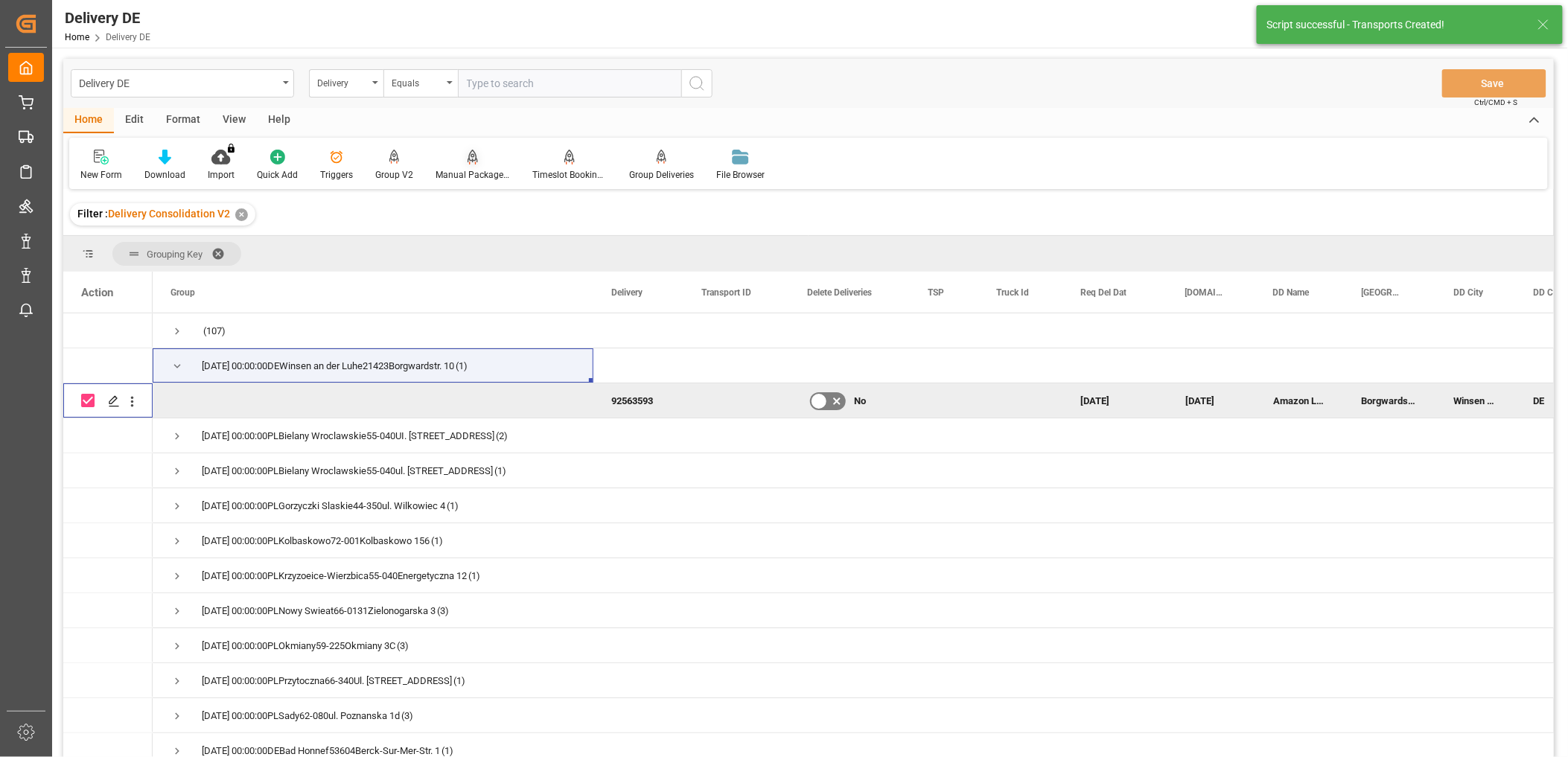
click at [483, 165] on div "Manual Package TypeDetermination" at bounding box center [473, 165] width 97 height 33
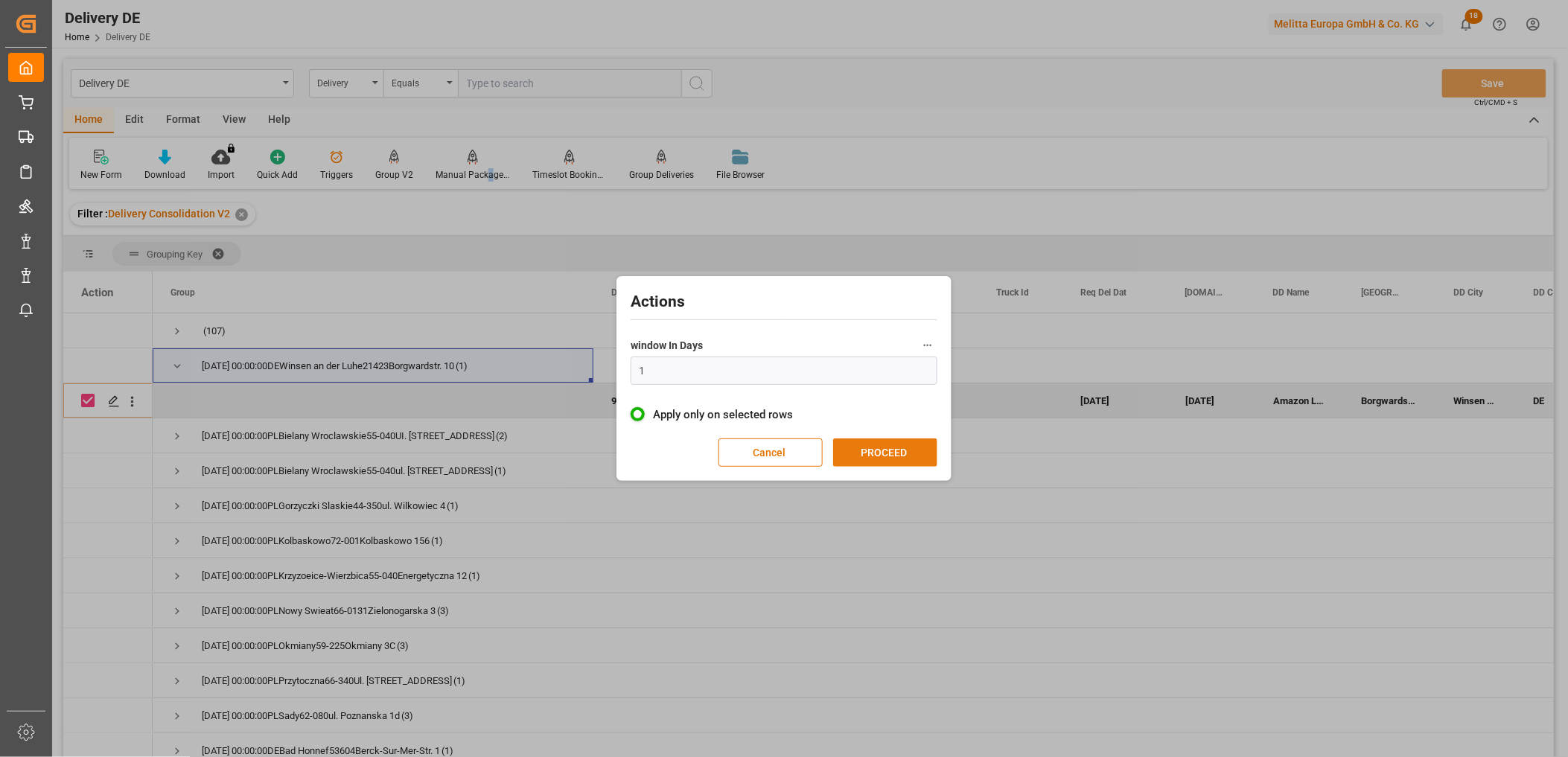
click at [886, 439] on button "PROCEED" at bounding box center [885, 453] width 104 height 29
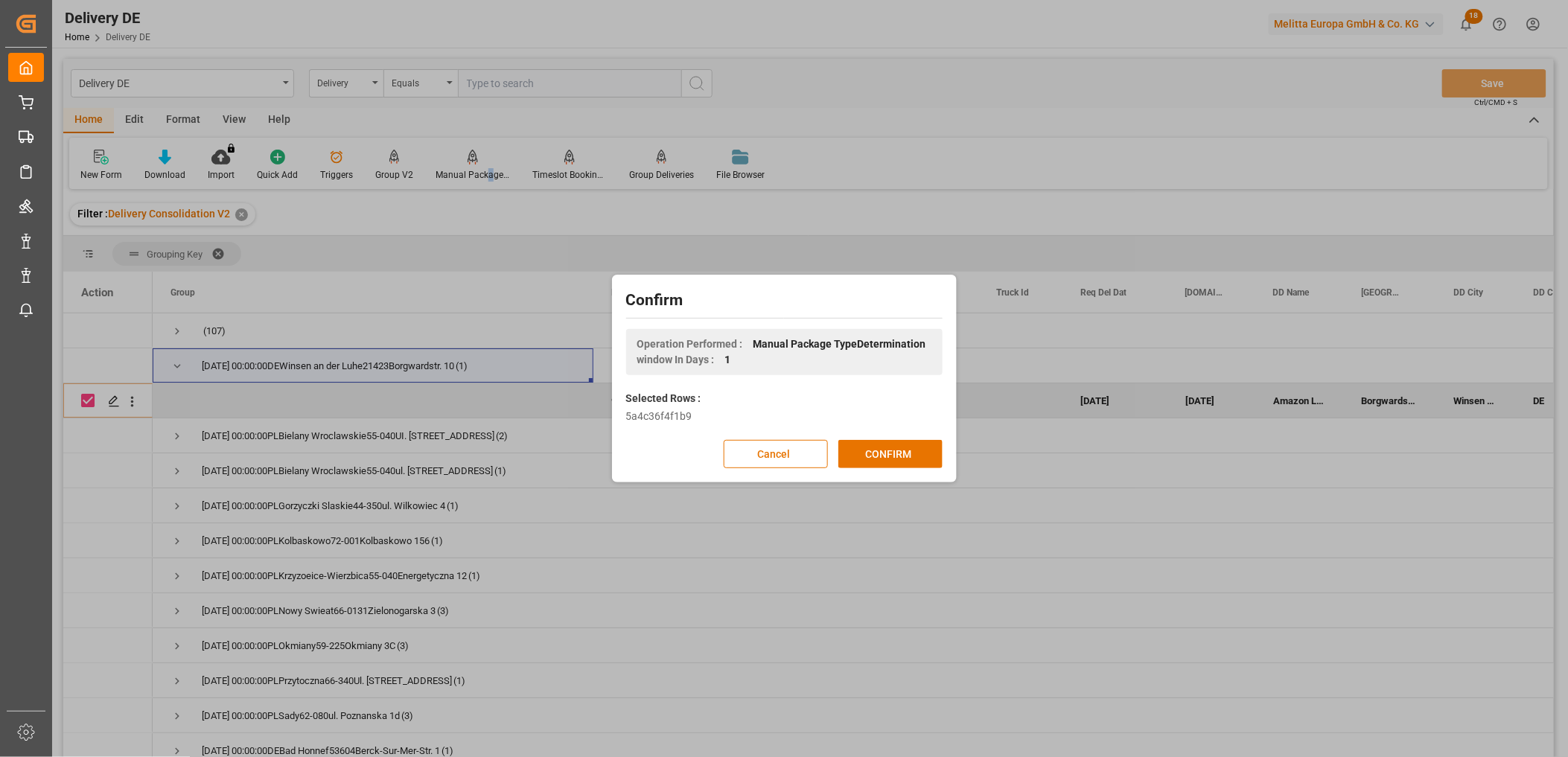
click at [887, 444] on button "CONFIRM" at bounding box center [891, 455] width 104 height 29
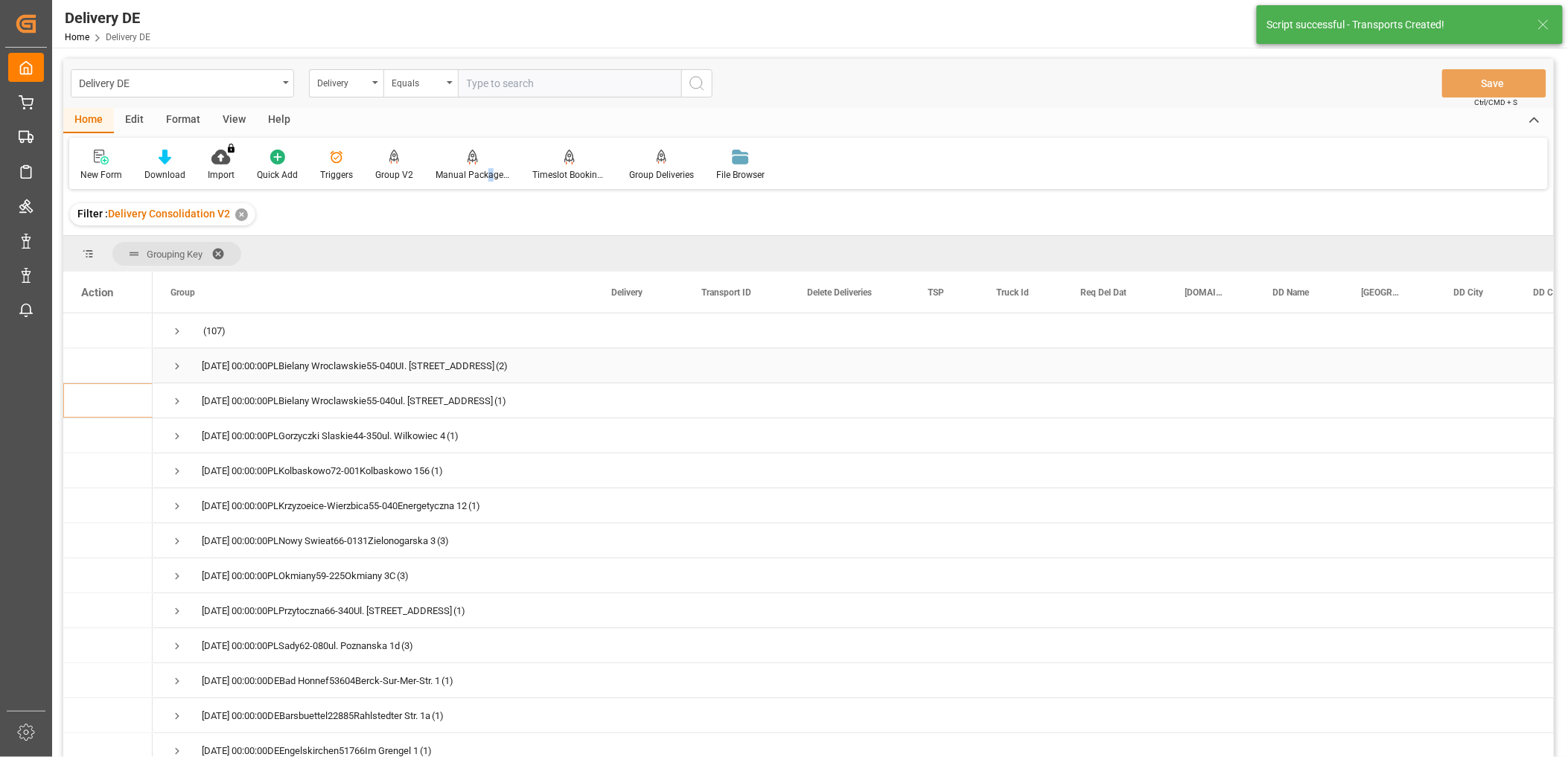
click at [173, 367] on span "Press SPACE to select this row." at bounding box center [177, 366] width 13 height 13
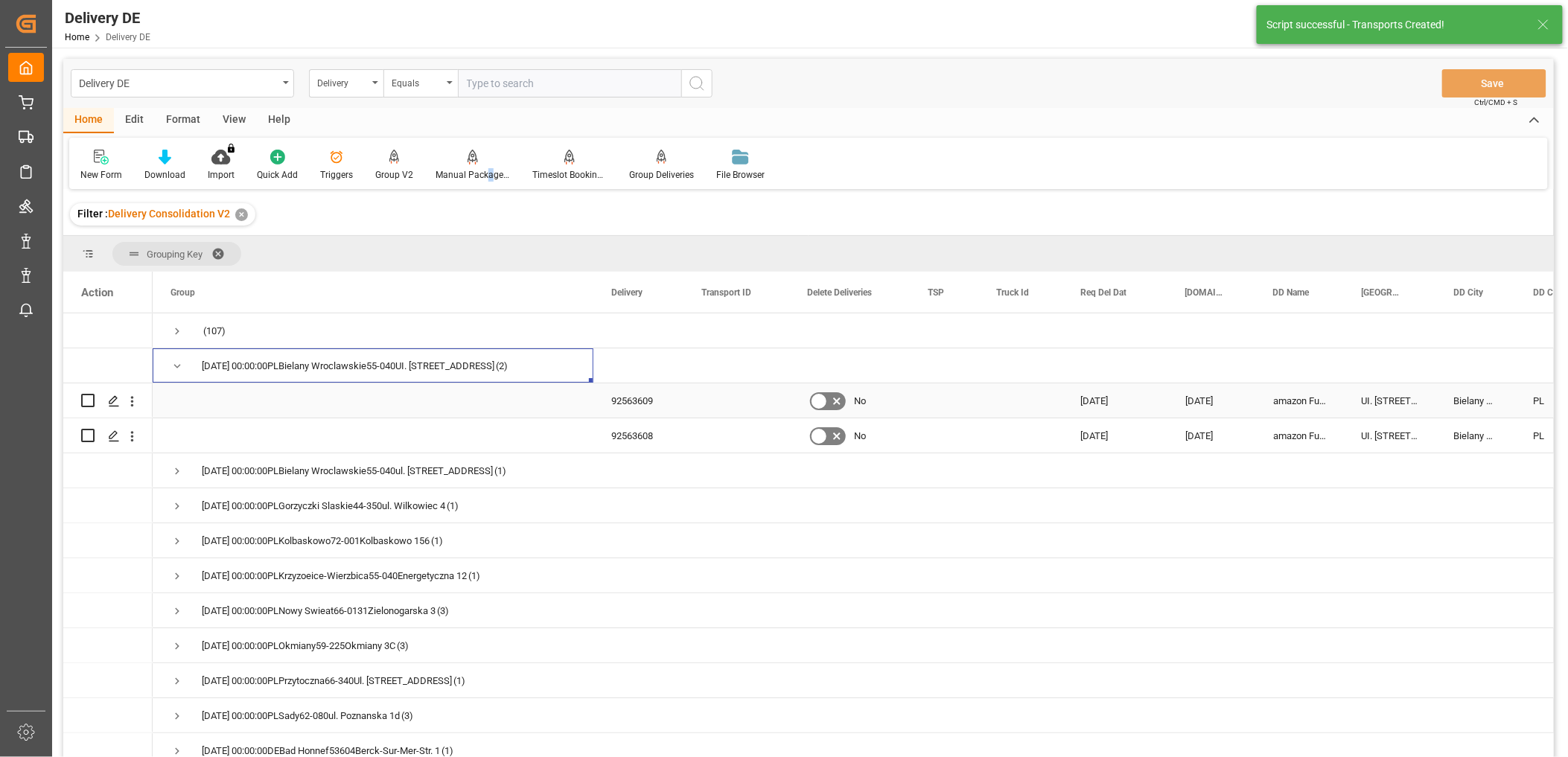
click at [91, 405] on input "Press Space to toggle row selection (unchecked)" at bounding box center [87, 400] width 13 height 13
checkbox input "true"
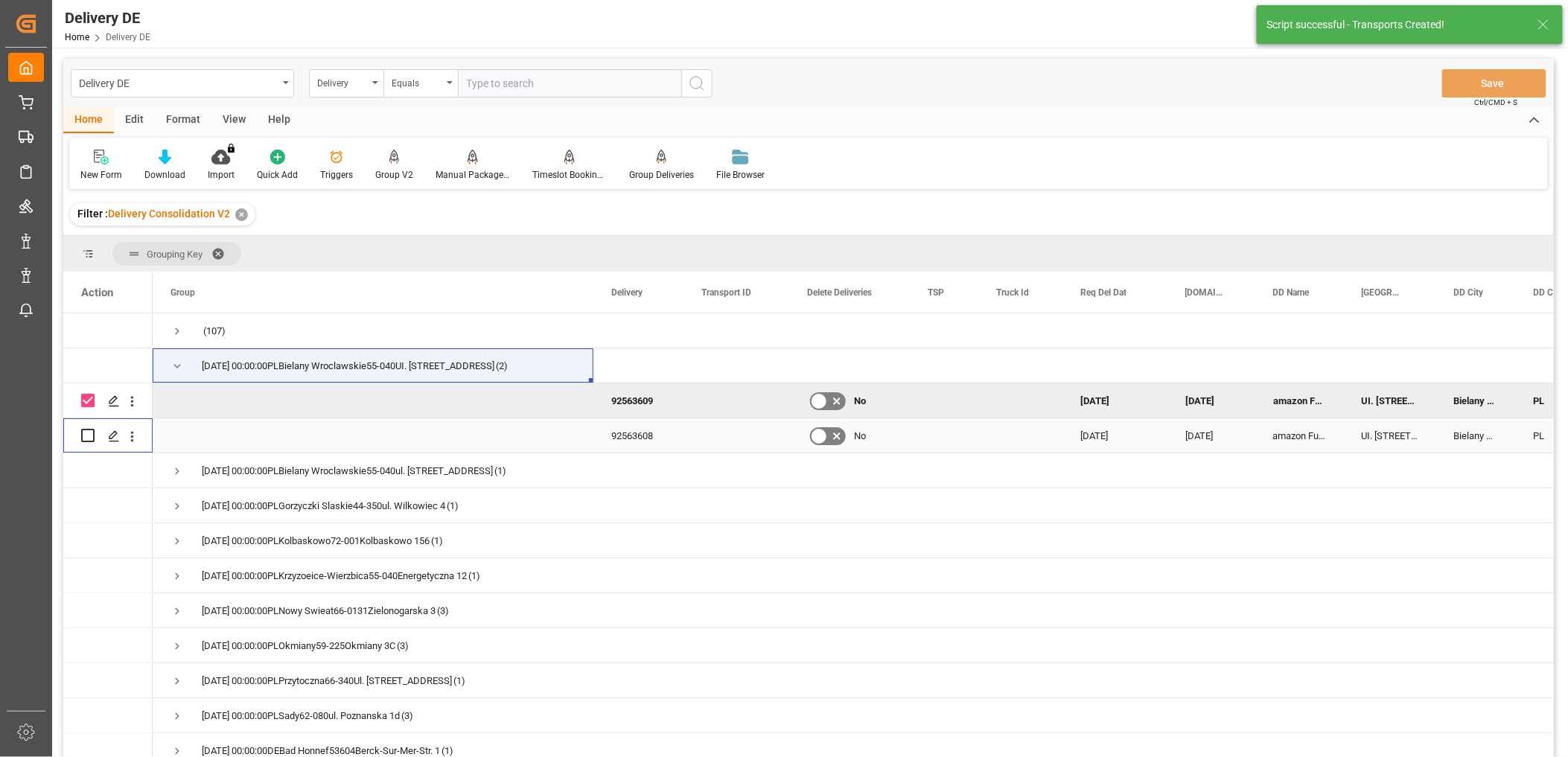
click at [85, 438] on input "Press Space to toggle row selection (unchecked)" at bounding box center [87, 435] width 13 height 13
checkbox input "true"
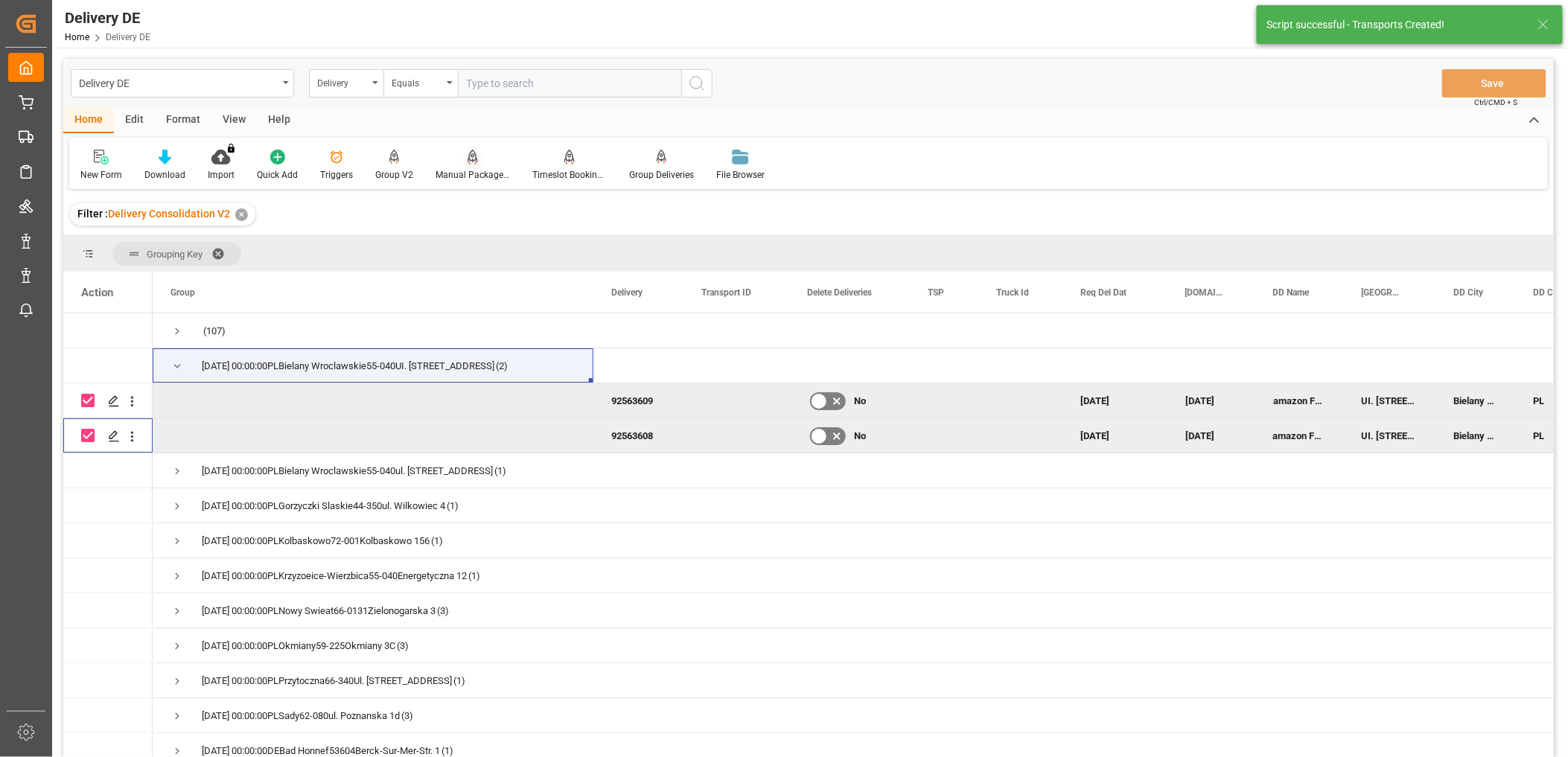
click at [459, 162] on div at bounding box center [473, 156] width 74 height 15
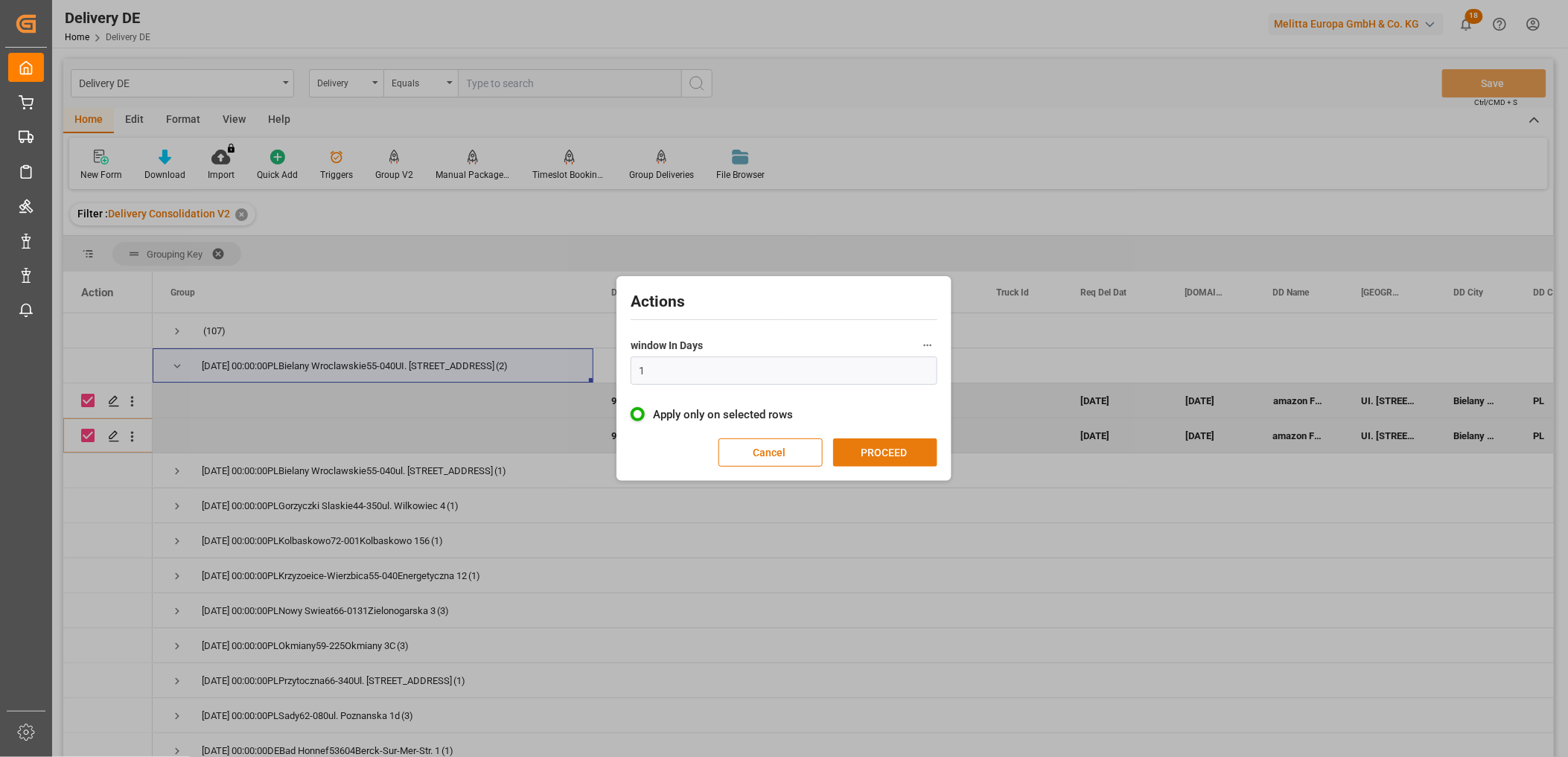
click at [919, 460] on button "PROCEED" at bounding box center [885, 453] width 104 height 29
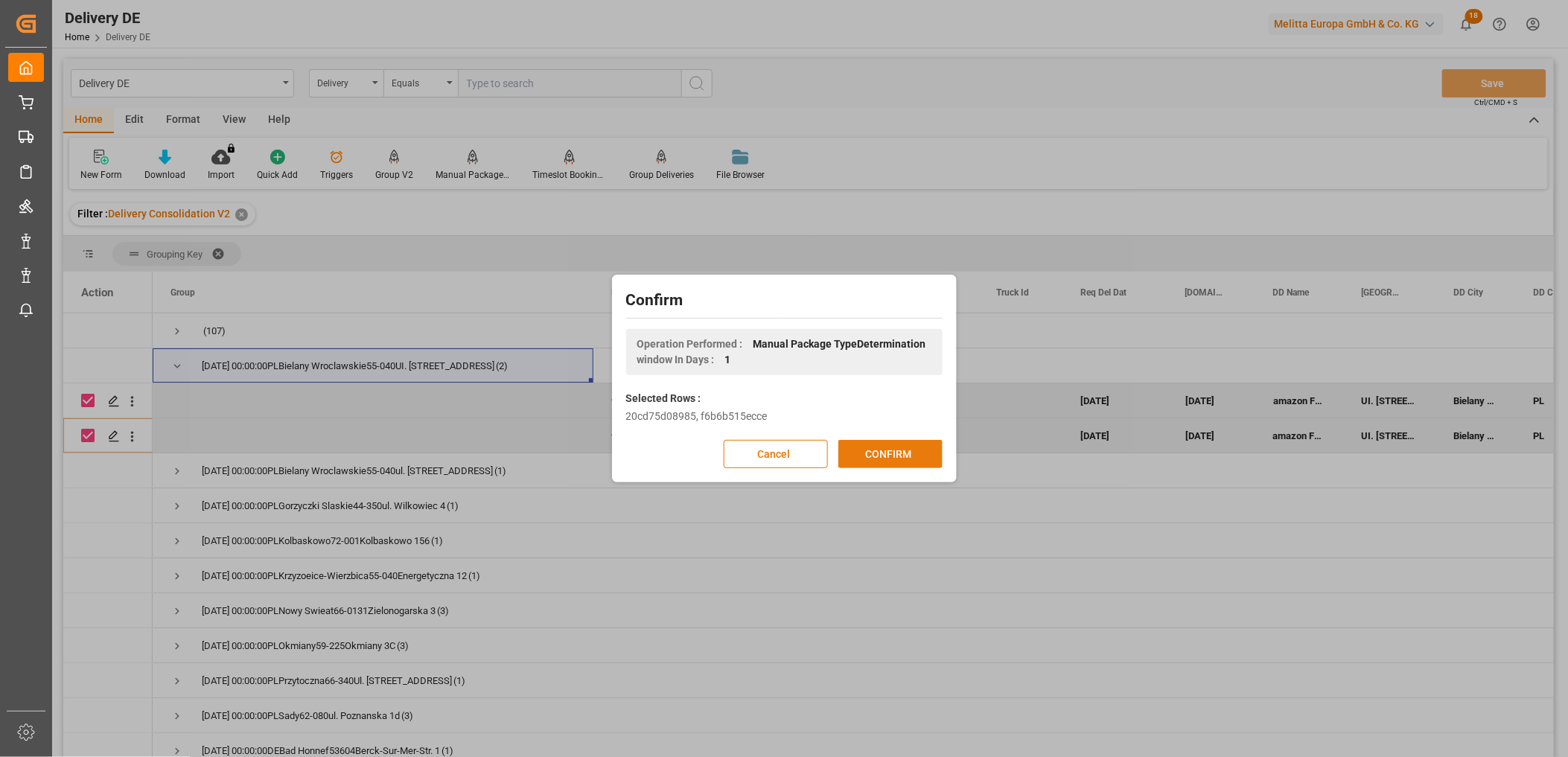
click at [913, 457] on button "CONFIRM" at bounding box center [891, 455] width 104 height 29
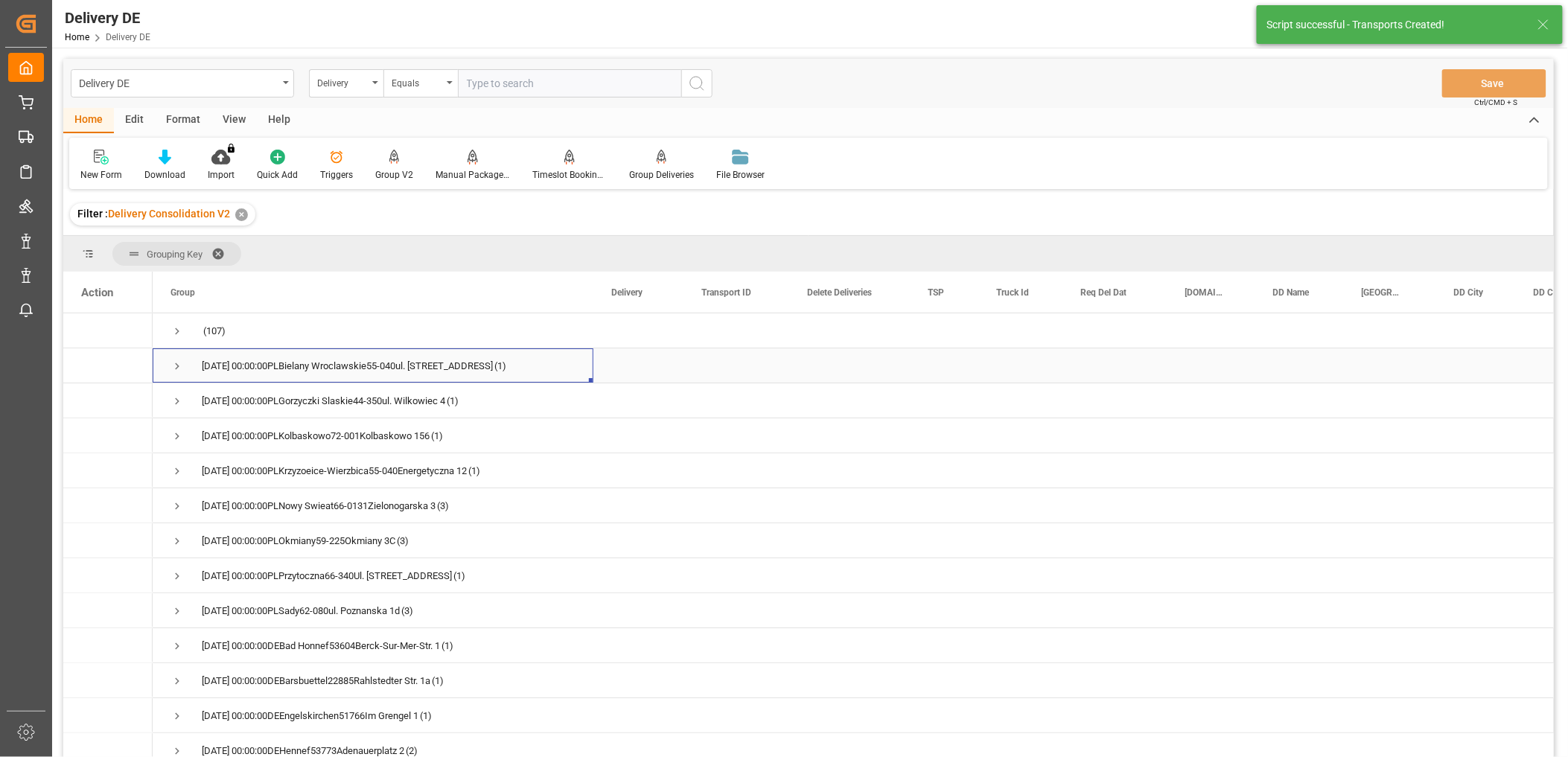
click at [175, 365] on span "Press SPACE to select this row." at bounding box center [177, 366] width 13 height 13
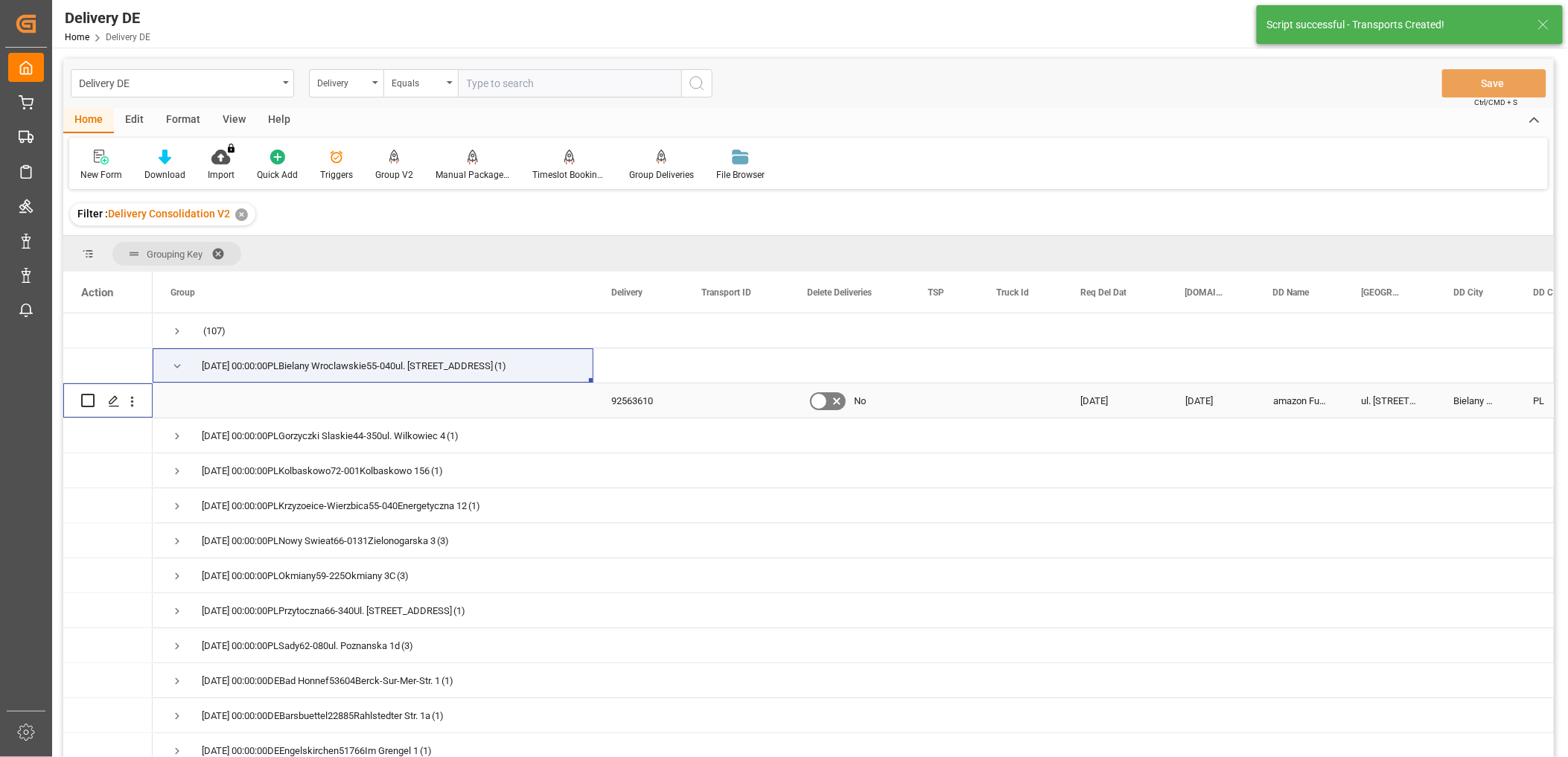
click at [83, 402] on input "Press Space to toggle row selection (unchecked)" at bounding box center [87, 400] width 13 height 13
checkbox input "true"
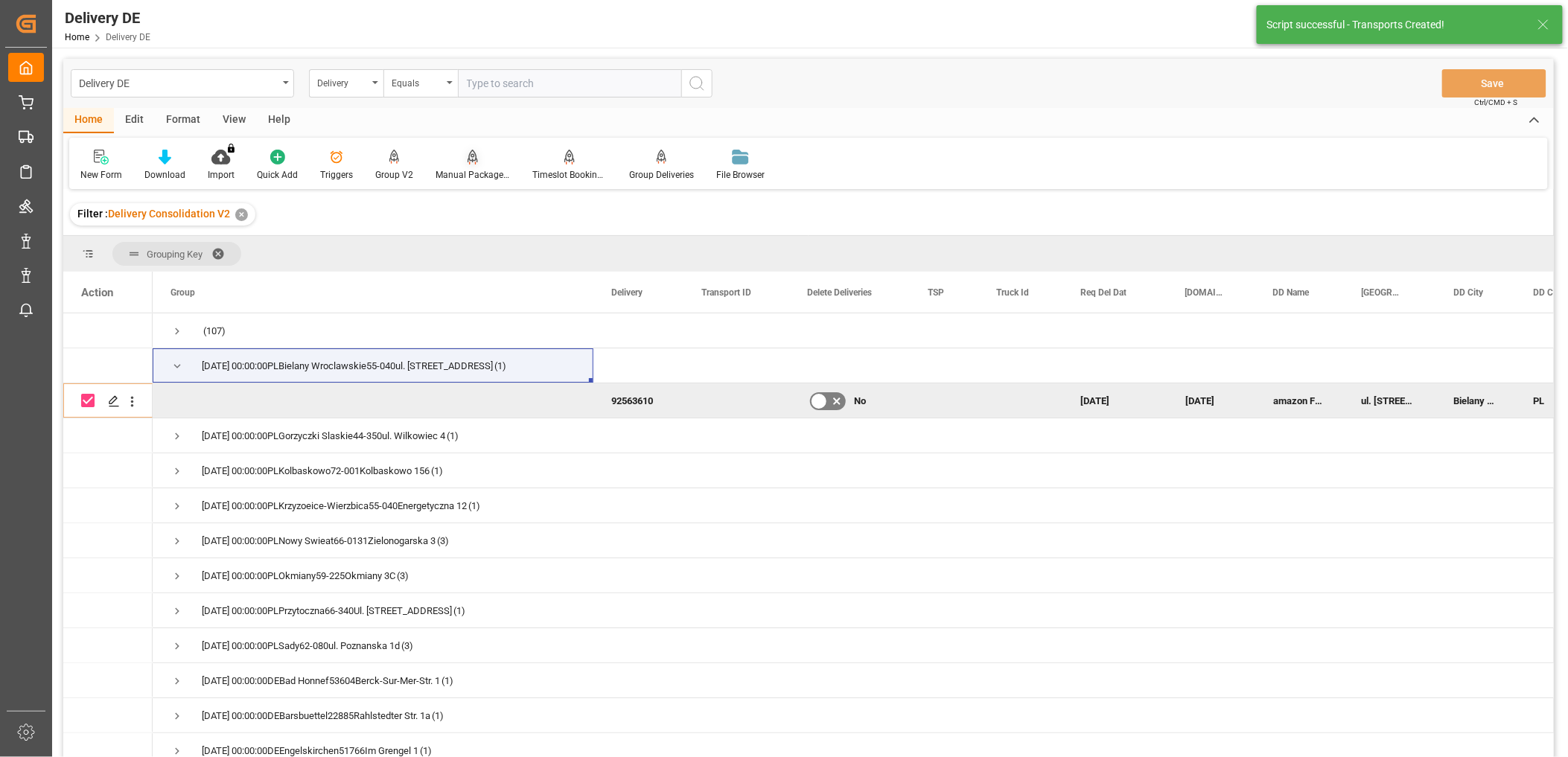
click at [467, 156] on icon at bounding box center [473, 156] width 11 height 13
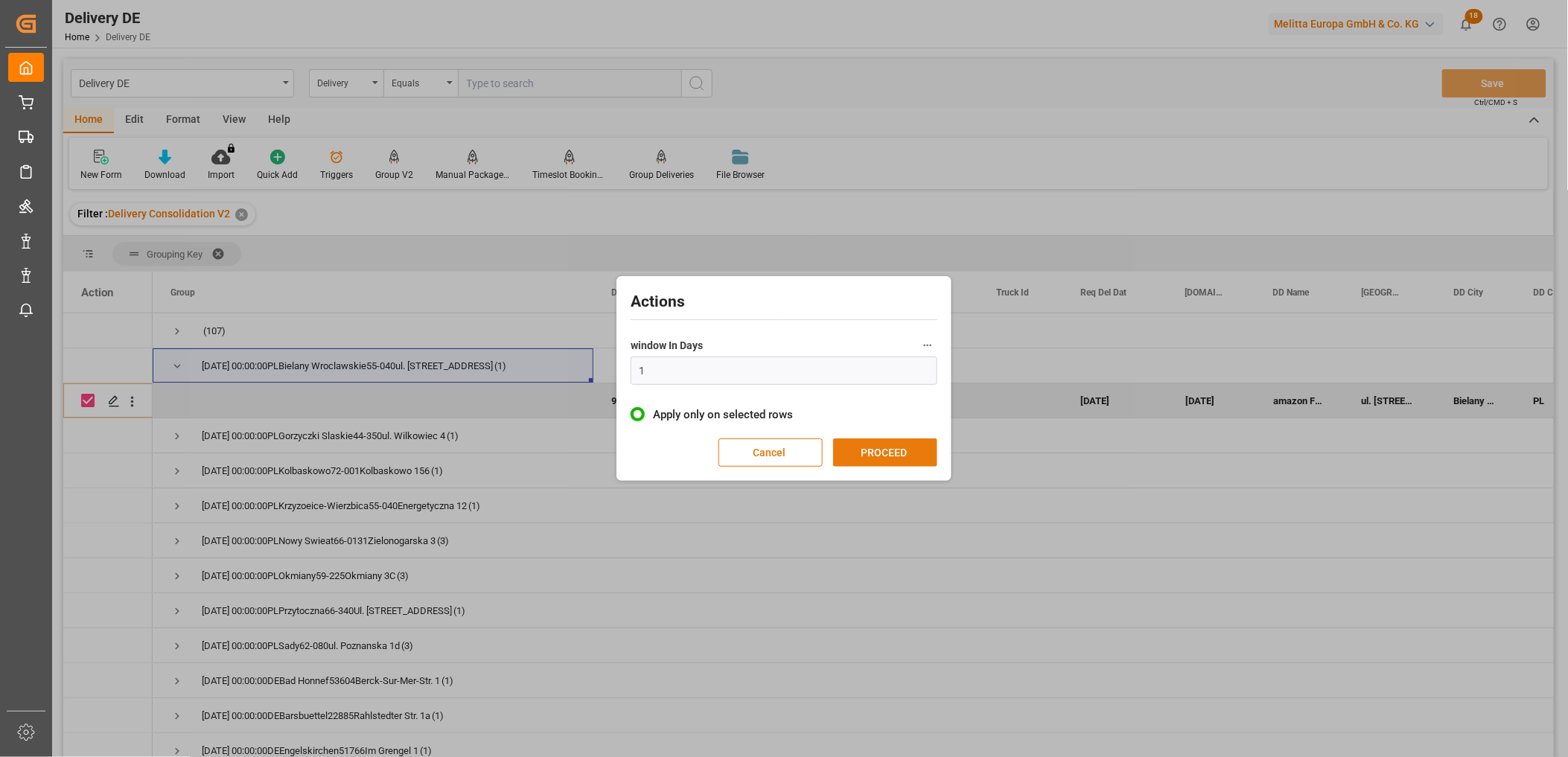
click at [867, 451] on button "PROCEED" at bounding box center [885, 453] width 104 height 29
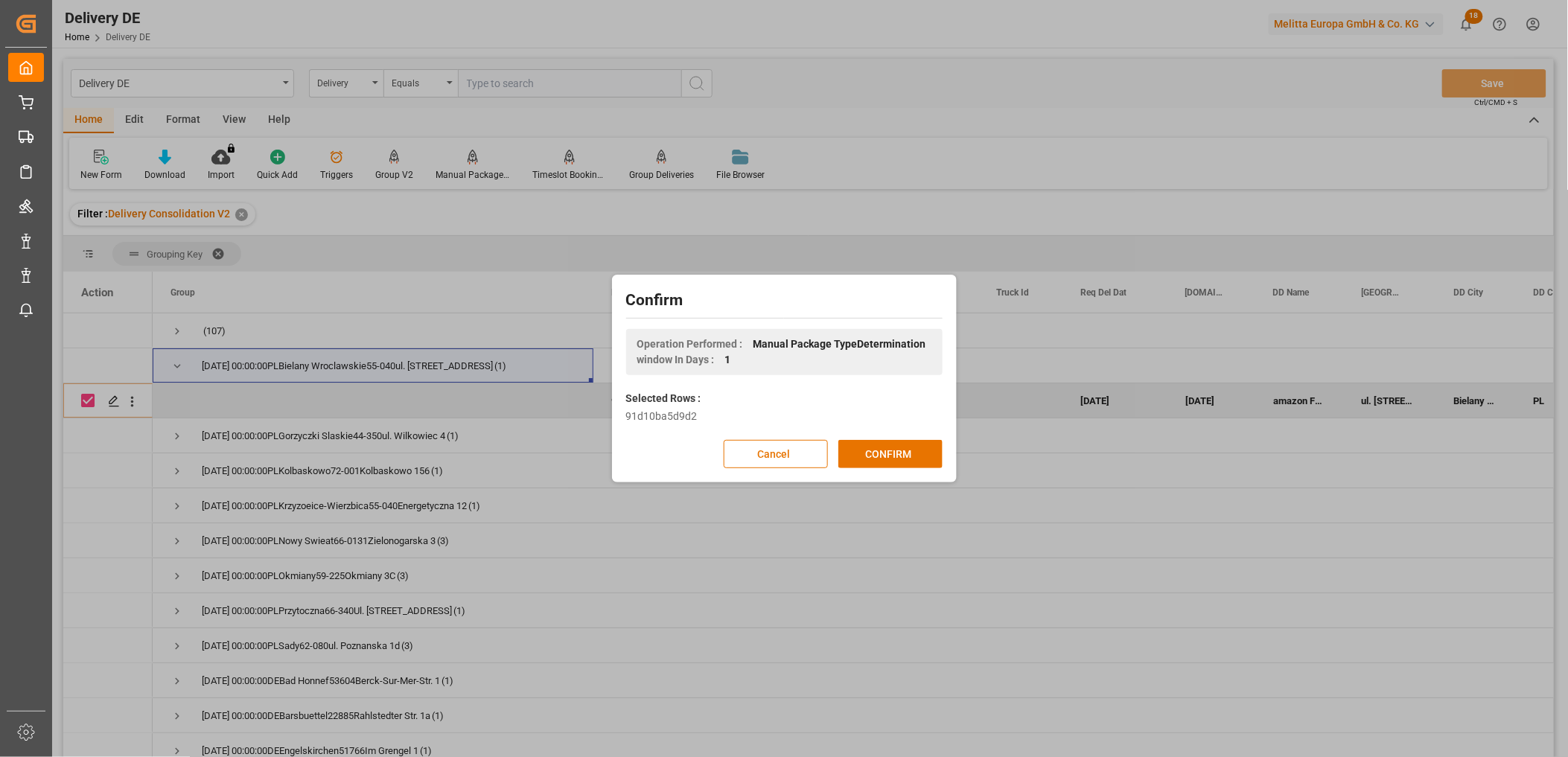
click at [867, 451] on button "CONFIRM" at bounding box center [891, 455] width 104 height 29
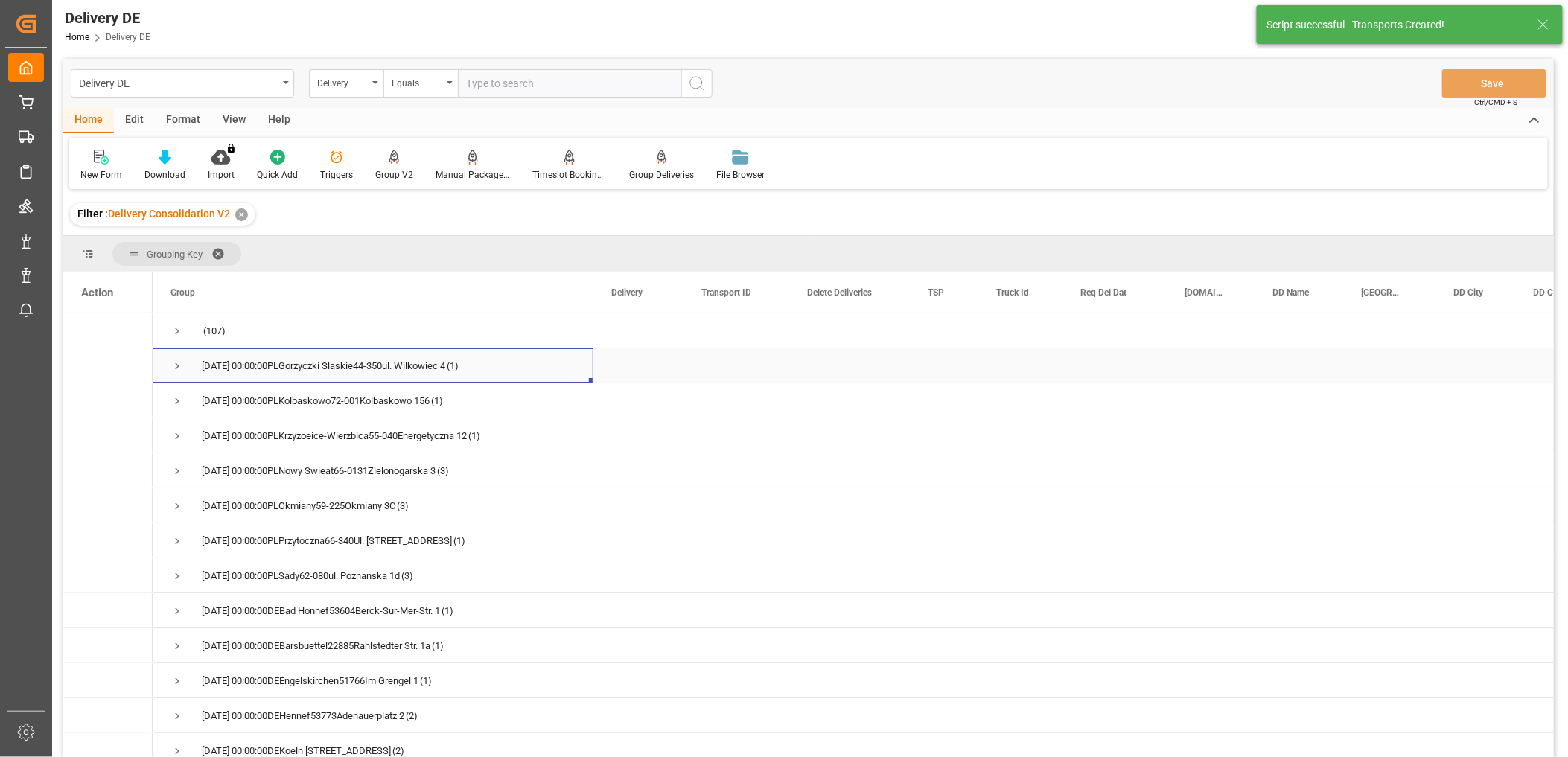
click at [179, 366] on span "Press SPACE to select this row." at bounding box center [177, 366] width 13 height 13
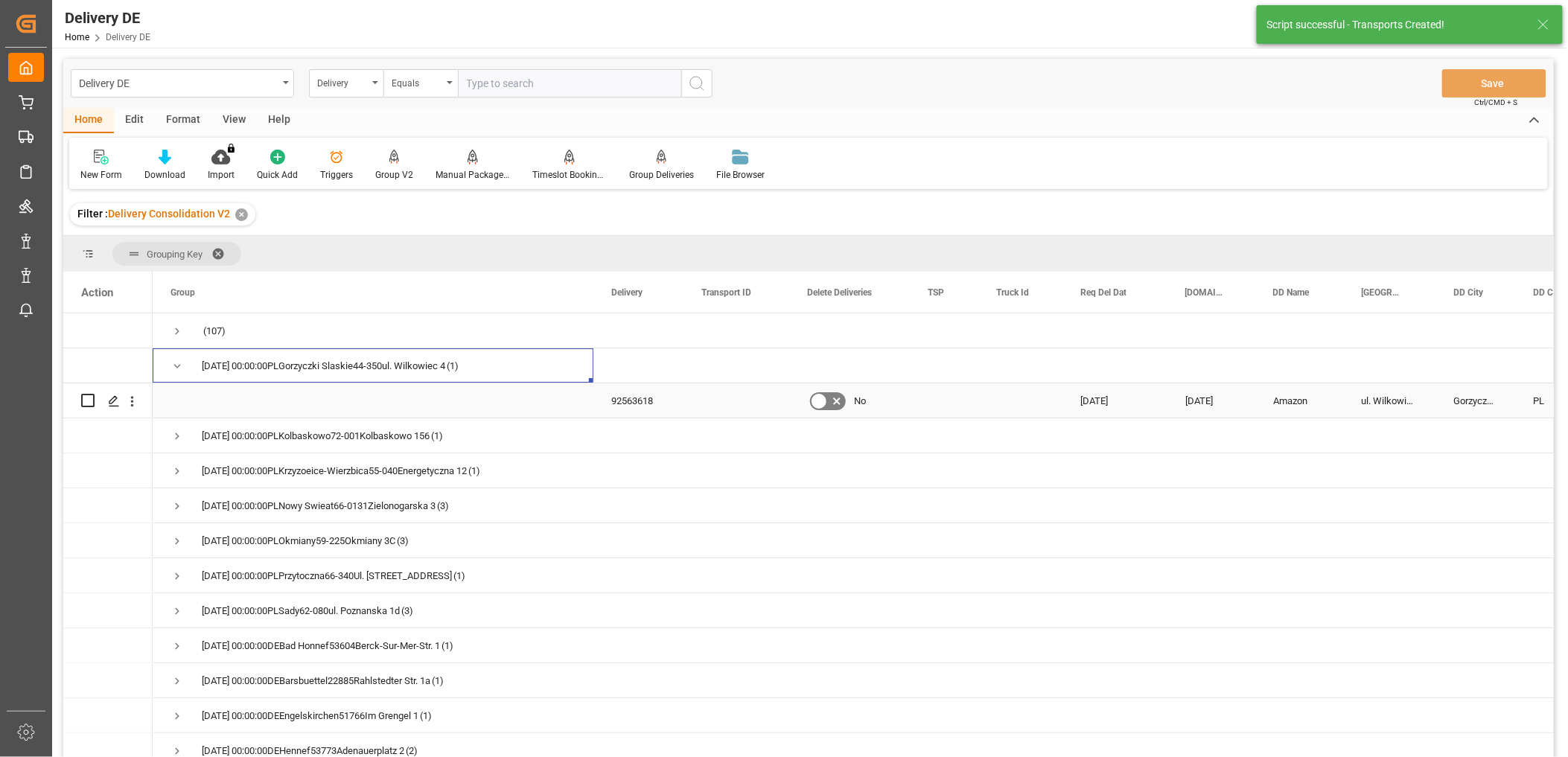
drag, startPoint x: 86, startPoint y: 401, endPoint x: 137, endPoint y: 365, distance: 62.4
click at [87, 401] on input "Press Space to toggle row selection (unchecked)" at bounding box center [87, 400] width 13 height 13
checkbox input "true"
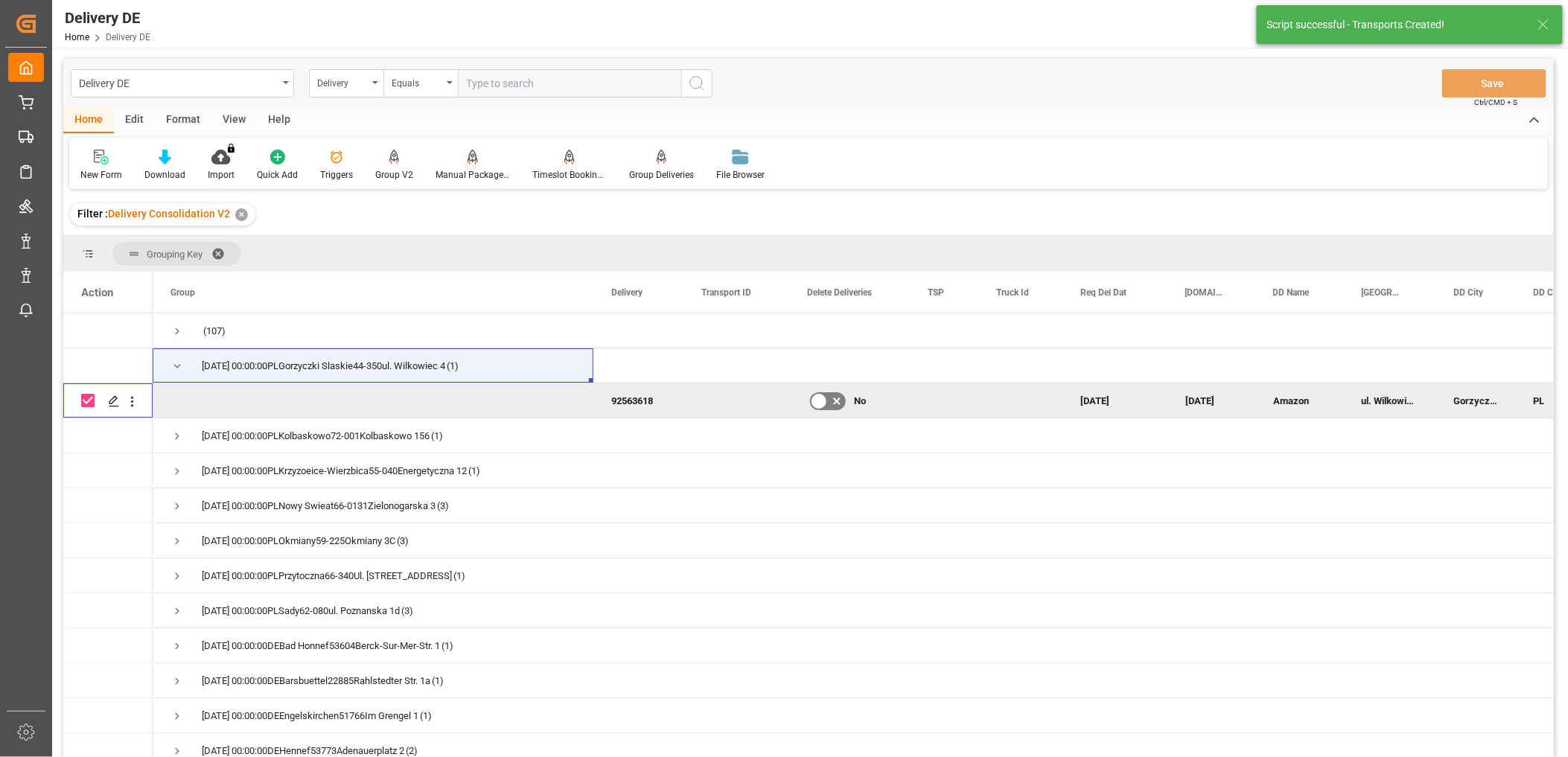
click at [460, 175] on div "Manual Package TypeDetermination" at bounding box center [473, 175] width 74 height 13
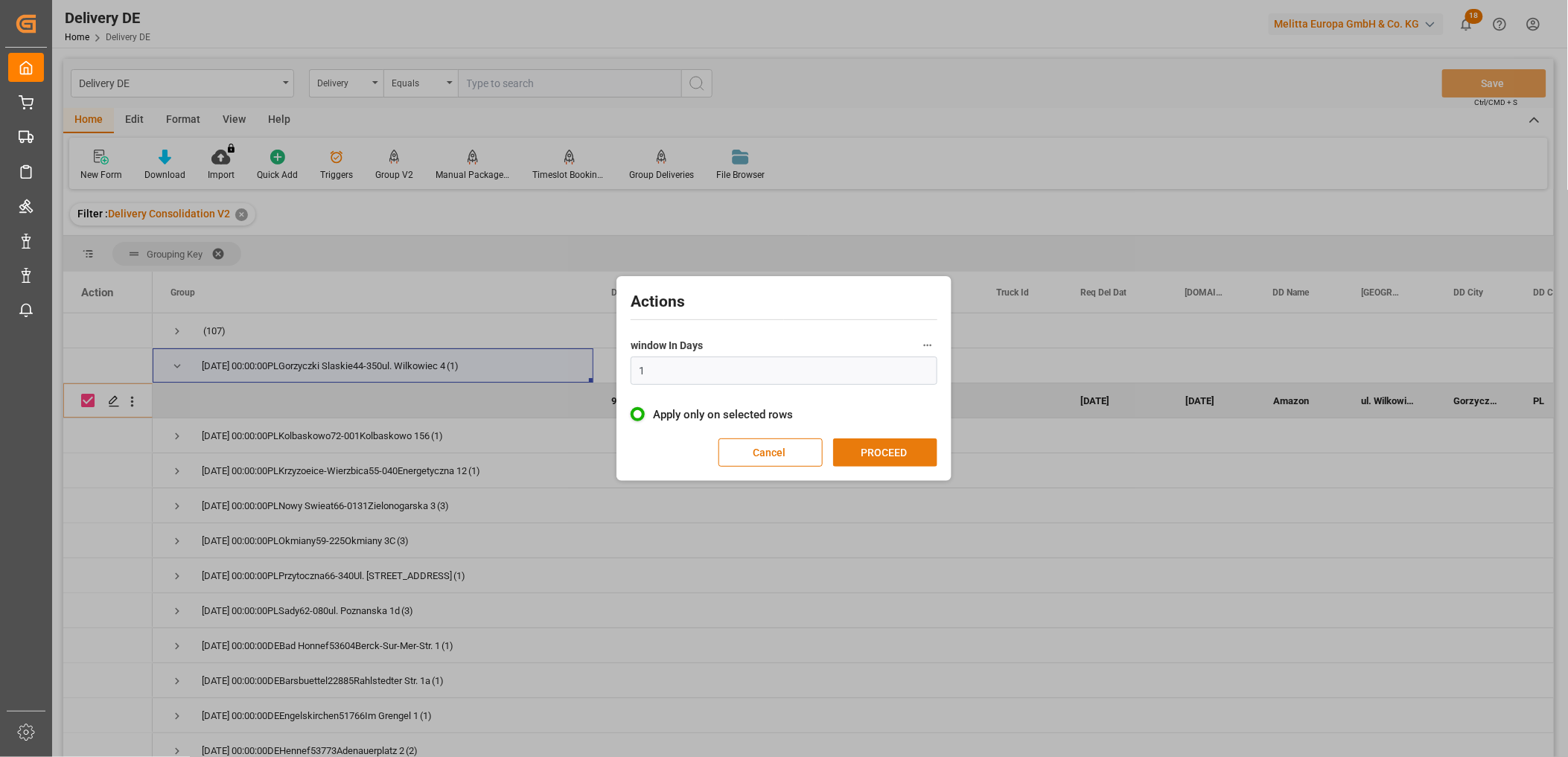
click at [881, 444] on button "PROCEED" at bounding box center [885, 453] width 104 height 29
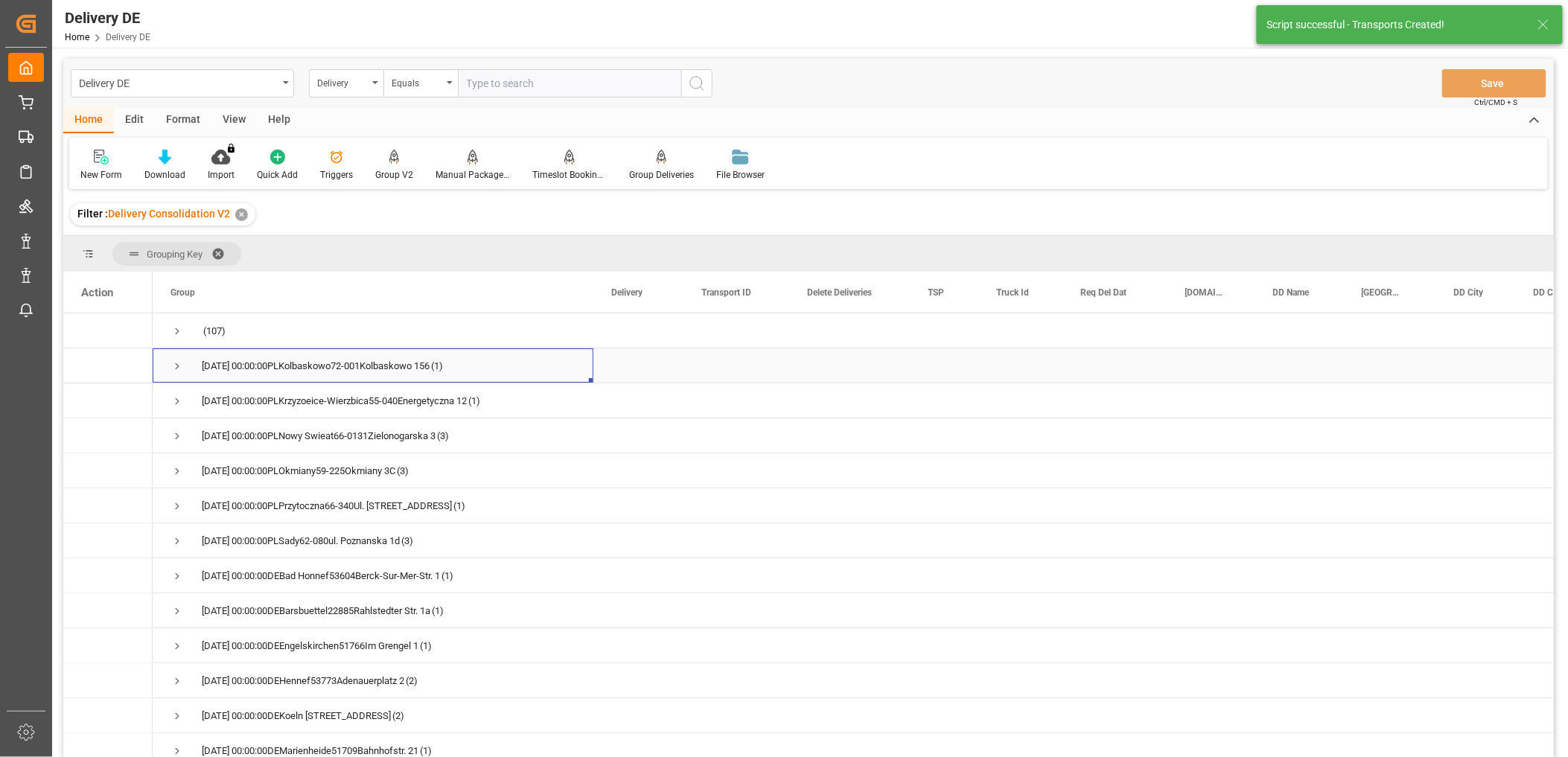
click at [179, 365] on span "Press SPACE to select this row." at bounding box center [177, 366] width 13 height 13
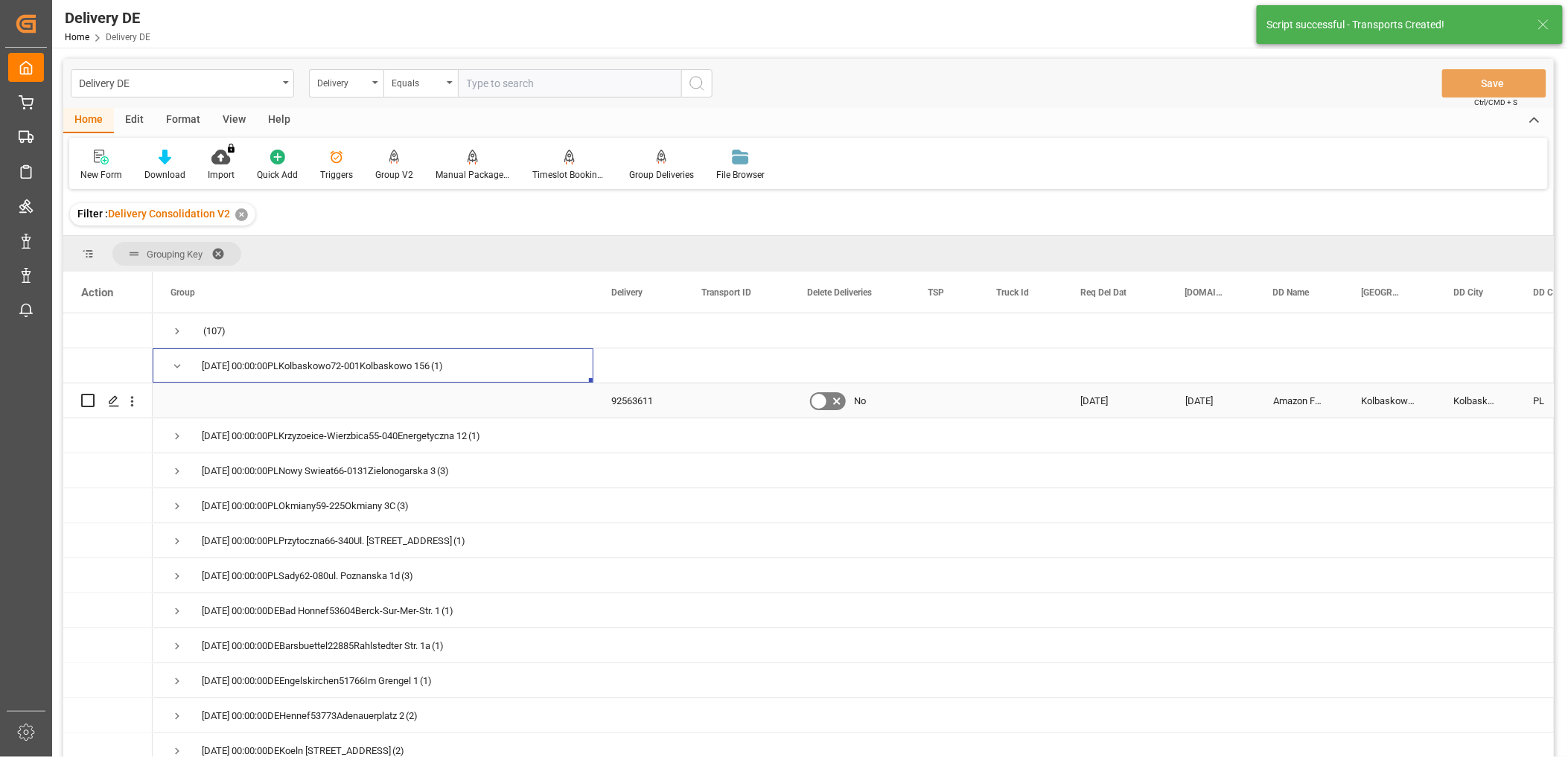
click at [87, 402] on input "Press Space to toggle row selection (unchecked)" at bounding box center [87, 400] width 13 height 13
checkbox input "true"
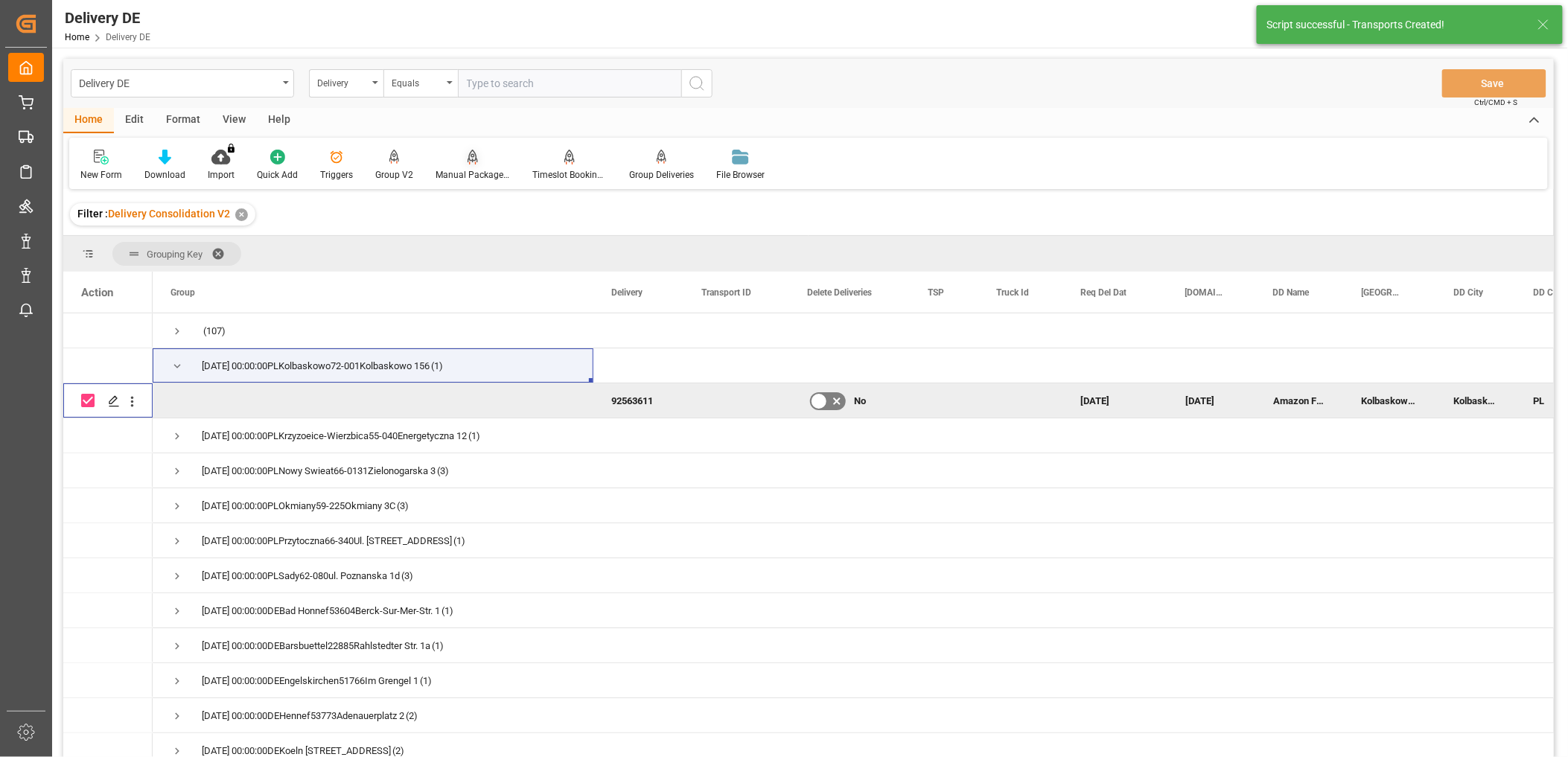
click at [473, 177] on div "Manual Package TypeDetermination" at bounding box center [473, 175] width 74 height 13
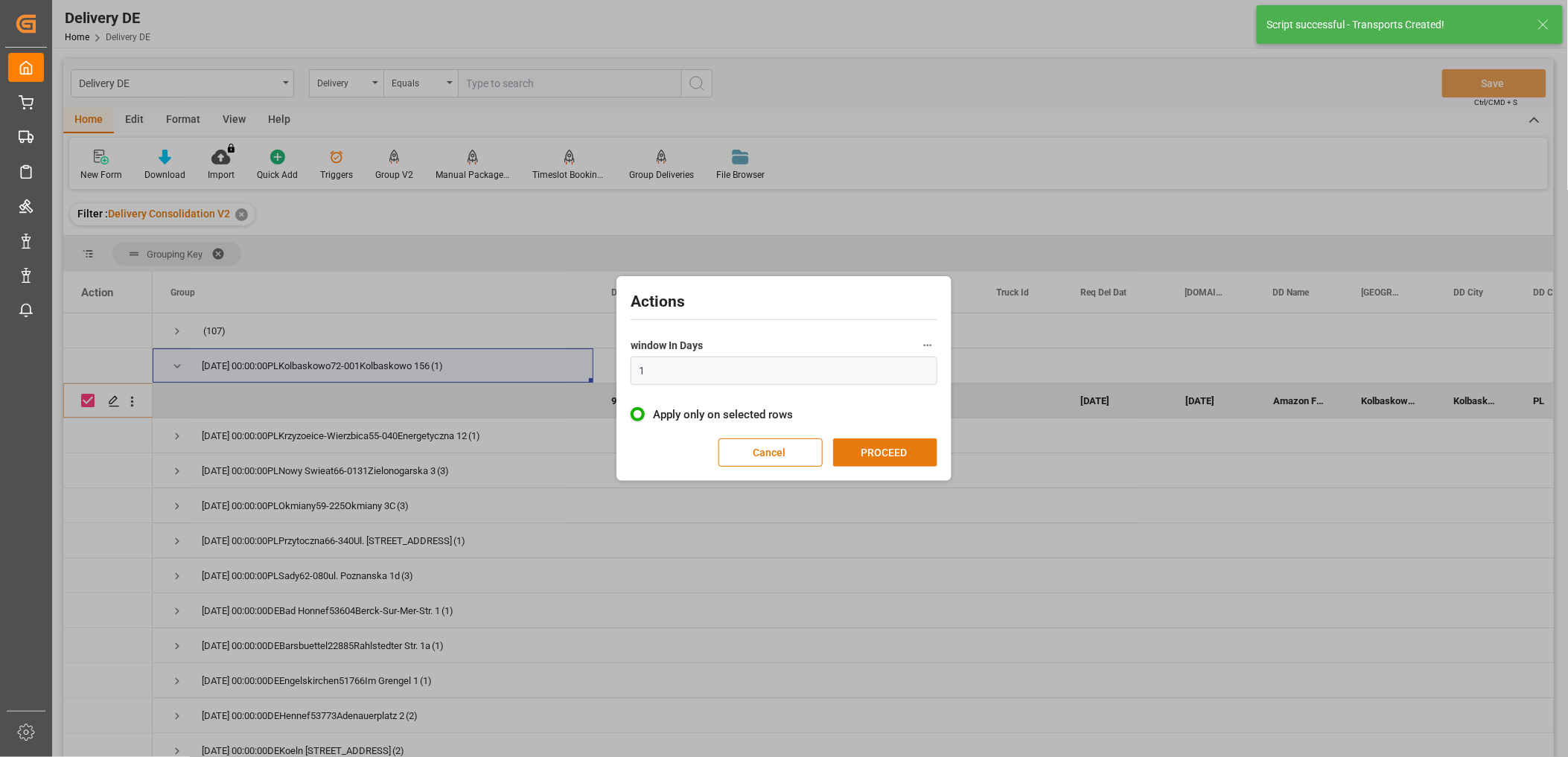
click at [855, 443] on button "PROCEED" at bounding box center [885, 453] width 104 height 29
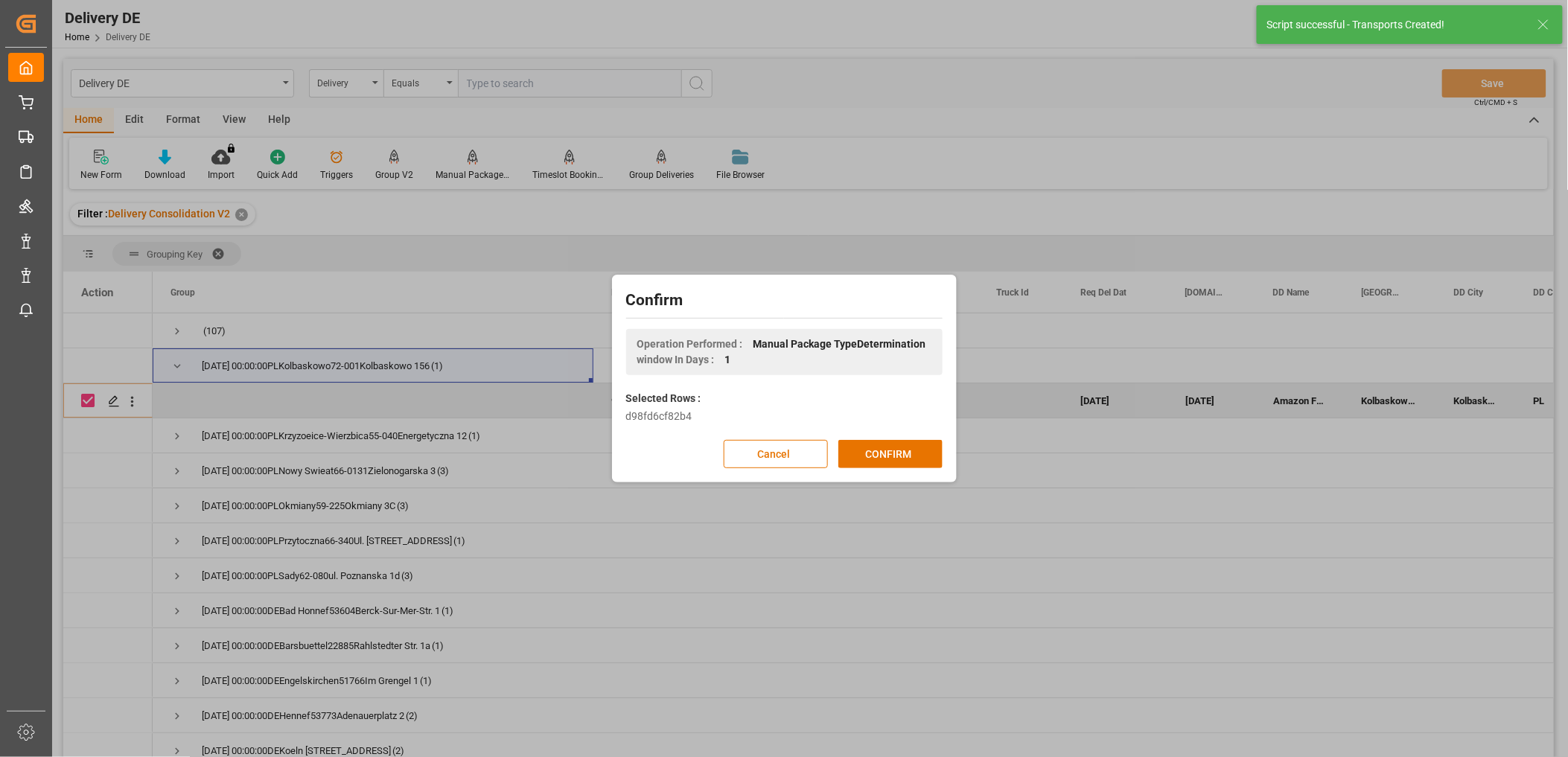
click at [856, 445] on button "CONFIRM" at bounding box center [891, 455] width 104 height 29
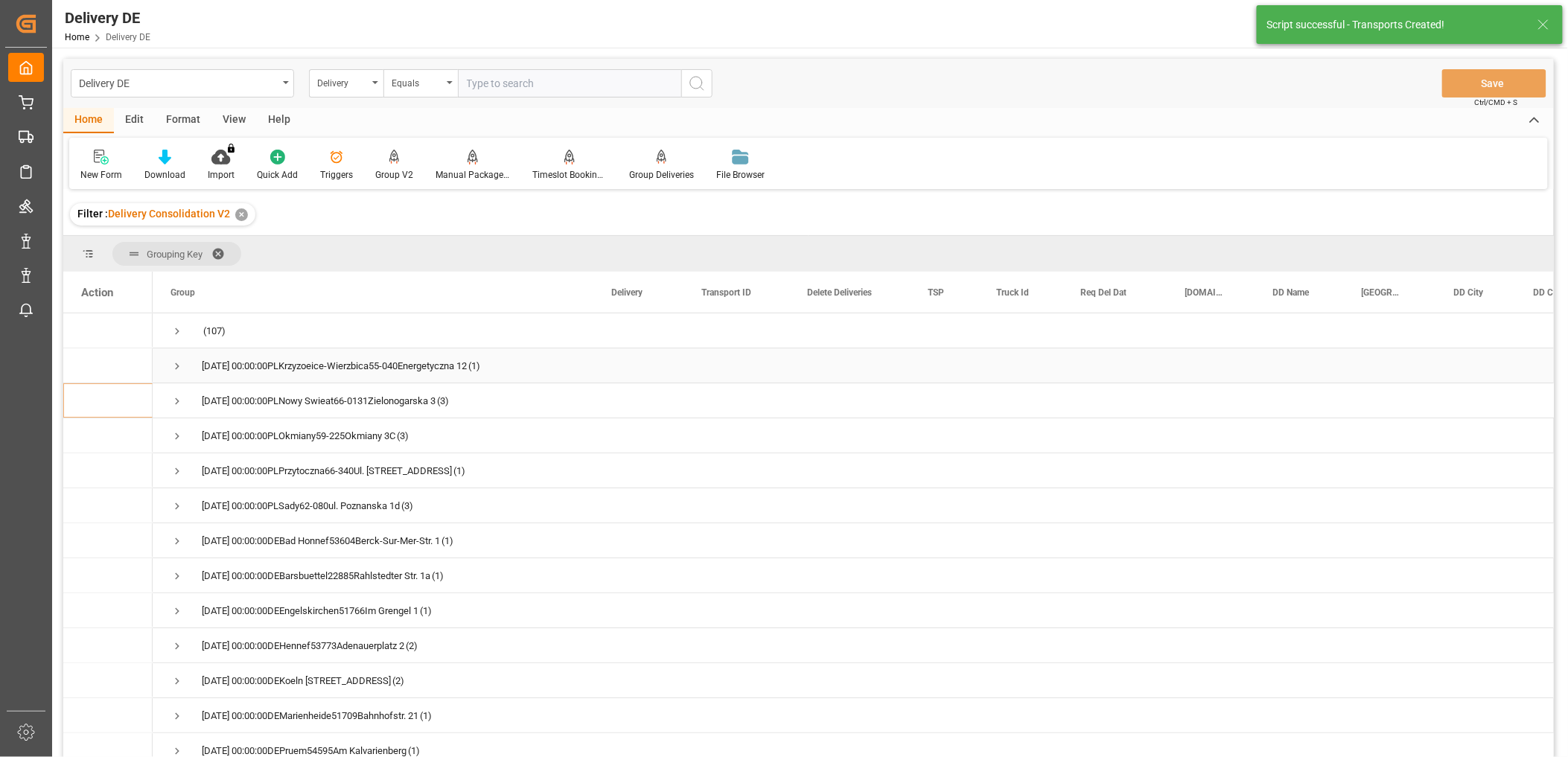
click at [175, 370] on span "Press SPACE to select this row." at bounding box center [177, 366] width 13 height 13
click at [87, 403] on input "Press Space to toggle row selection (unchecked)" at bounding box center [87, 400] width 13 height 13
checkbox input "true"
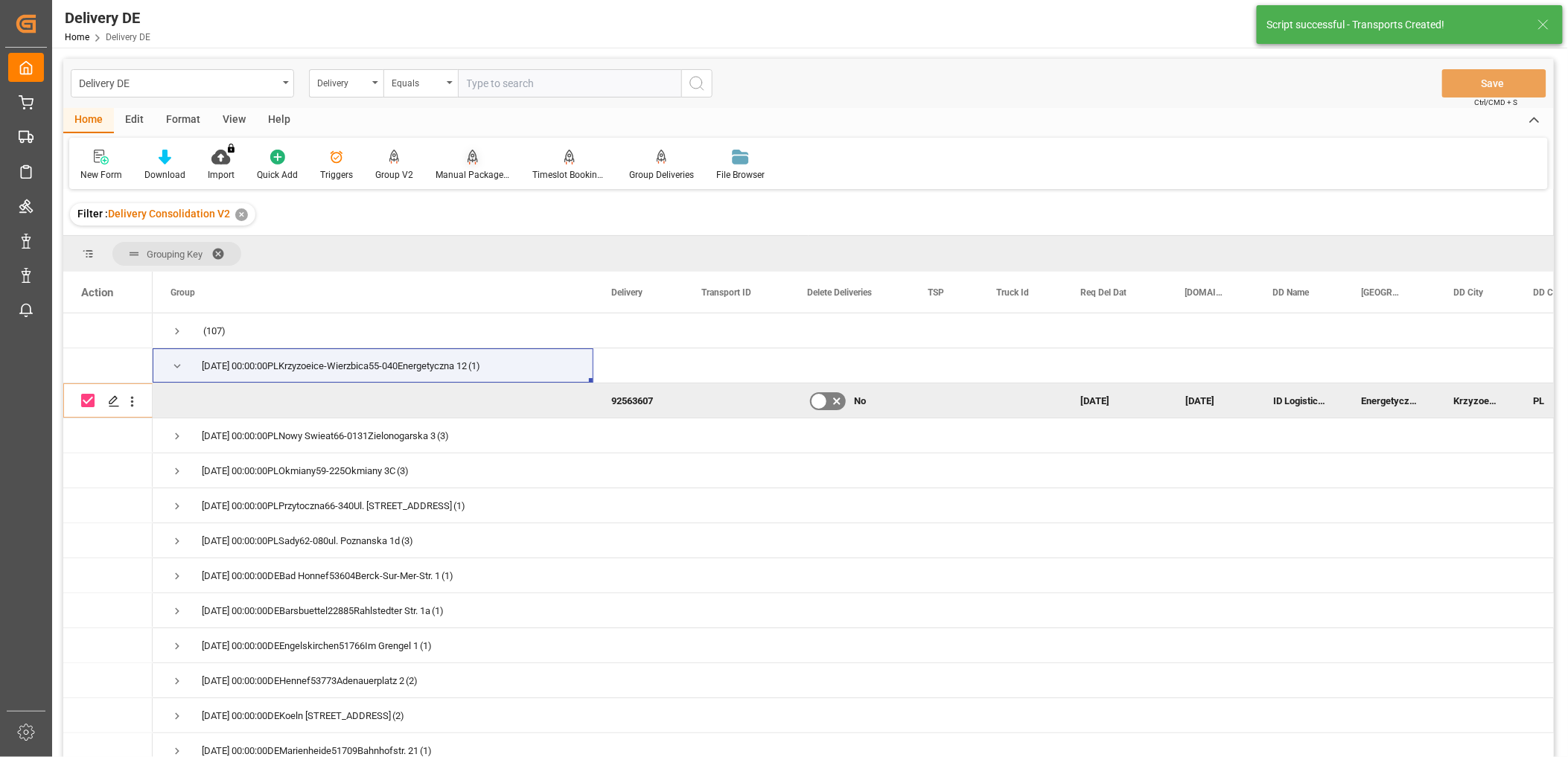
click at [455, 166] on div "Manual Package TypeDetermination" at bounding box center [473, 165] width 97 height 33
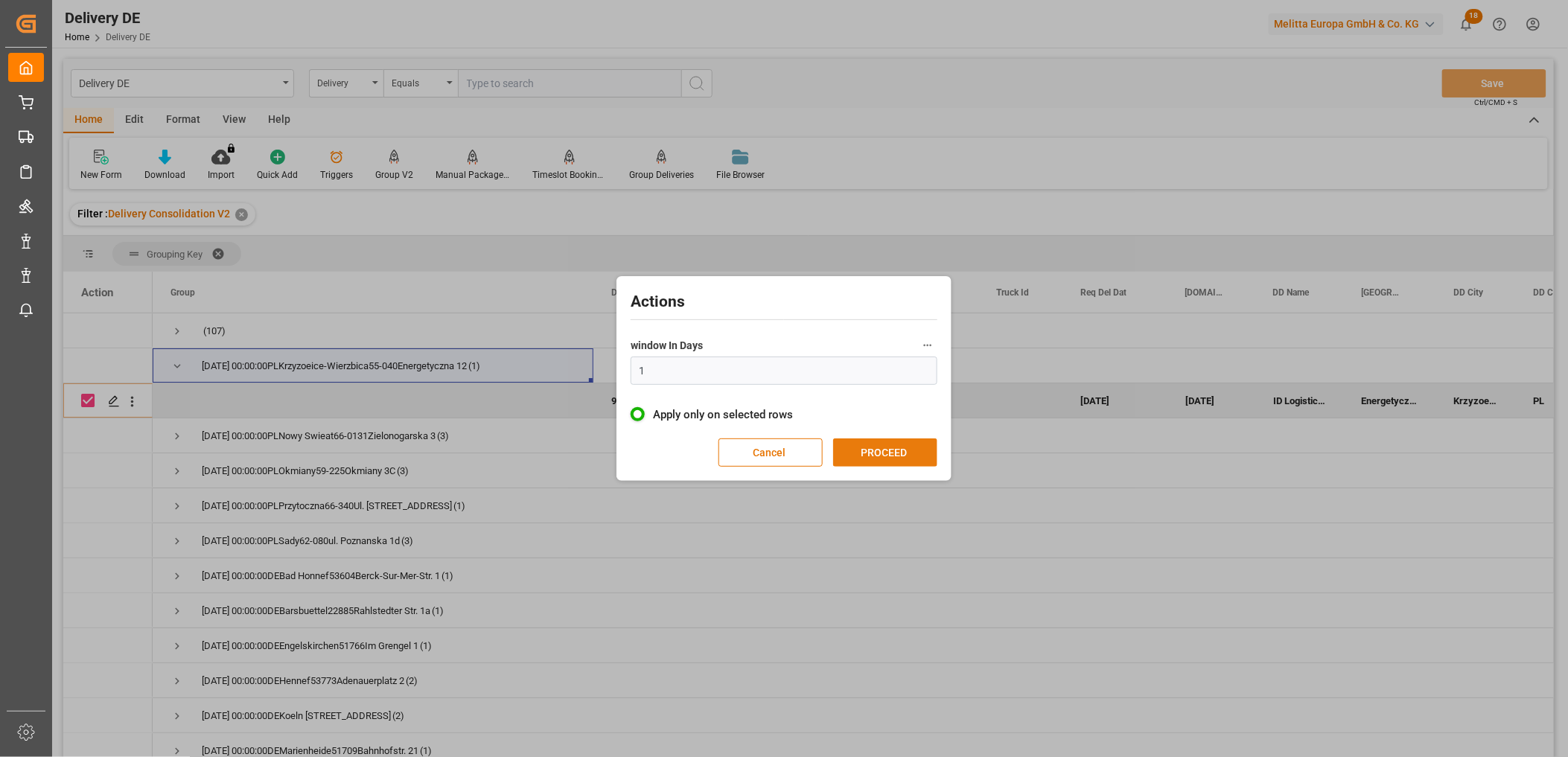
click at [868, 447] on button "PROCEED" at bounding box center [885, 453] width 104 height 29
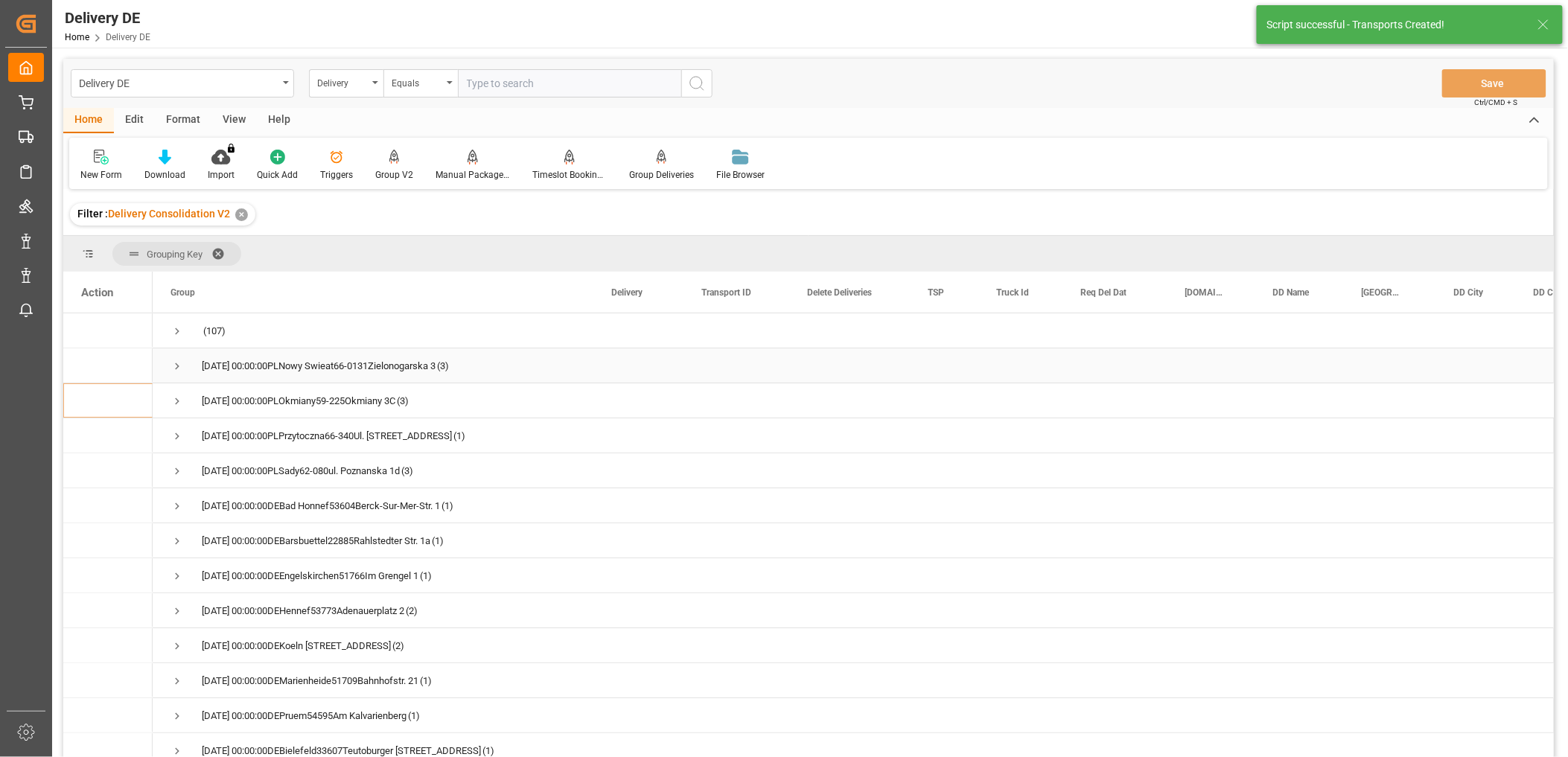
click at [173, 361] on span "Press SPACE to select this row." at bounding box center [177, 366] width 13 height 13
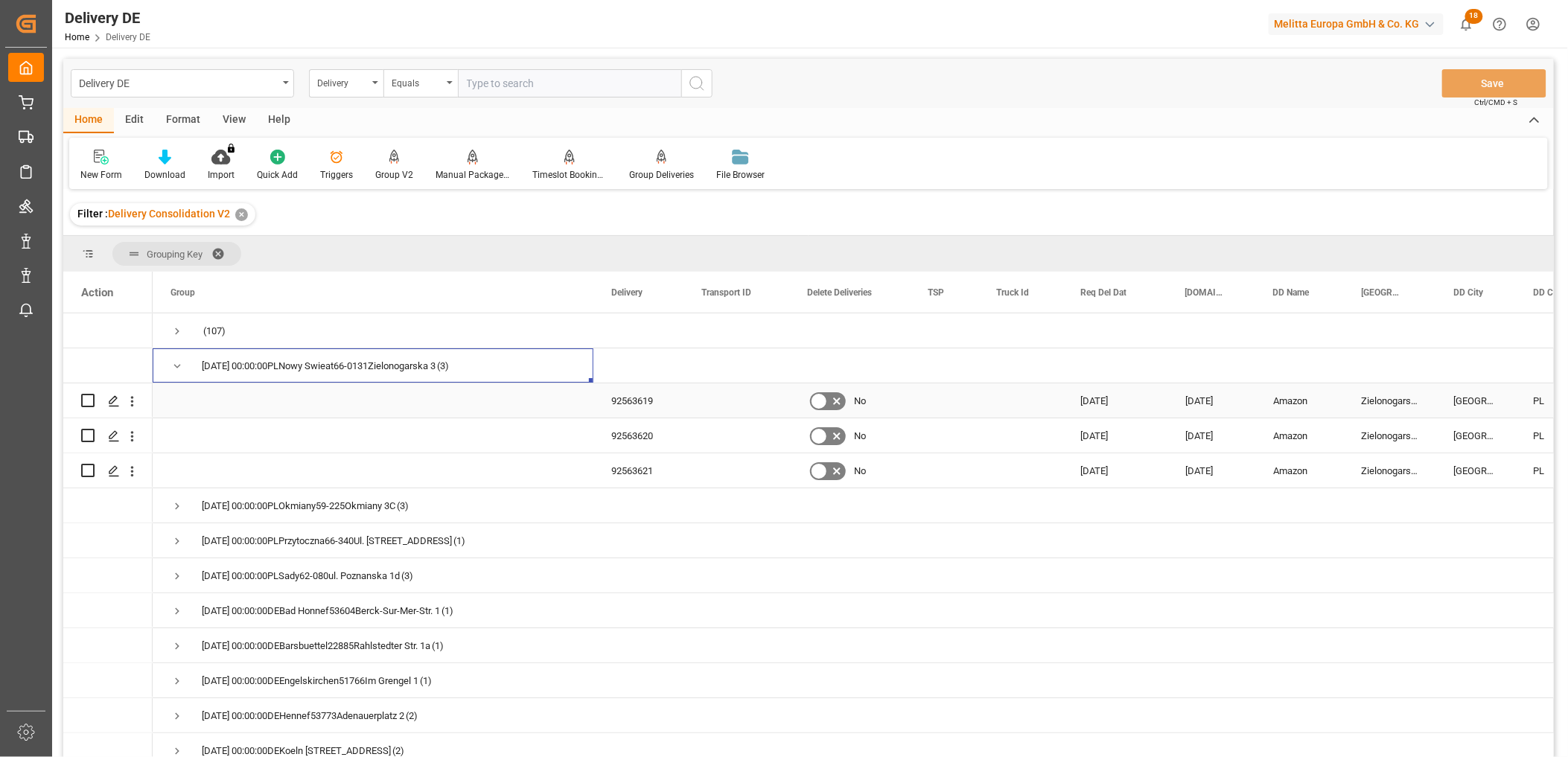
click at [88, 401] on input "Press Space to toggle row selection (unchecked)" at bounding box center [87, 400] width 13 height 13
checkbox input "true"
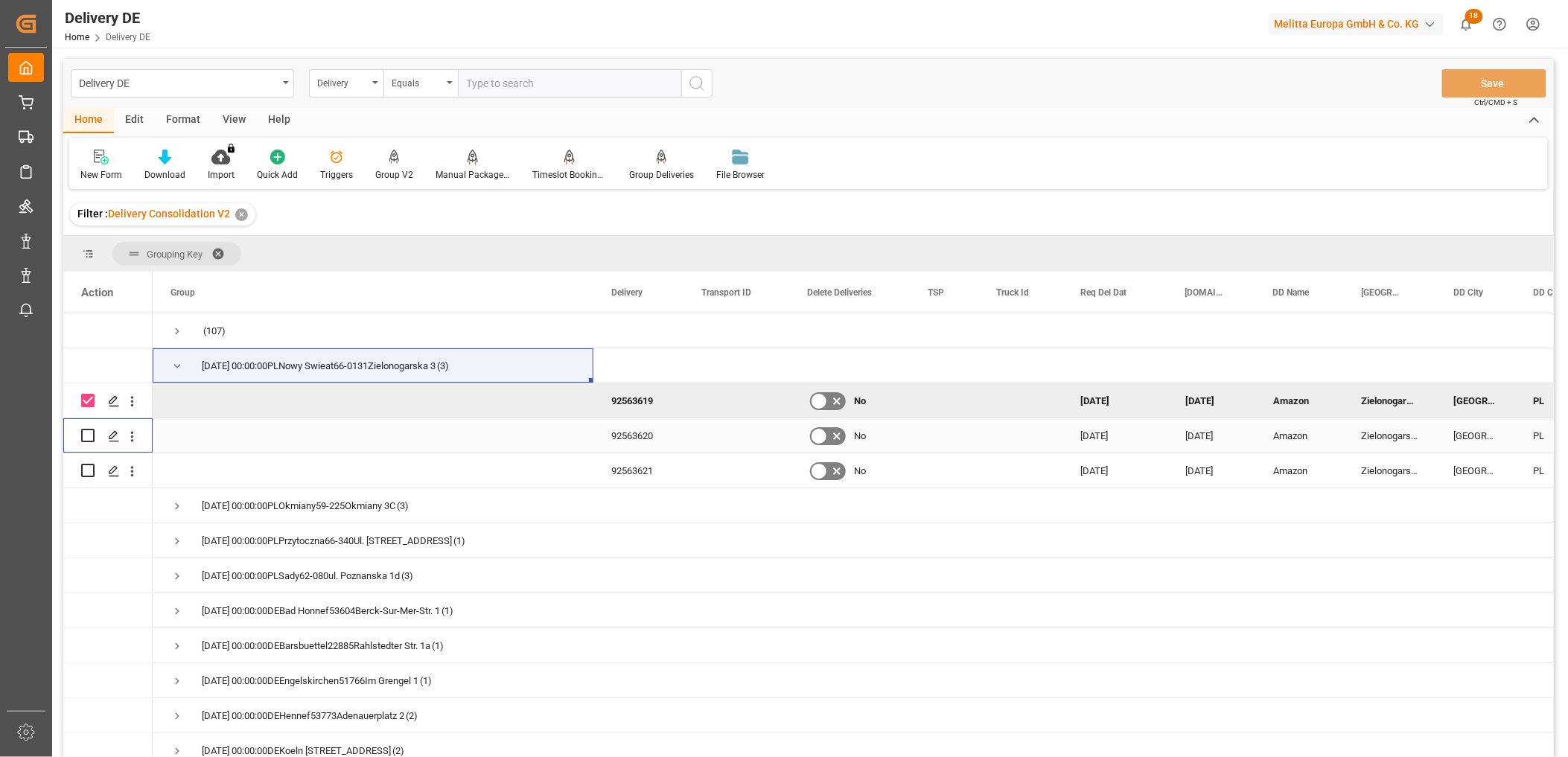
drag, startPoint x: 84, startPoint y: 431, endPoint x: 85, endPoint y: 460, distance: 29.0
click at [85, 441] on input "Press Space to toggle row selection (unchecked)" at bounding box center [87, 435] width 13 height 13
checkbox input "true"
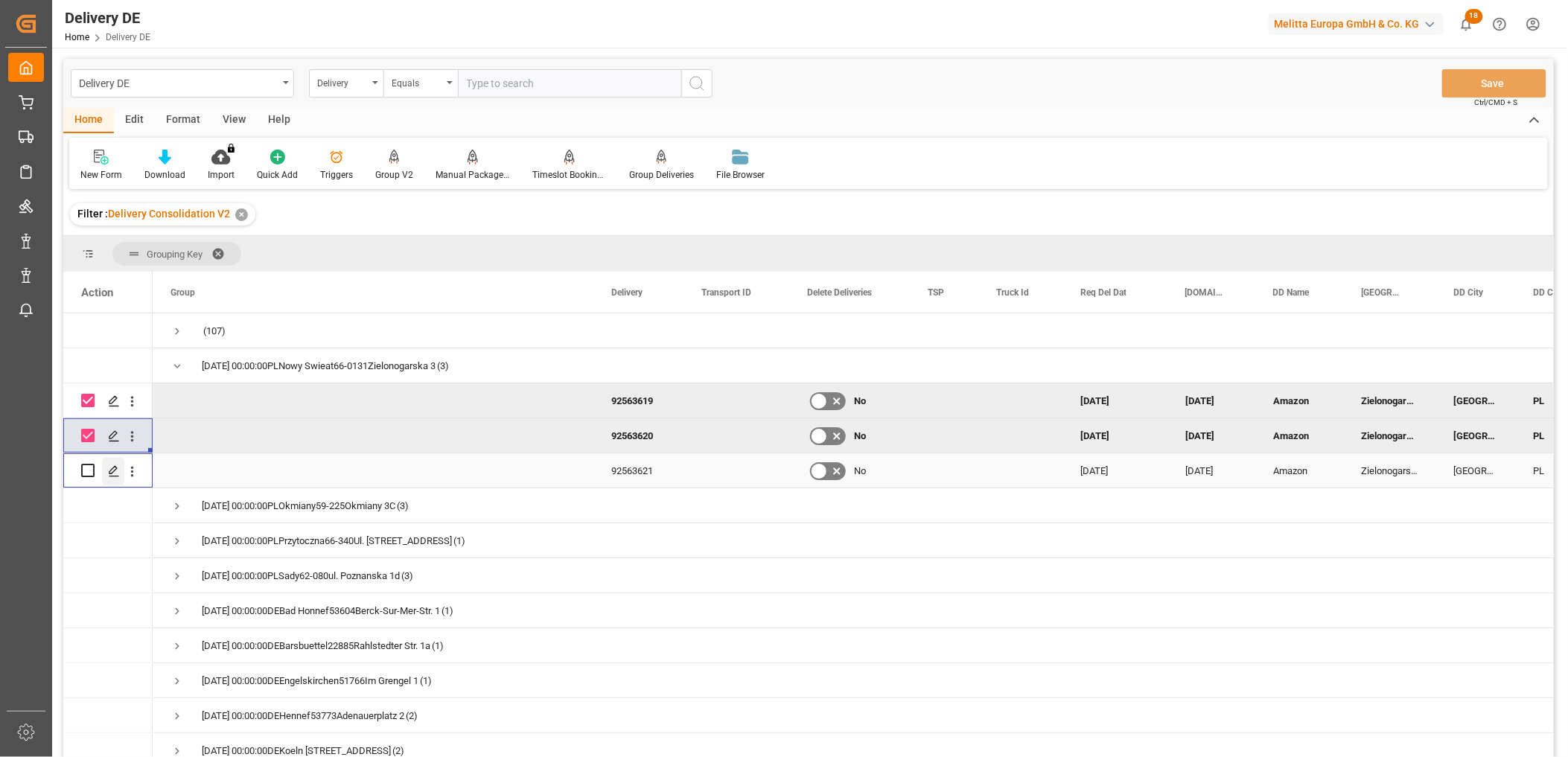
drag, startPoint x: 85, startPoint y: 466, endPoint x: 107, endPoint y: 467, distance: 22.0
click at [85, 469] on input "Press Space to toggle row selection (unchecked)" at bounding box center [87, 470] width 13 height 13
checkbox input "true"
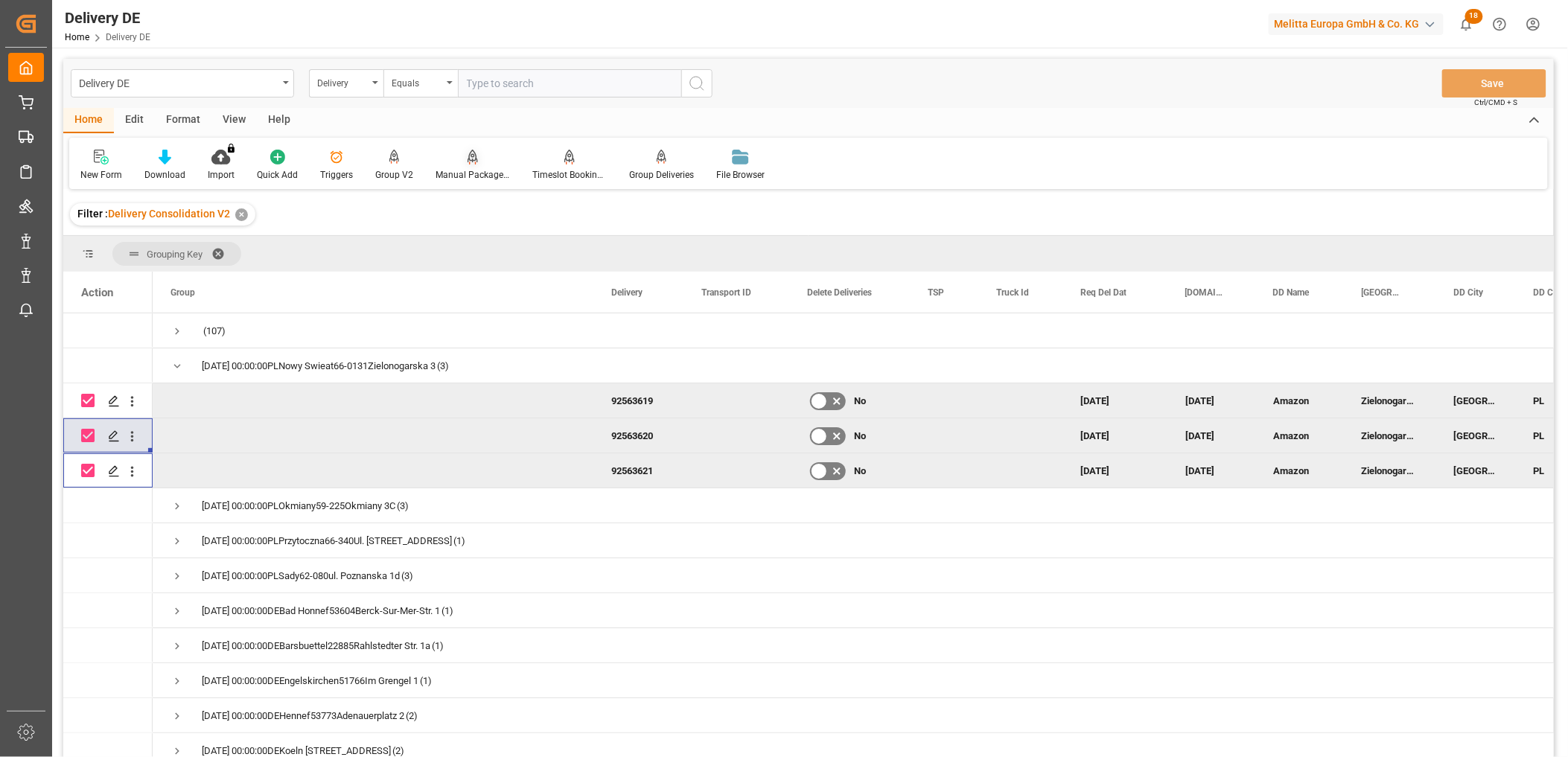
click at [471, 157] on icon at bounding box center [473, 157] width 11 height 15
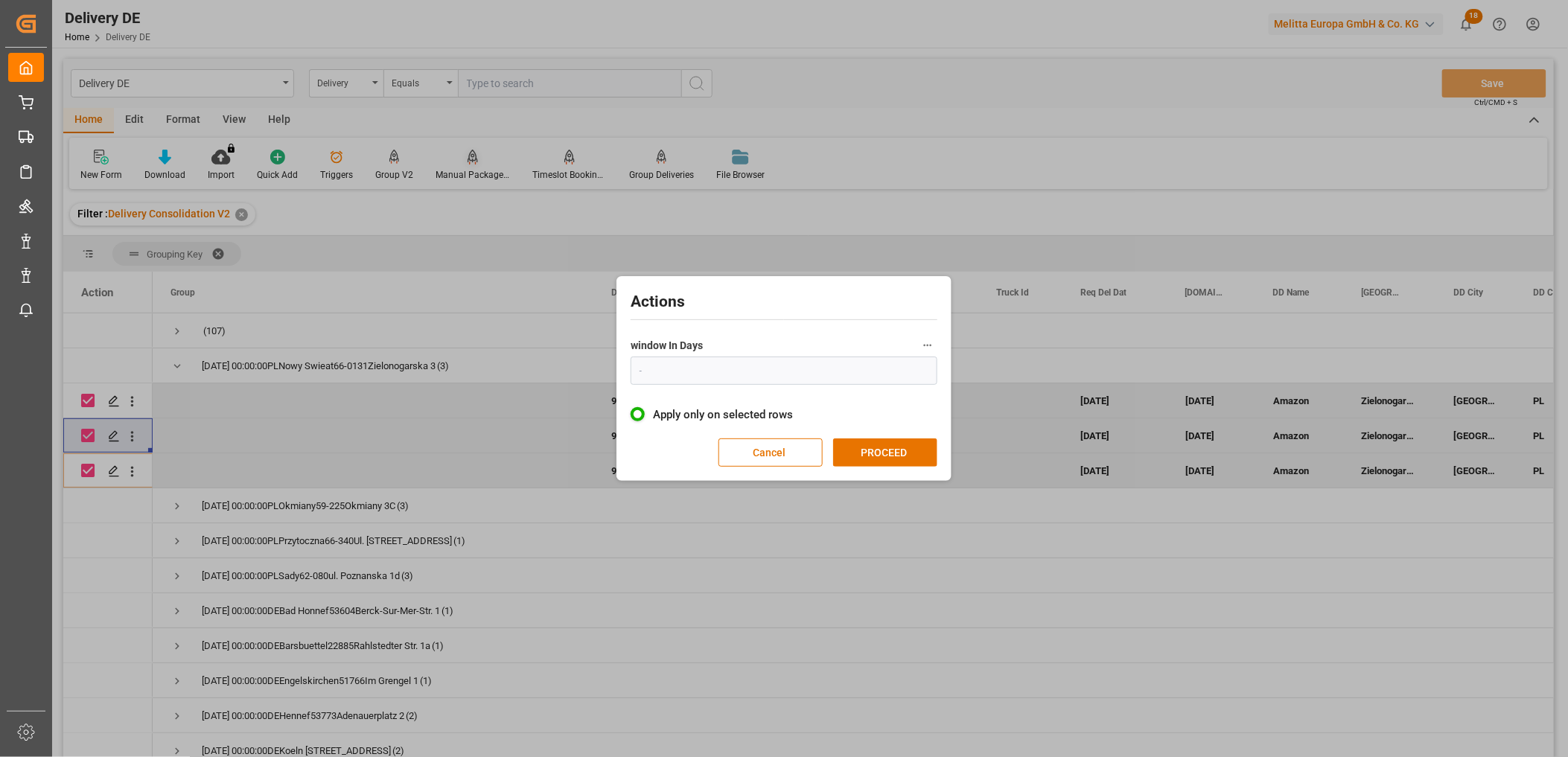
type input "1"
click at [891, 444] on button "PROCEED" at bounding box center [885, 453] width 104 height 29
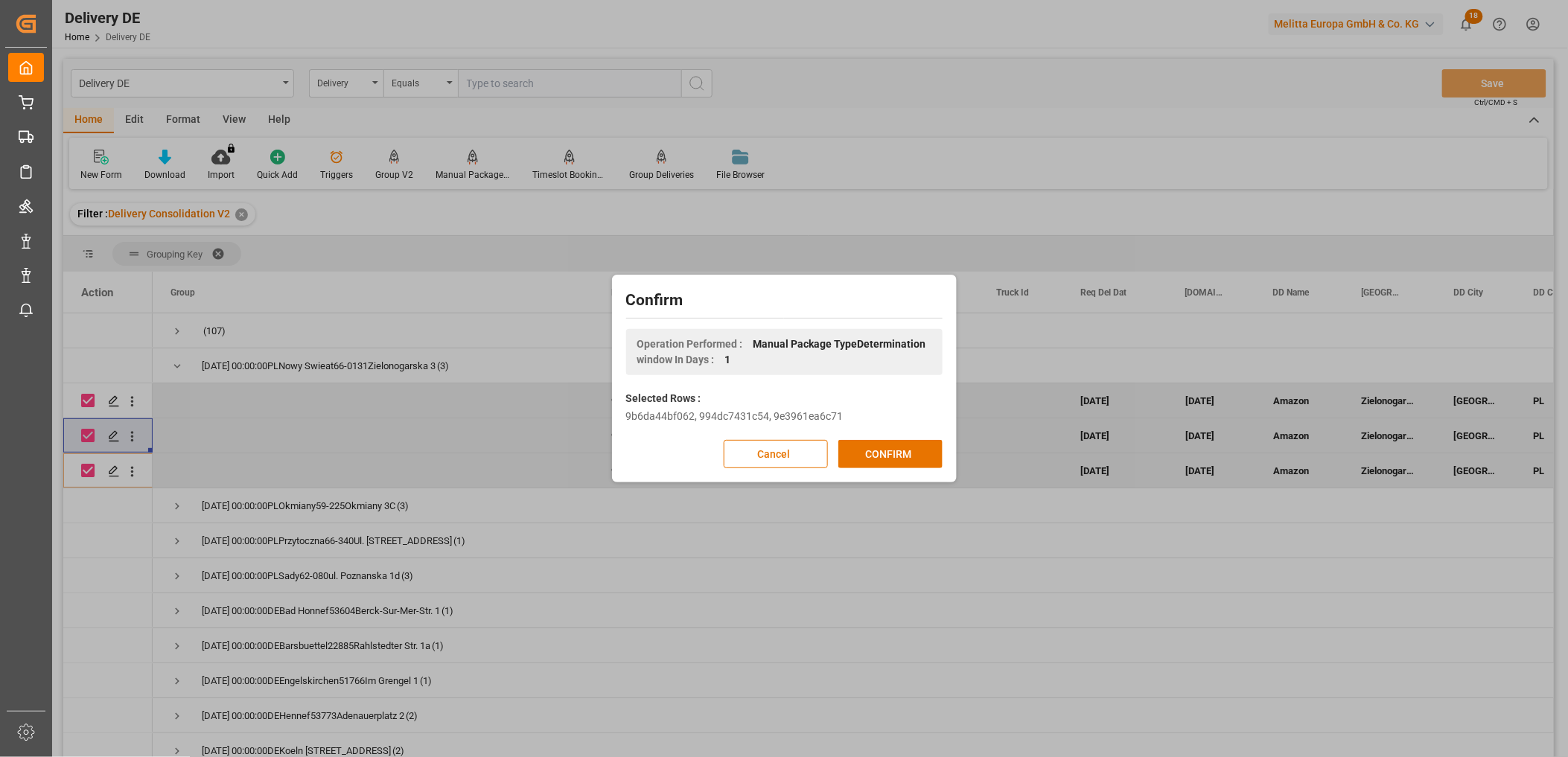
click at [891, 444] on button "CONFIRM" at bounding box center [891, 455] width 104 height 29
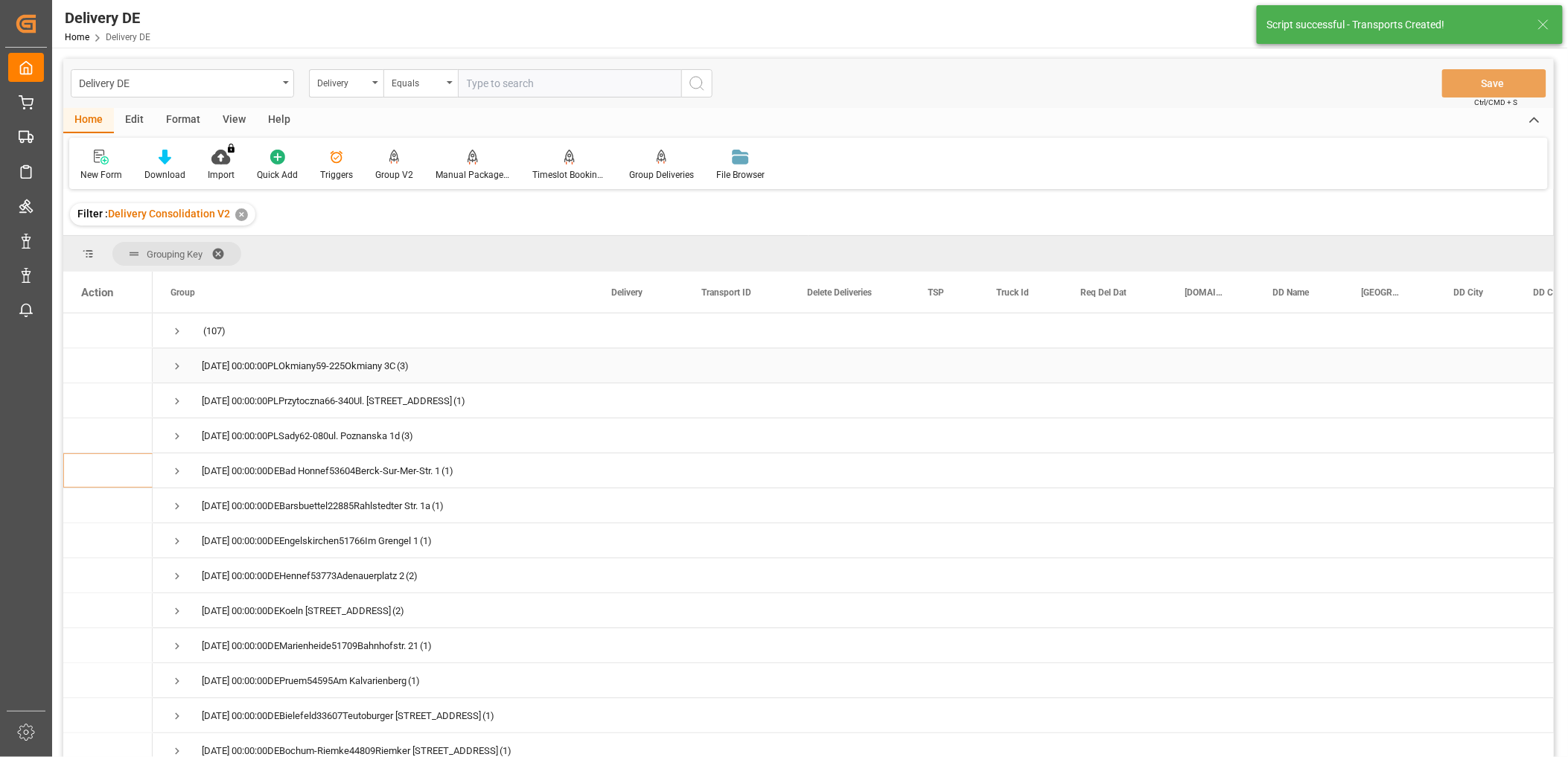
click at [171, 366] on span "Press SPACE to select this row." at bounding box center [177, 366] width 13 height 13
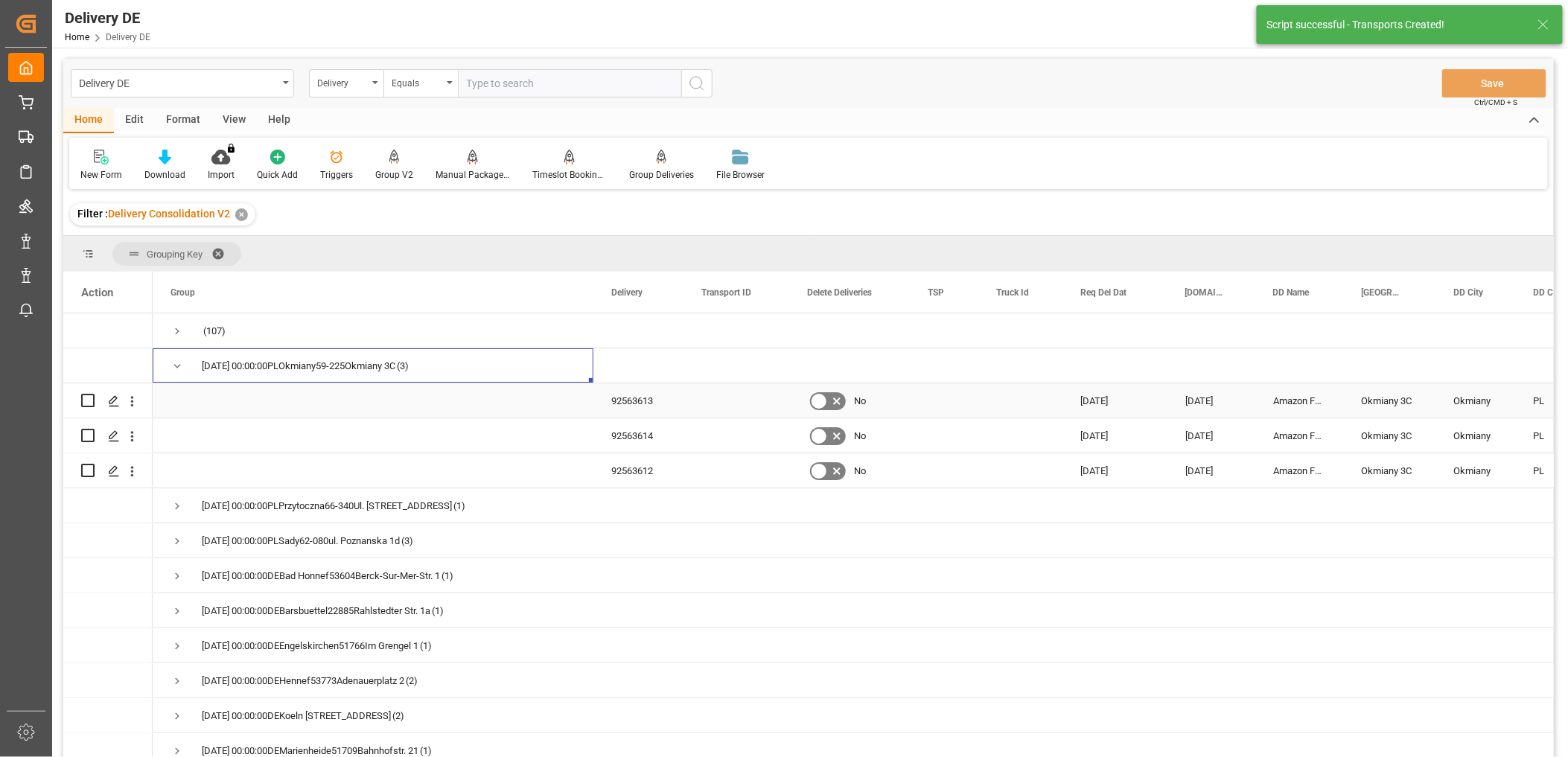
click at [88, 396] on input "Press Space to toggle row selection (unchecked)" at bounding box center [87, 400] width 13 height 13
checkbox input "true"
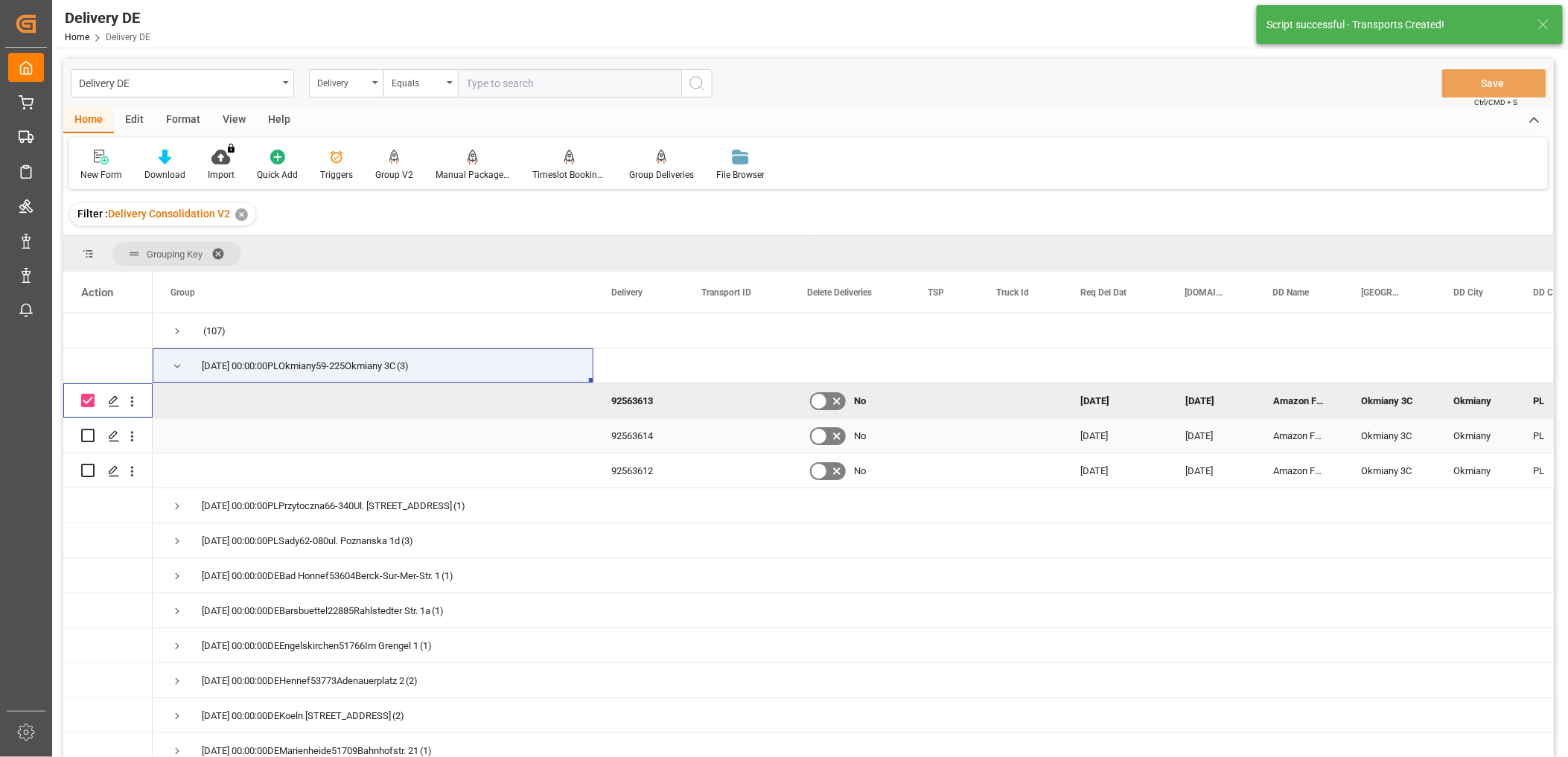
click at [86, 438] on input "Press Space to toggle row selection (unchecked)" at bounding box center [87, 435] width 13 height 13
checkbox input "true"
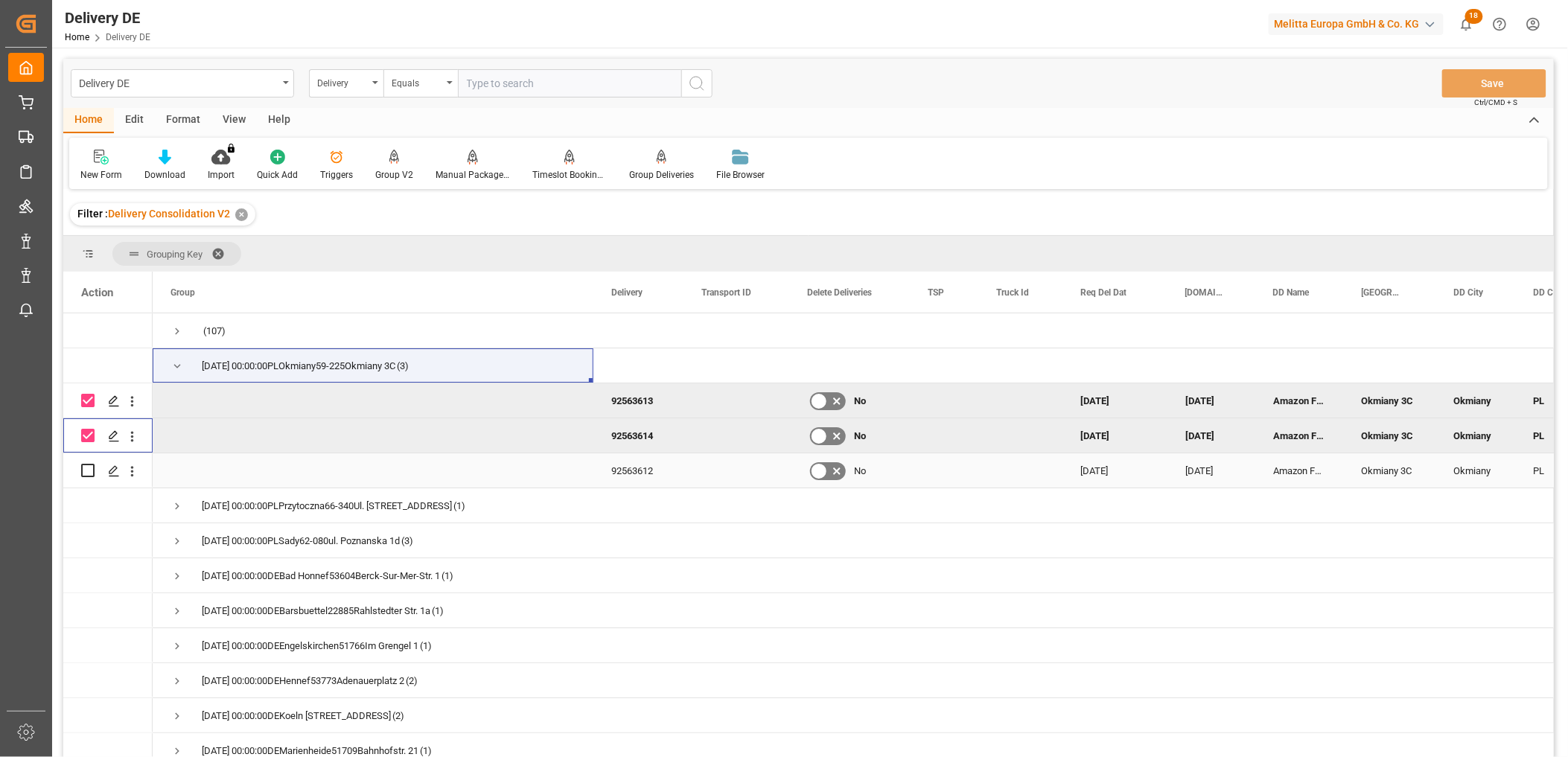
click at [85, 471] on input "Press Space to toggle row selection (unchecked)" at bounding box center [87, 470] width 13 height 13
checkbox input "true"
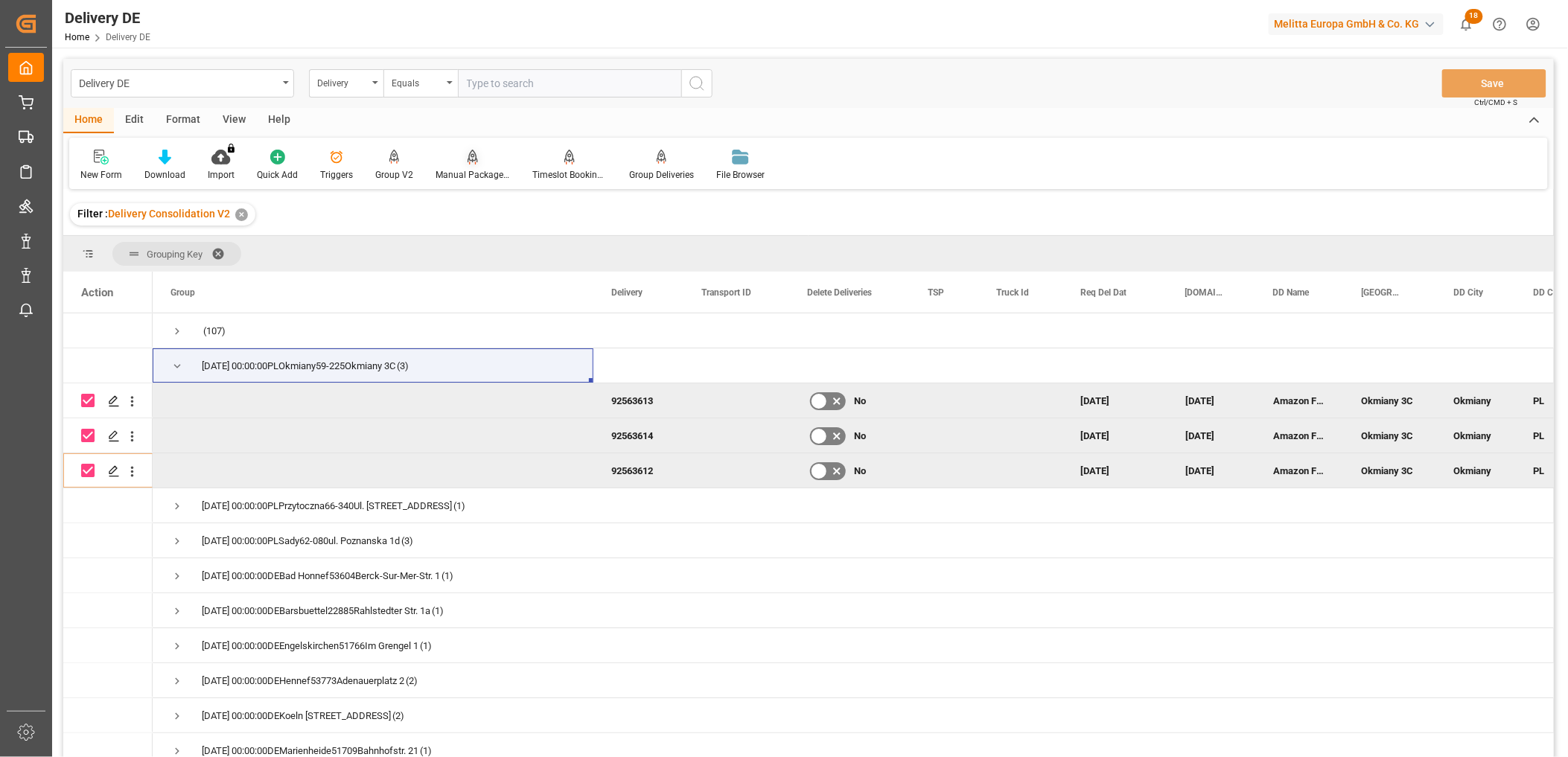
click at [467, 161] on icon at bounding box center [473, 157] width 11 height 15
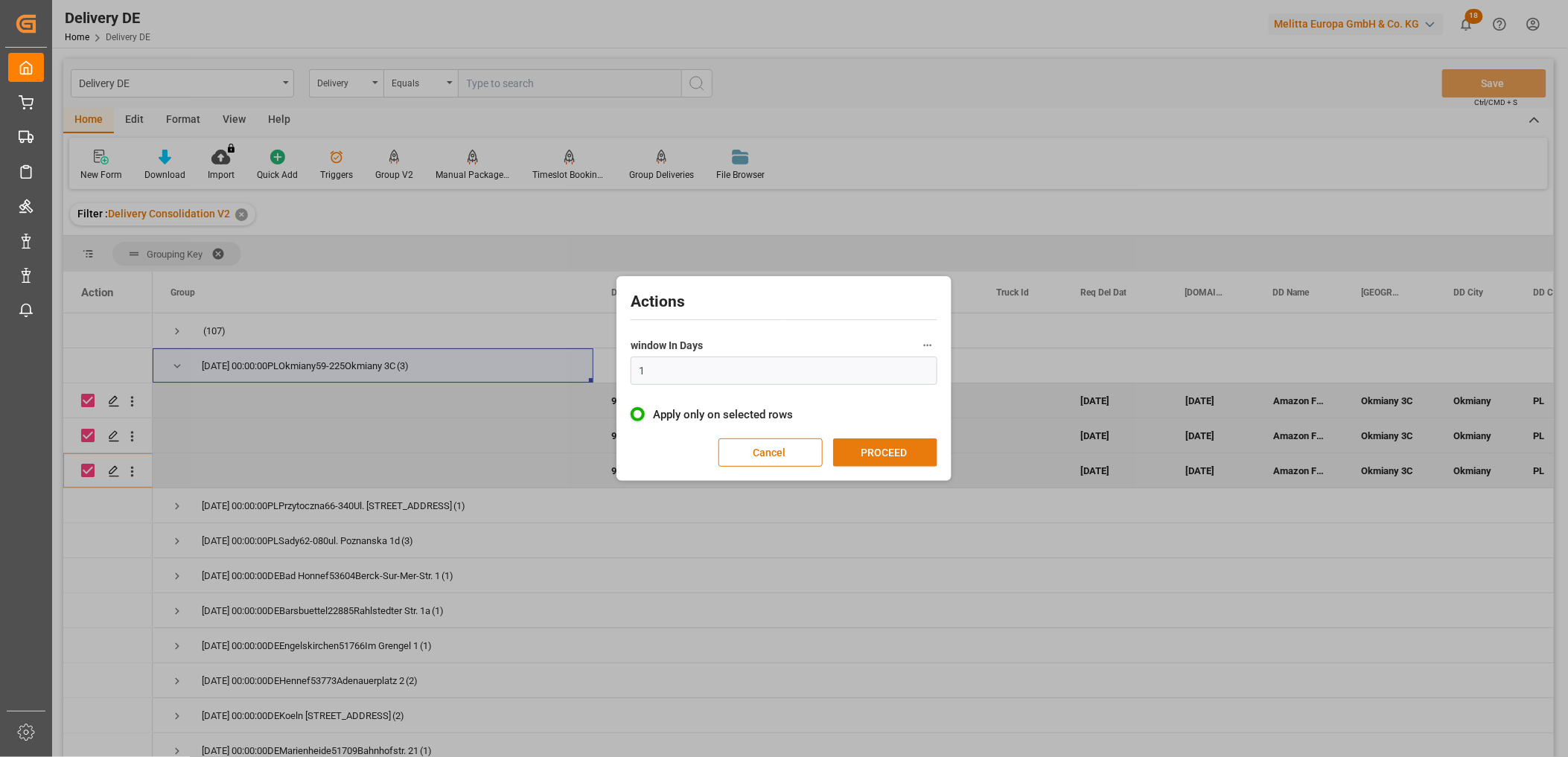
click at [882, 454] on button "PROCEED" at bounding box center [885, 453] width 104 height 29
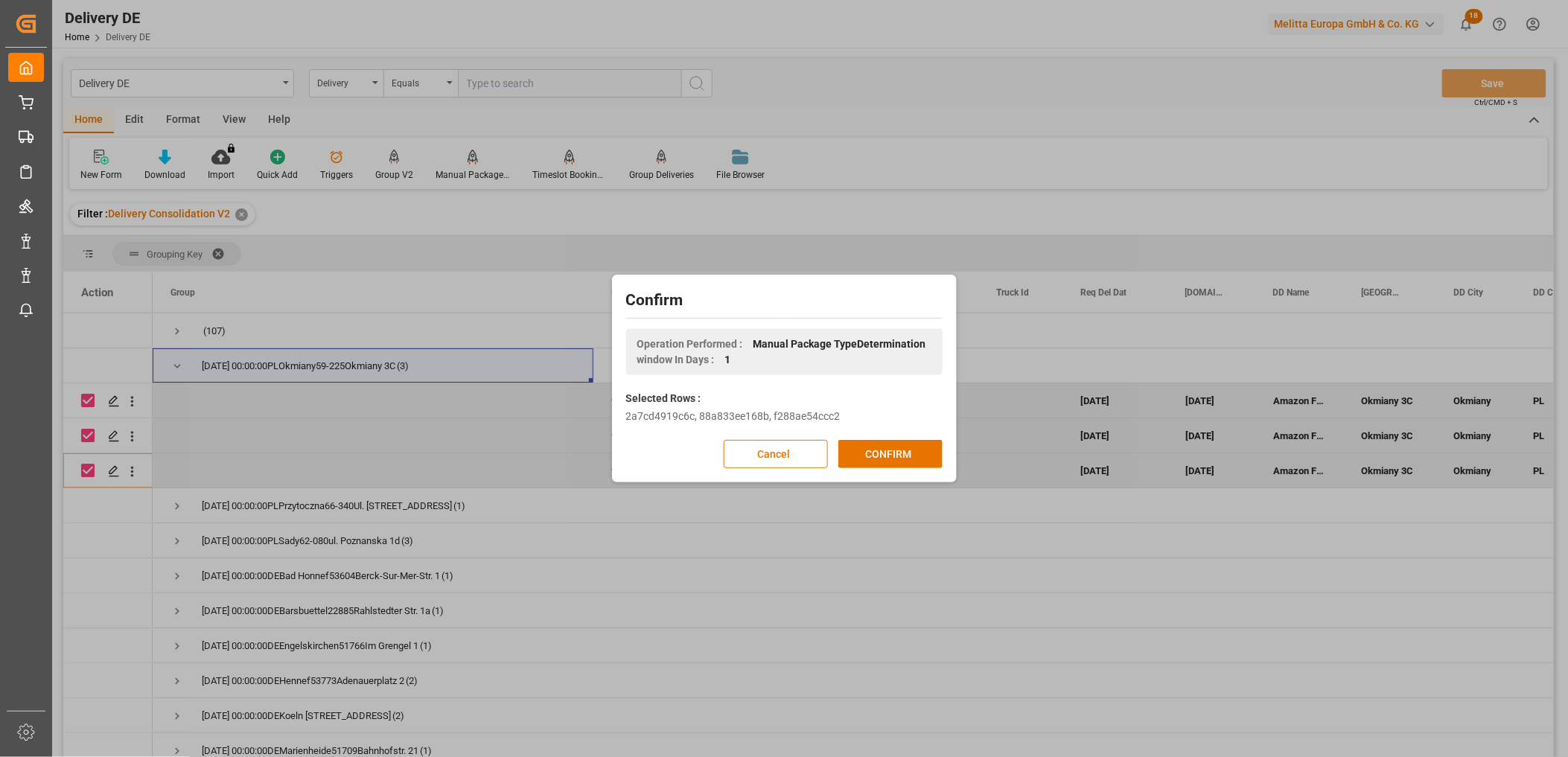
click at [882, 454] on button "CONFIRM" at bounding box center [891, 455] width 104 height 29
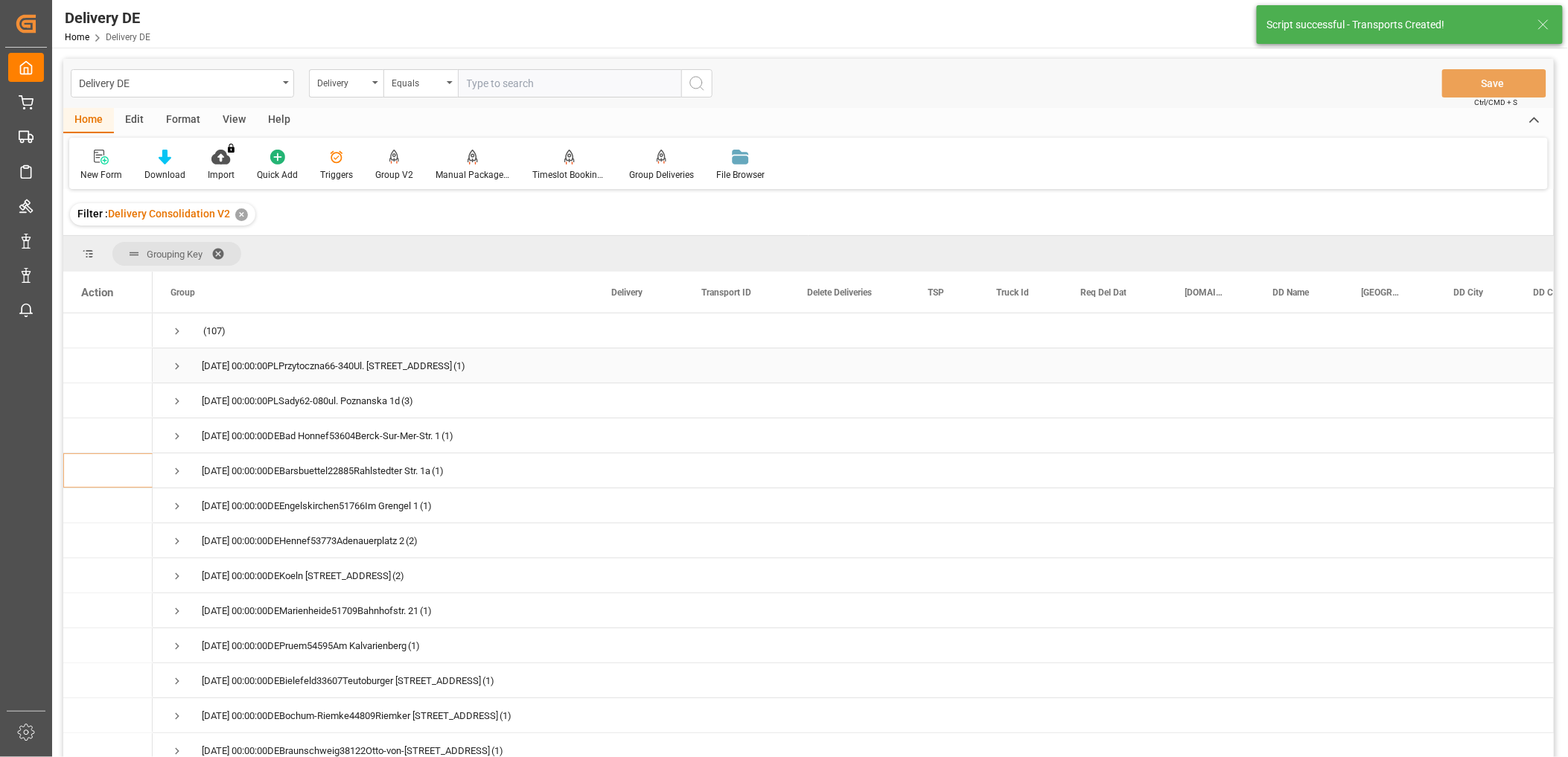
click at [177, 366] on span "Press SPACE to select this row." at bounding box center [177, 366] width 13 height 13
click at [90, 401] on input "Press Space to toggle row selection (unchecked)" at bounding box center [87, 400] width 13 height 13
checkbox input "true"
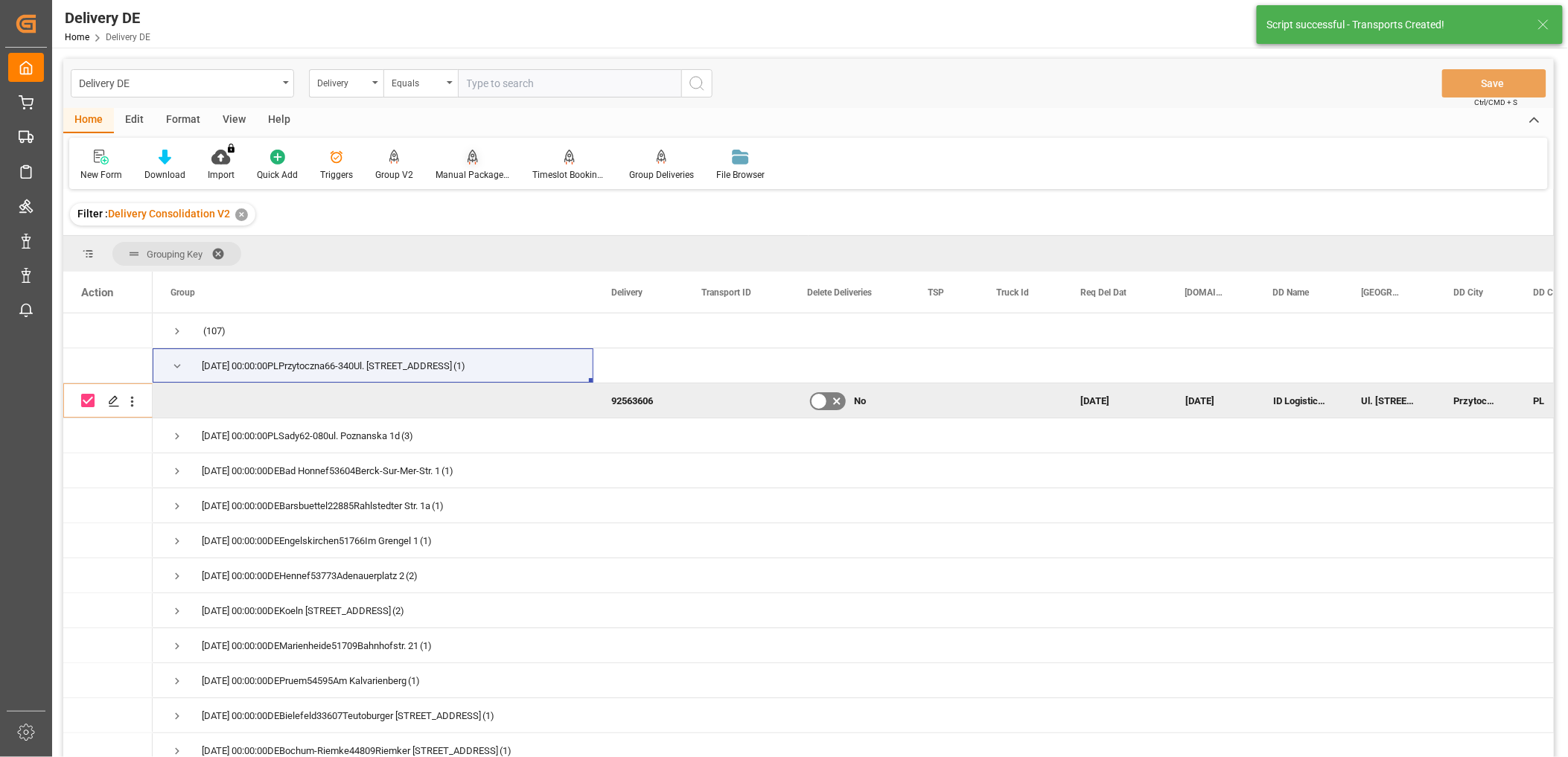
click at [479, 161] on div at bounding box center [473, 156] width 74 height 15
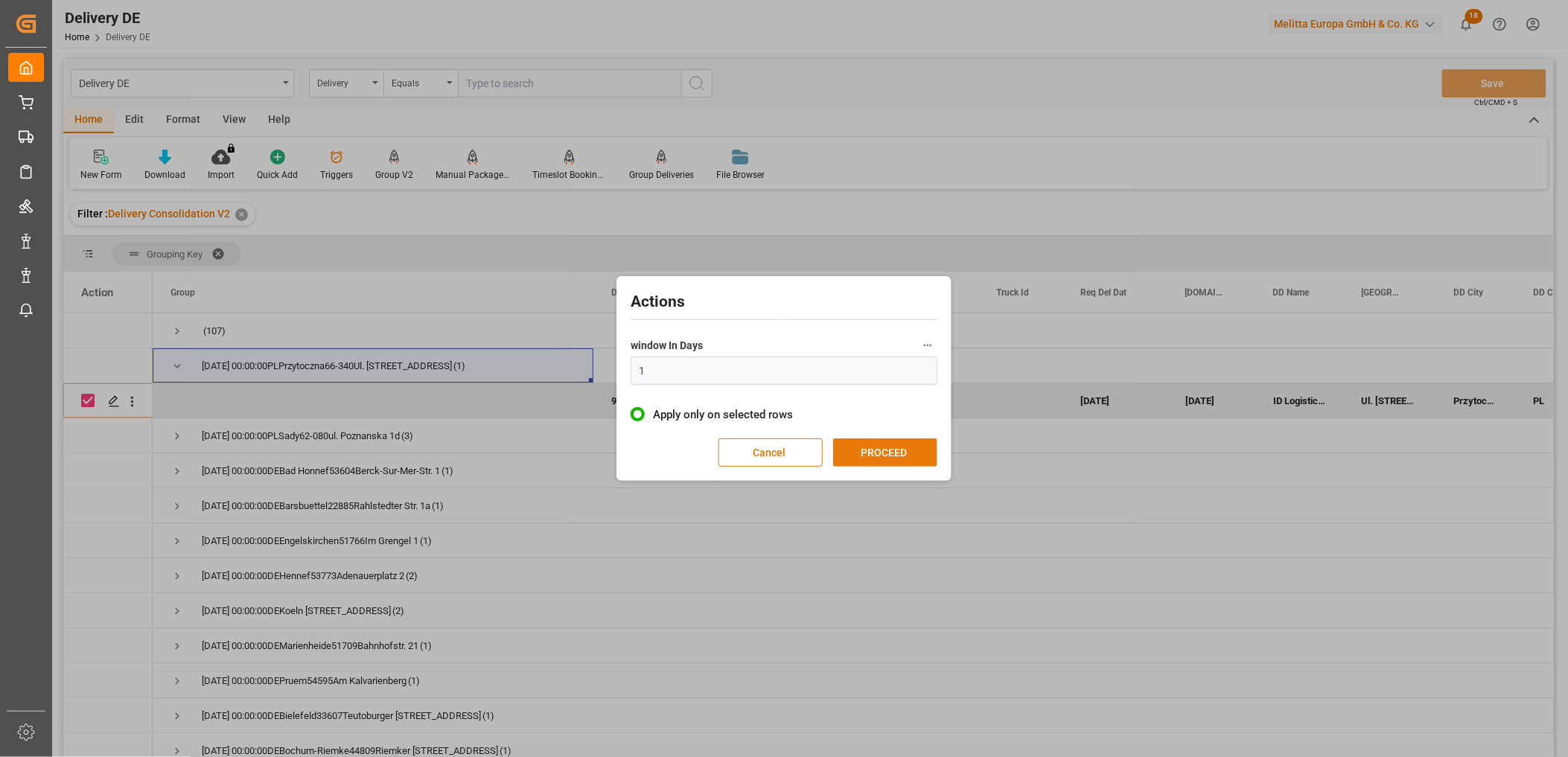
click at [876, 457] on button "PROCEED" at bounding box center [885, 453] width 104 height 29
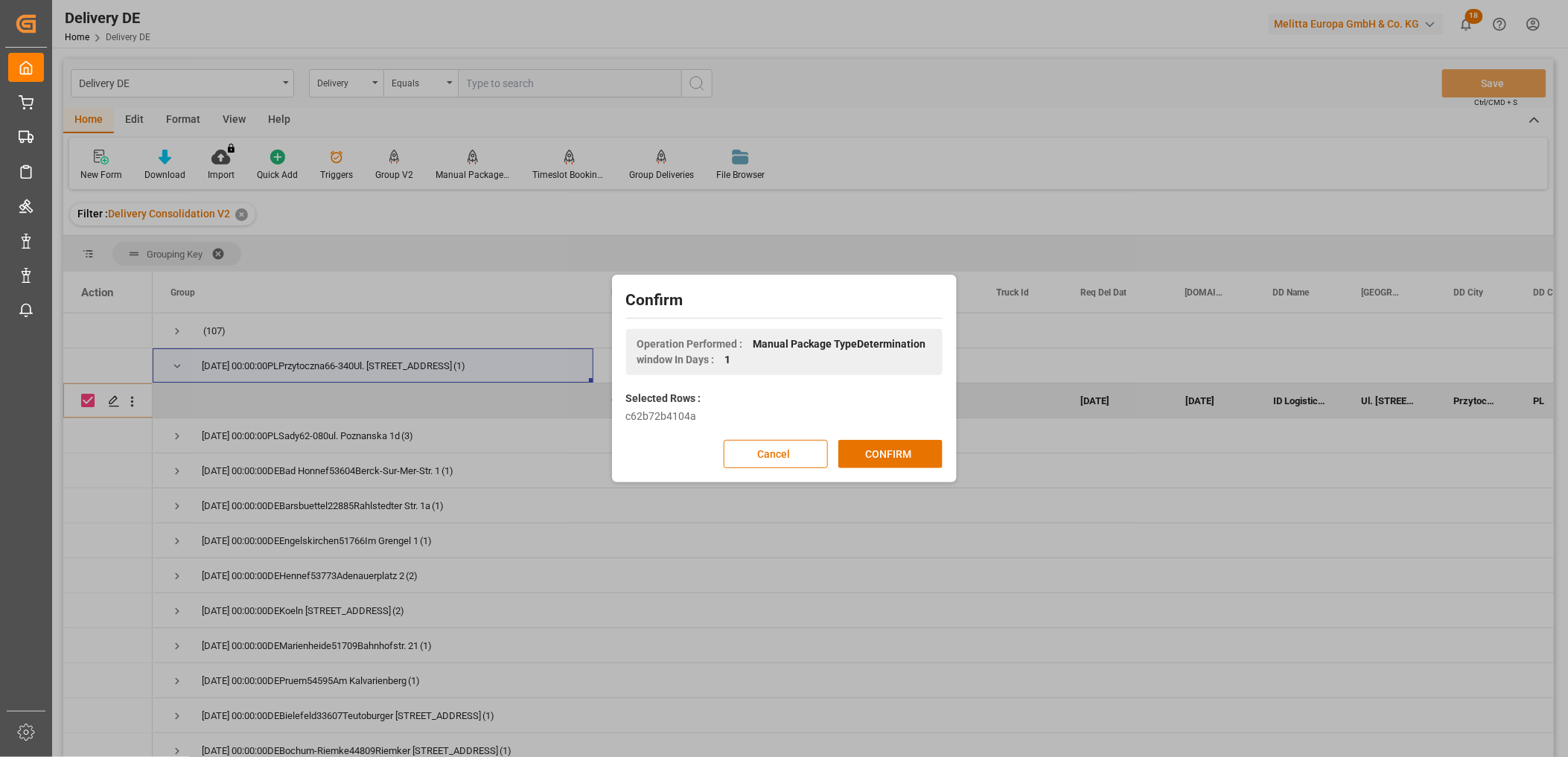
click at [876, 457] on button "CONFIRM" at bounding box center [891, 455] width 104 height 29
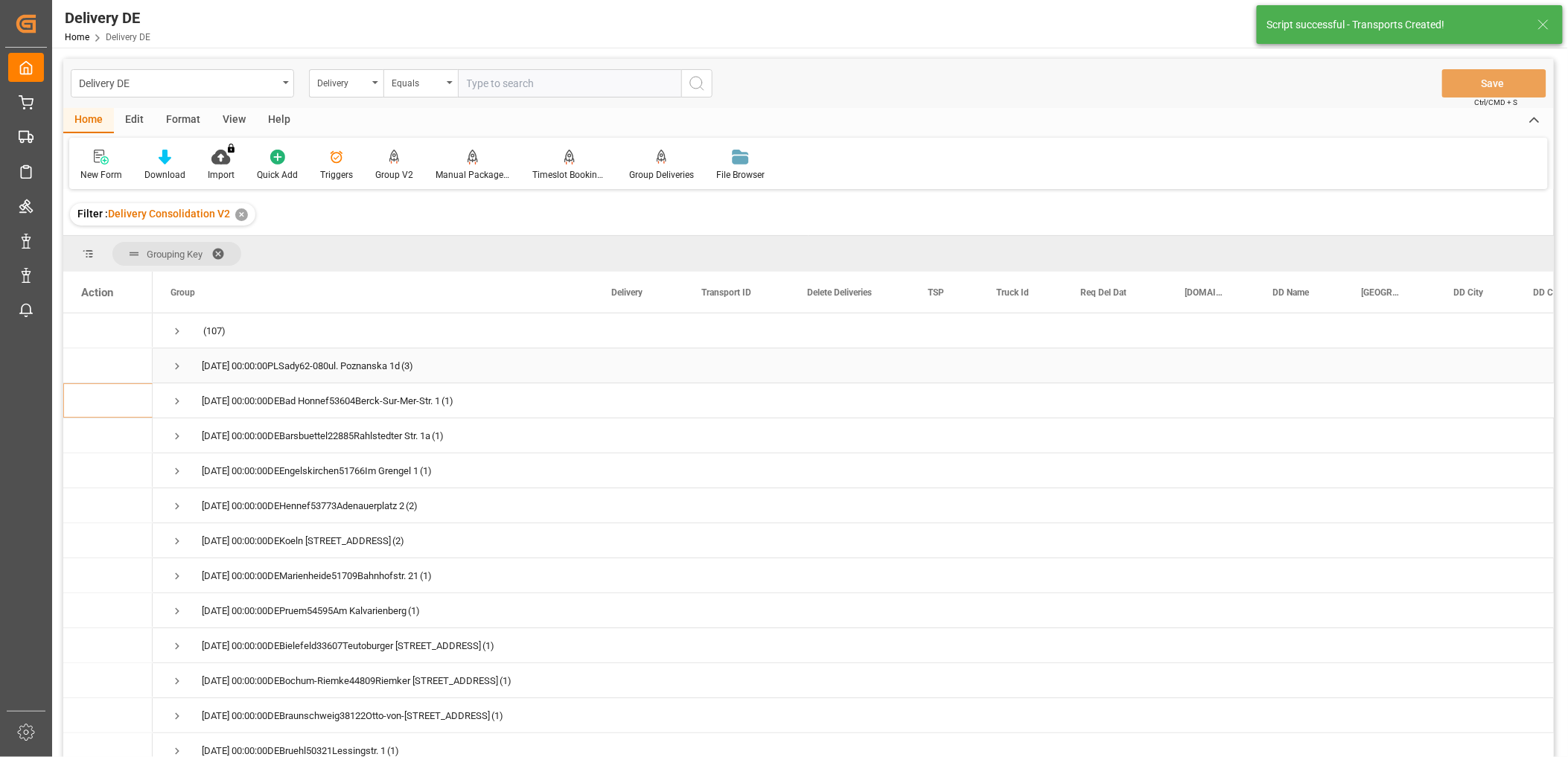
click at [176, 370] on span "Press SPACE to select this row." at bounding box center [177, 366] width 13 height 13
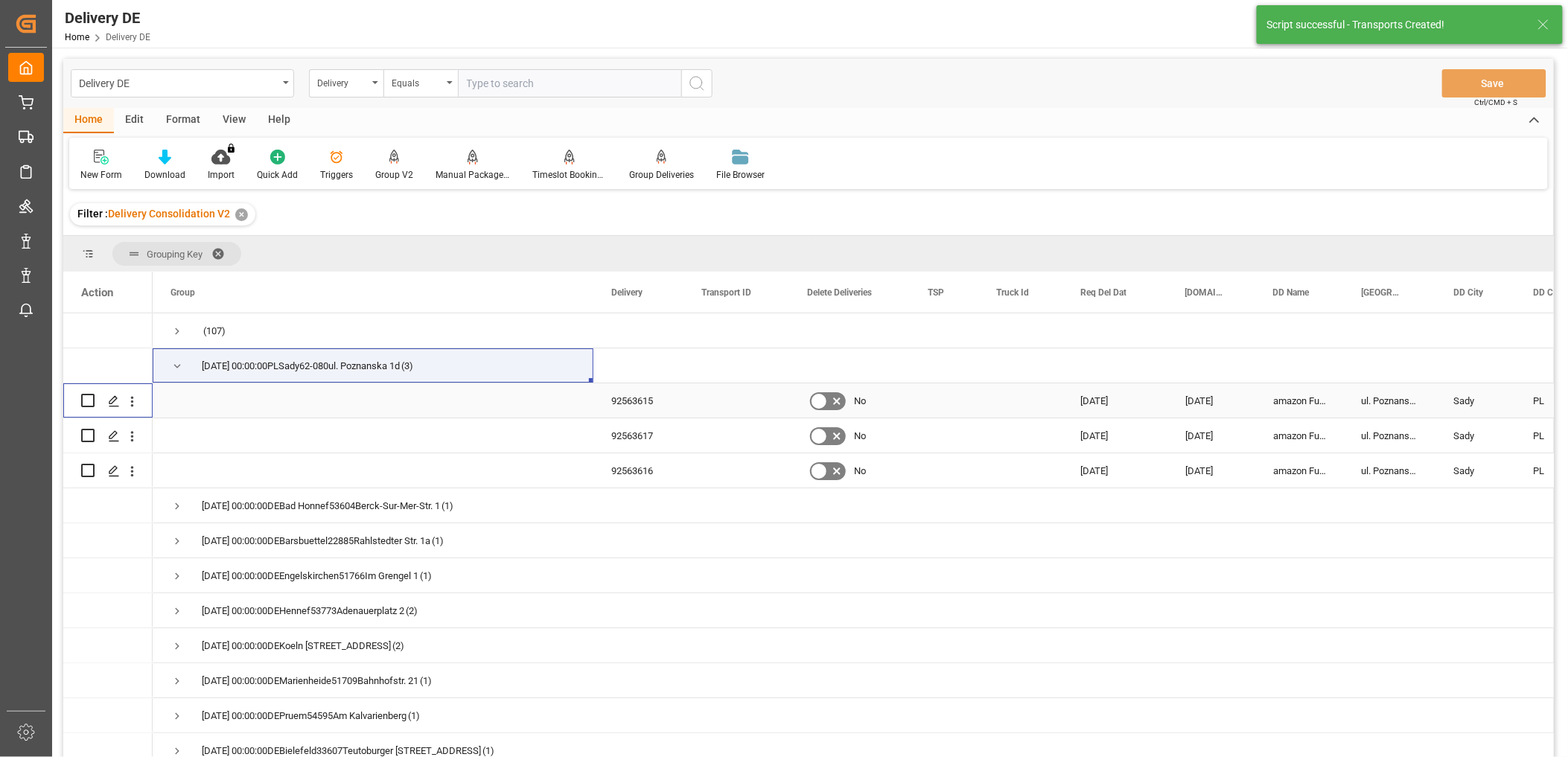
click at [87, 400] on input "Press Space to toggle row selection (unchecked)" at bounding box center [87, 400] width 13 height 13
checkbox input "true"
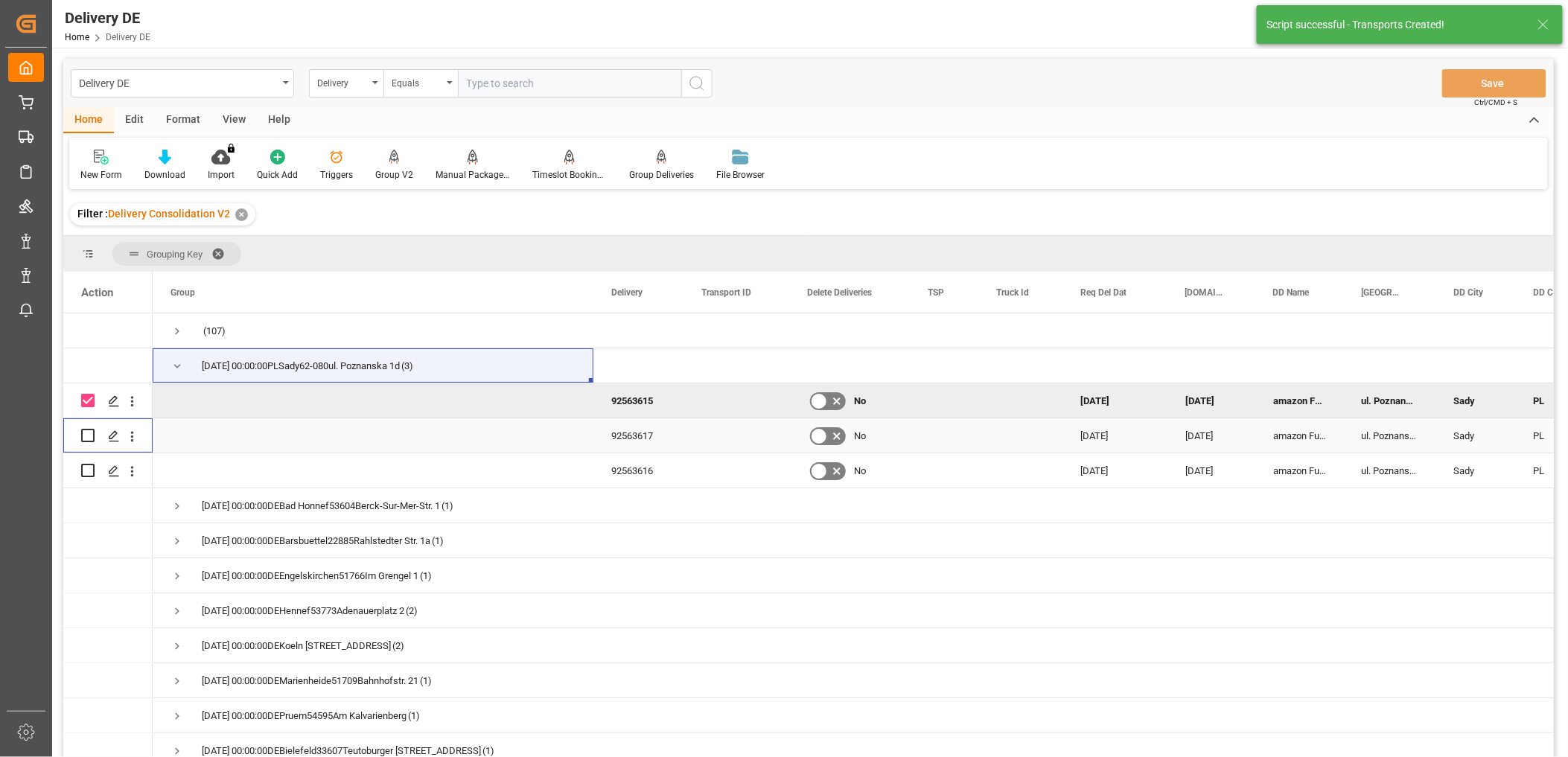
click at [85, 436] on input "Press Space to toggle row selection (unchecked)" at bounding box center [87, 435] width 13 height 13
checkbox input "true"
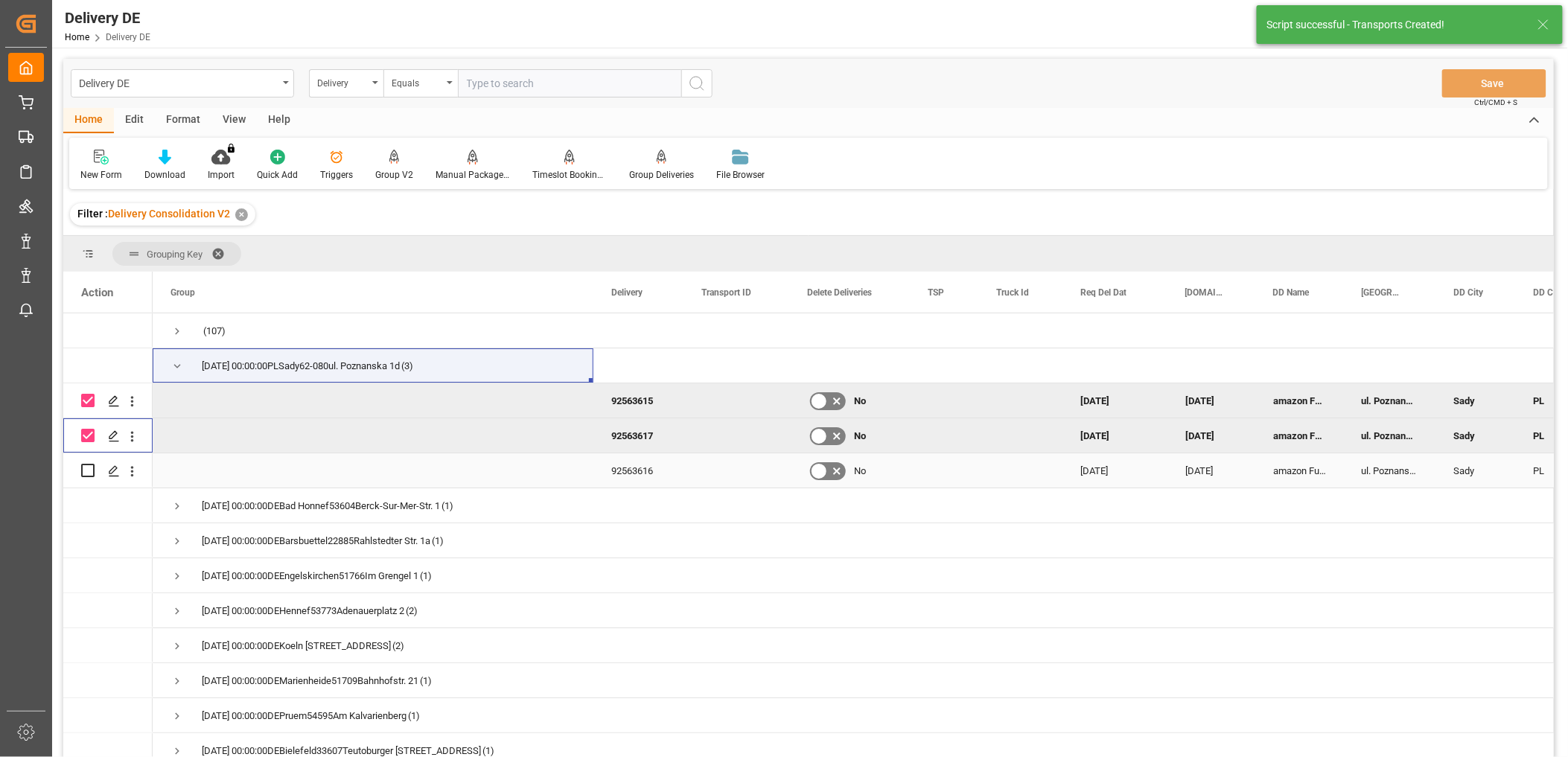
click at [87, 470] on input "Press Space to toggle row selection (unchecked)" at bounding box center [87, 470] width 13 height 13
checkbox input "true"
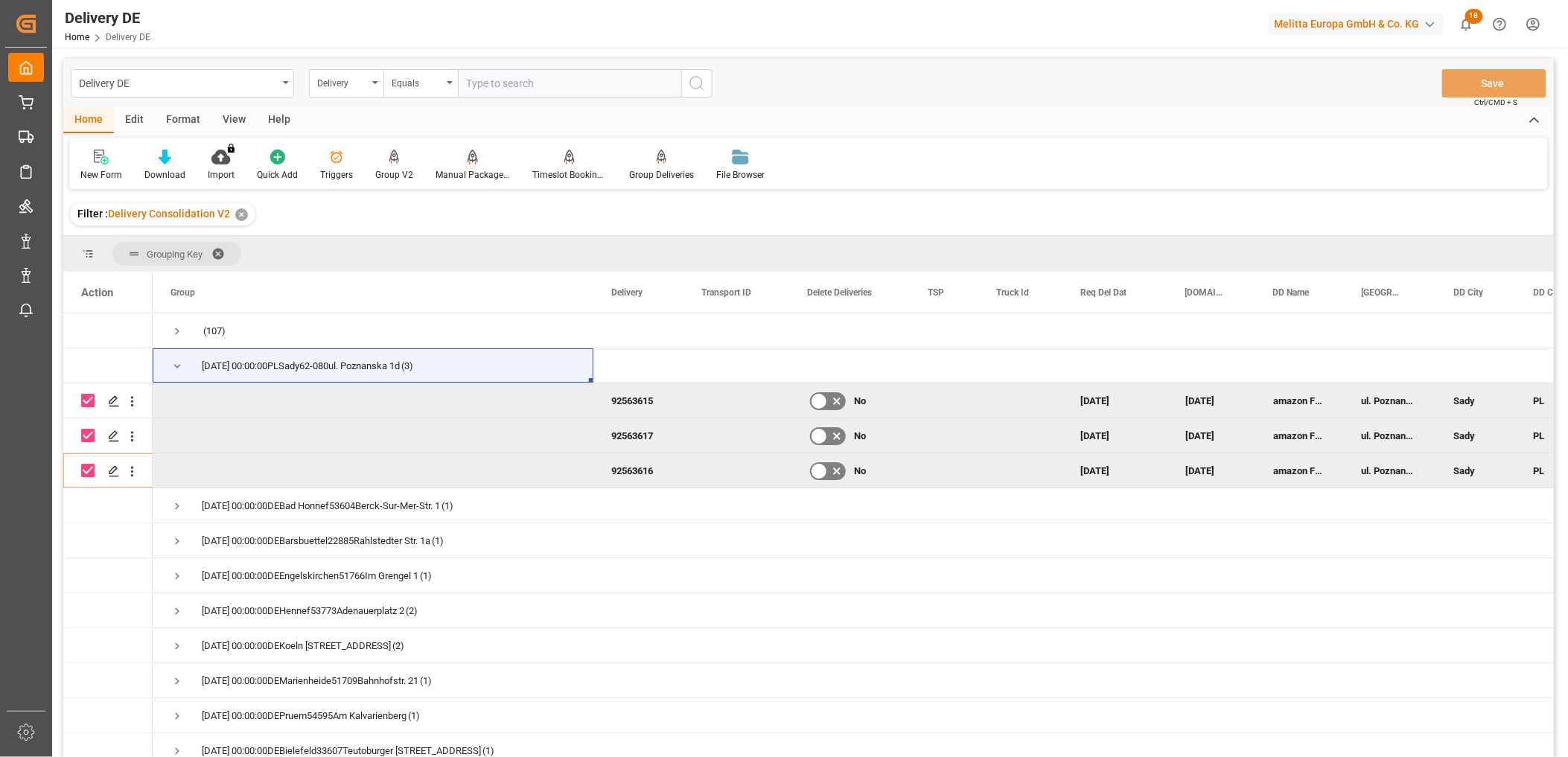
click at [481, 149] on div at bounding box center [473, 156] width 74 height 15
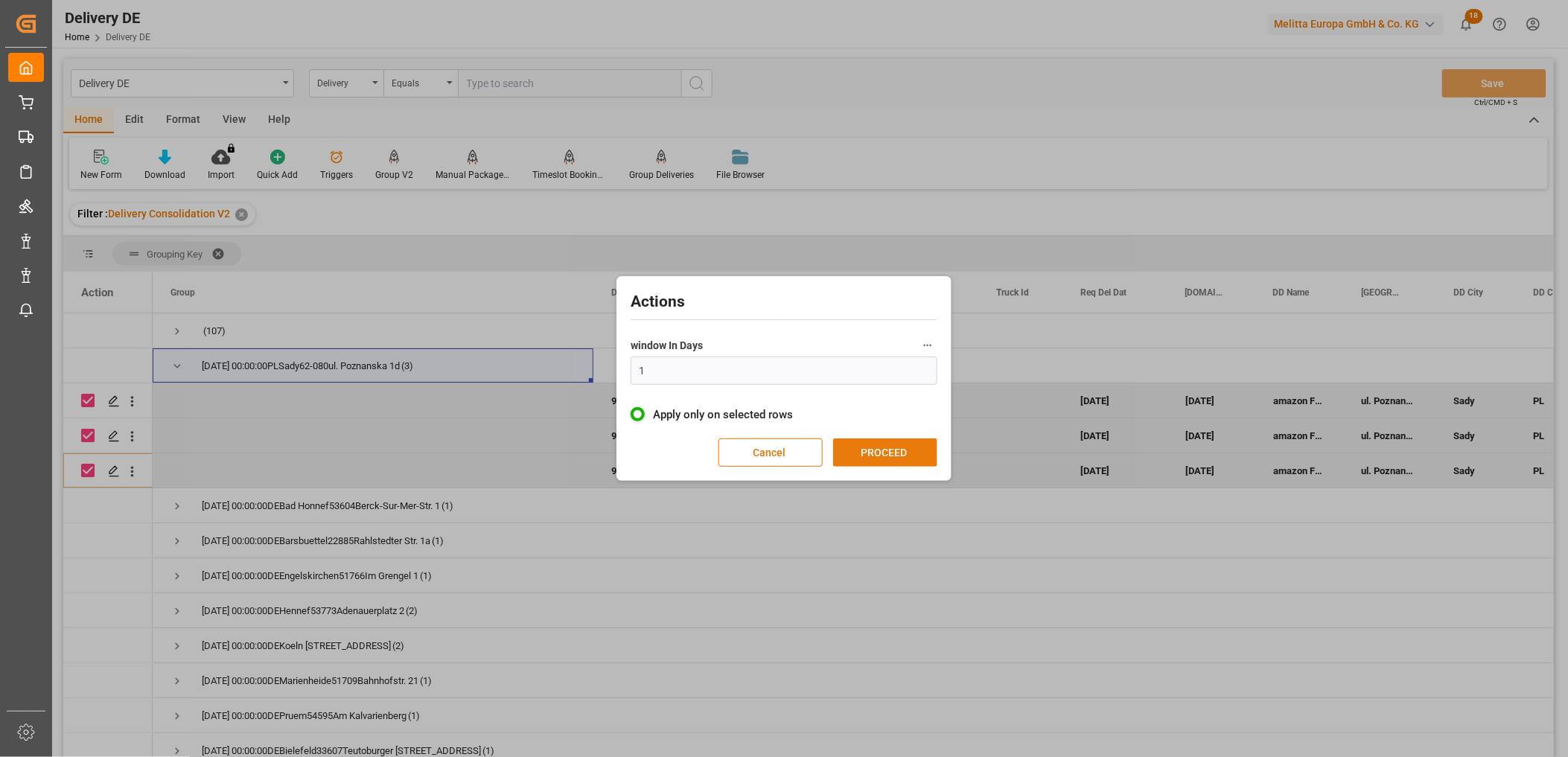
click at [865, 457] on button "PROCEED" at bounding box center [885, 453] width 104 height 29
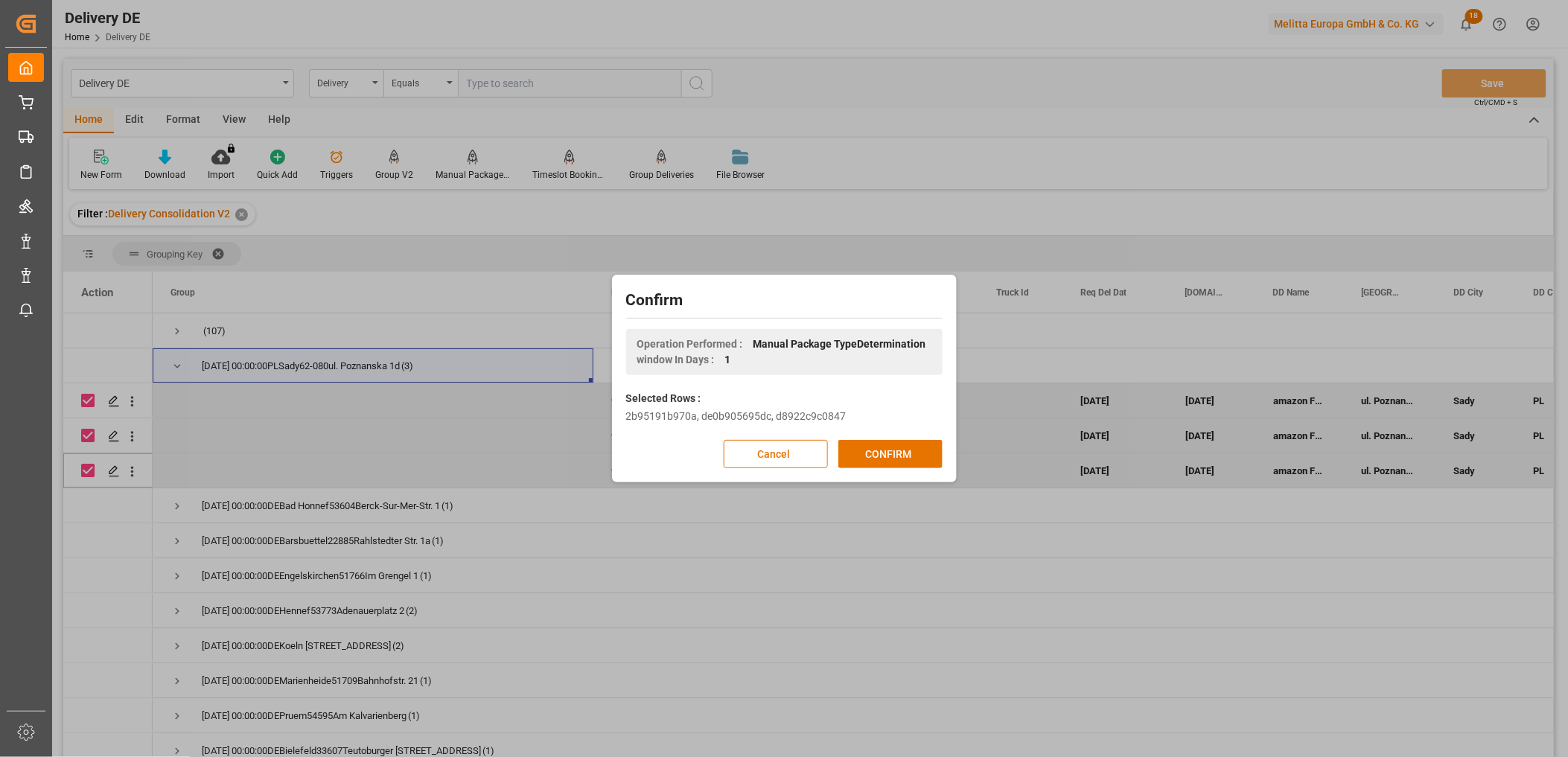
click at [865, 457] on button "CONFIRM" at bounding box center [891, 455] width 104 height 29
